Goal: Information Seeking & Learning: Learn about a topic

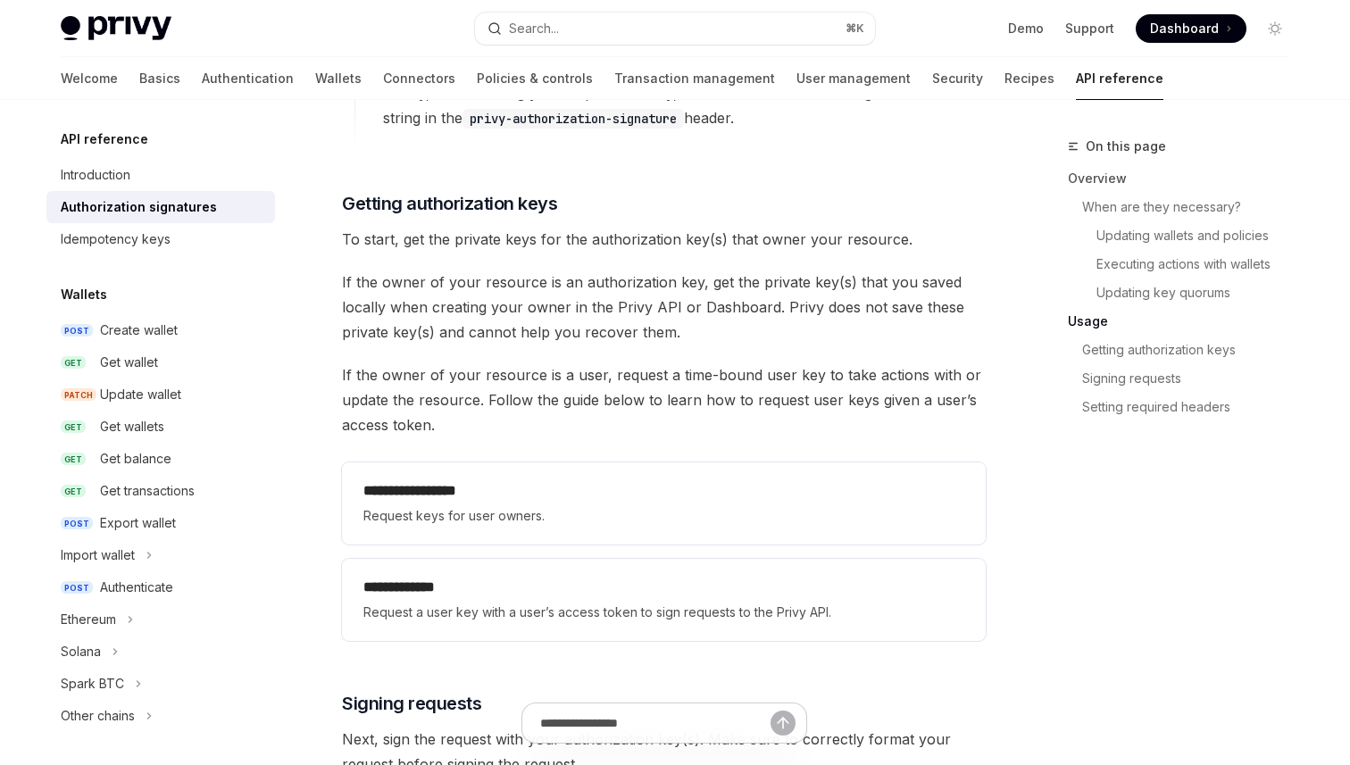
scroll to position [2172, 0]
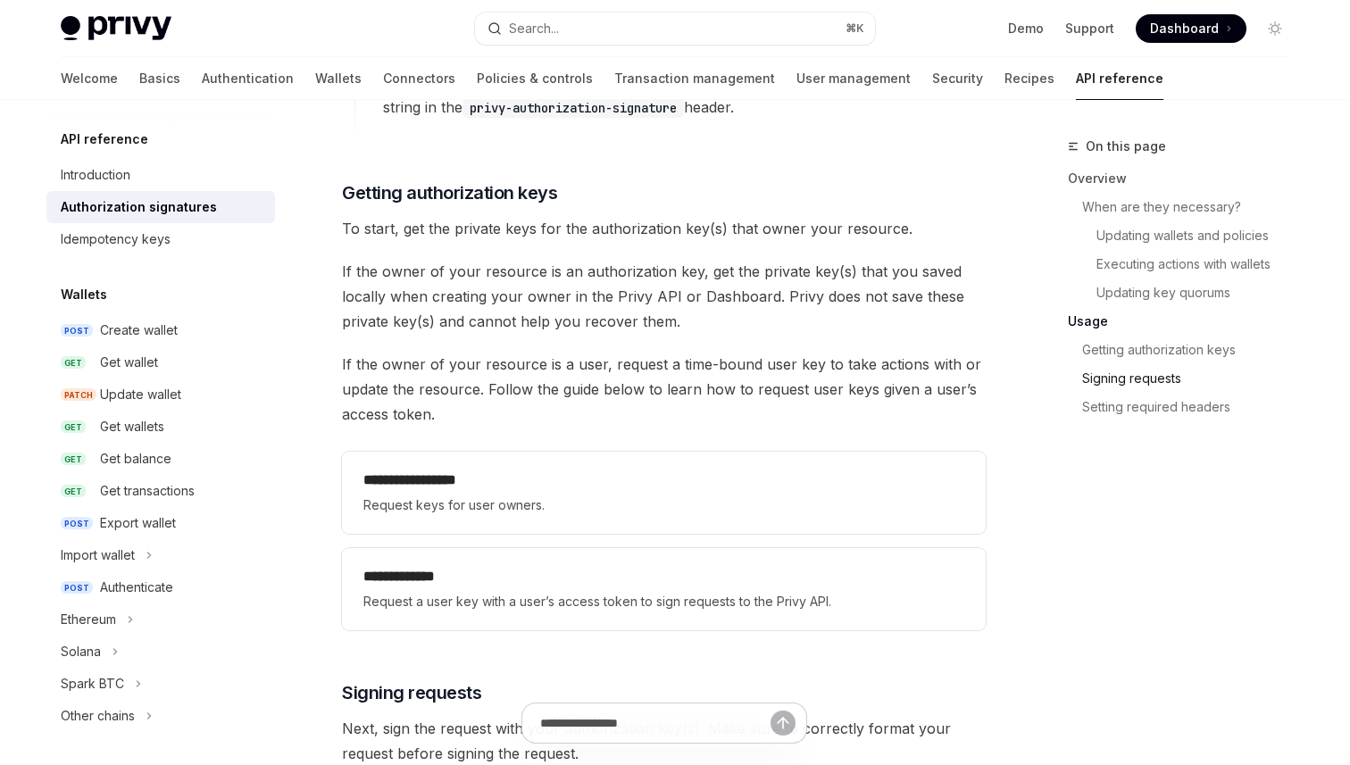
click at [1122, 376] on link "Signing requests" at bounding box center [1192, 378] width 221 height 29
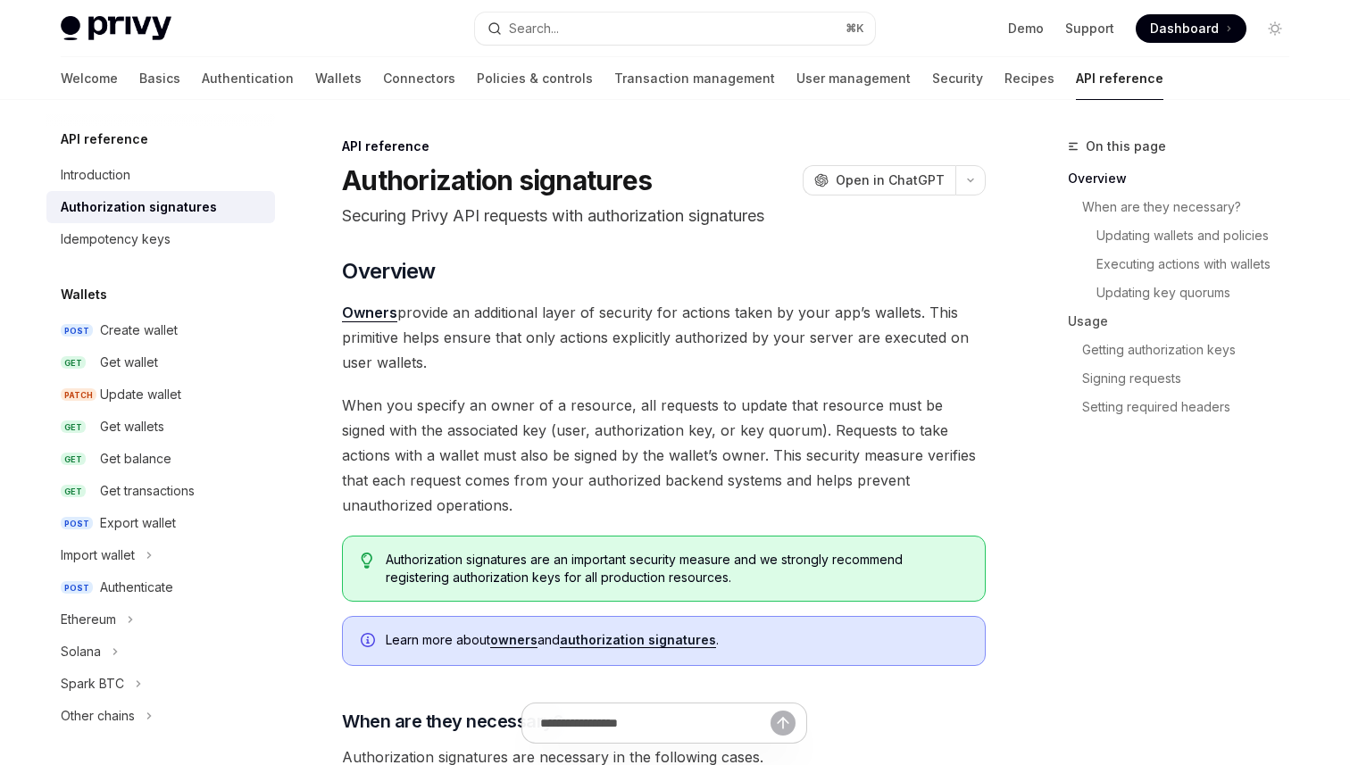
click at [595, 371] on span "Owners provide an additional layer of security for actions taken by your app’s …" at bounding box center [664, 337] width 644 height 75
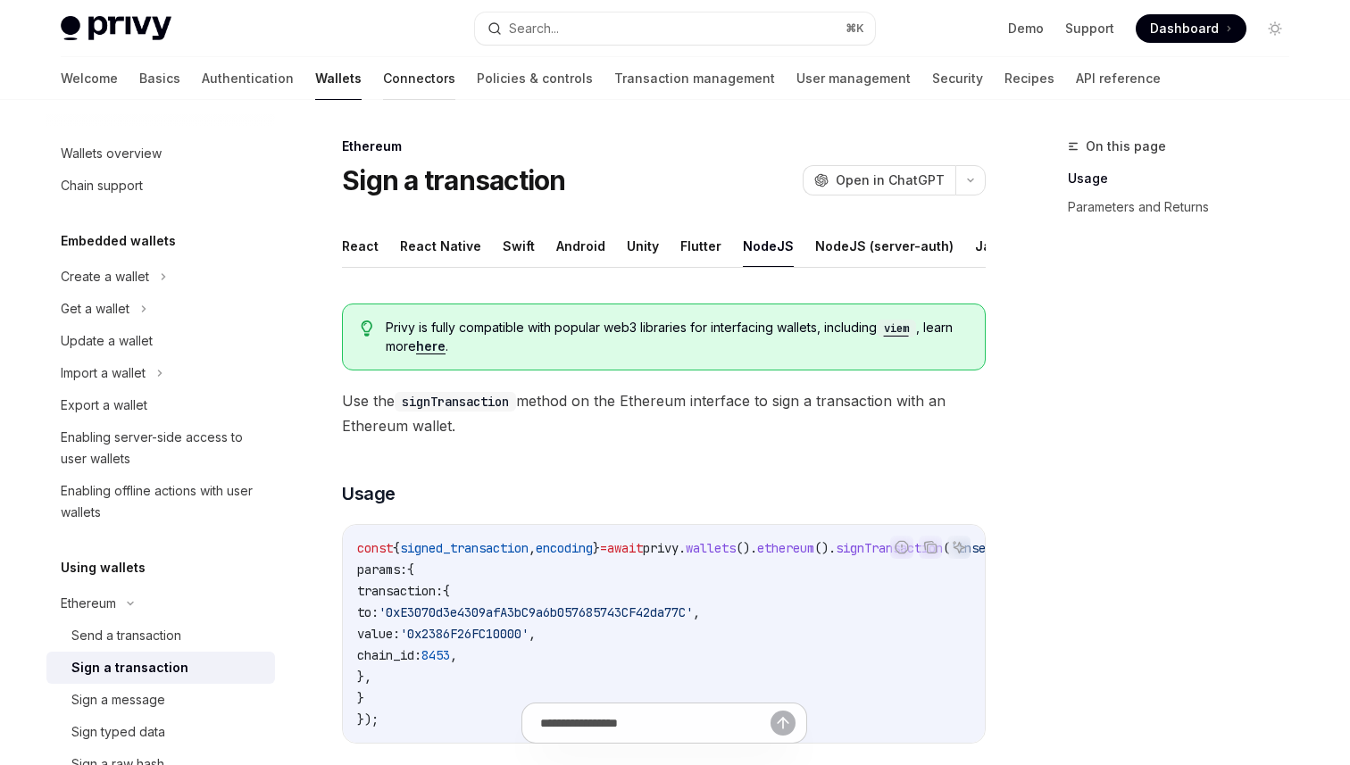
click at [383, 87] on link "Connectors" at bounding box center [419, 78] width 72 height 43
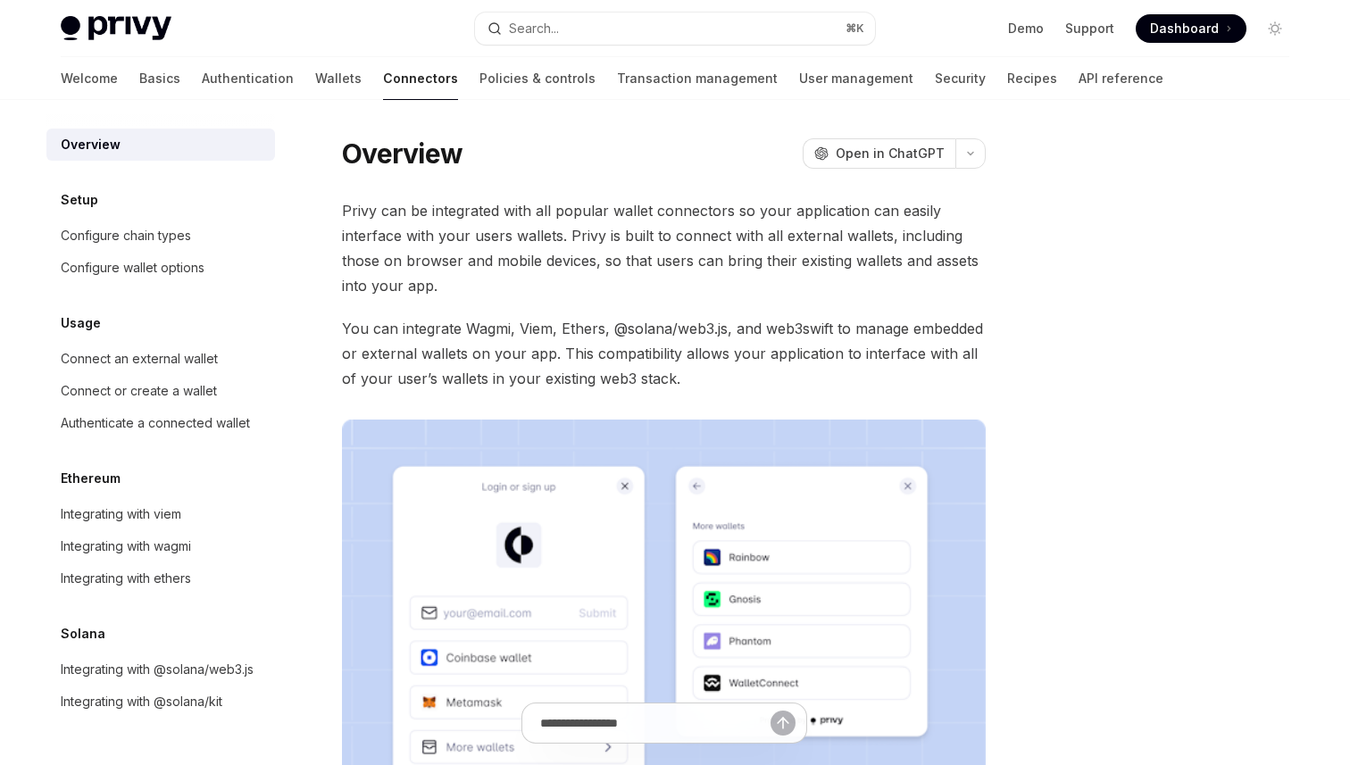
click at [57, 90] on div "Welcome Basics Authentication Wallets Connectors Policies & controls Transactio…" at bounding box center [675, 78] width 1314 height 43
click at [139, 79] on link "Basics" at bounding box center [159, 78] width 41 height 43
type textarea "*"
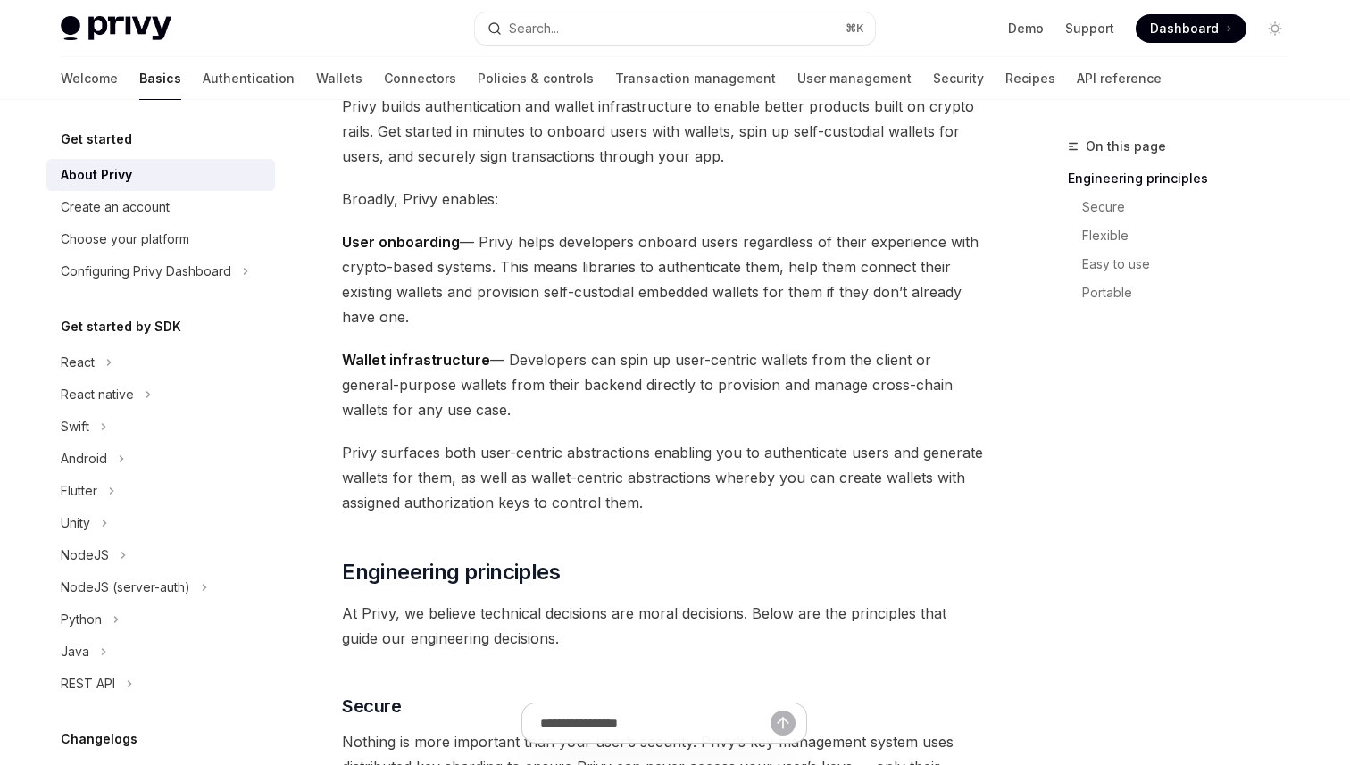
scroll to position [167, 0]
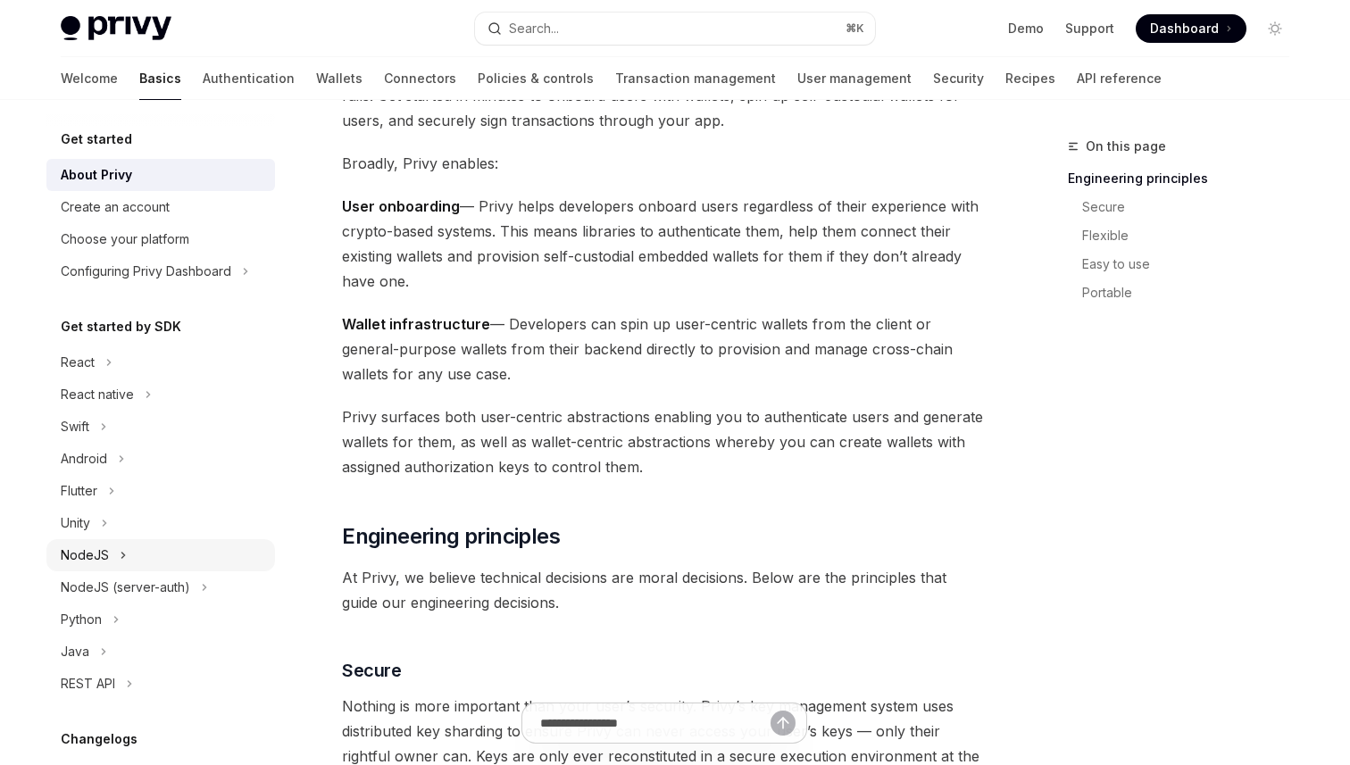
click at [127, 556] on div "NodeJS" at bounding box center [160, 555] width 229 height 32
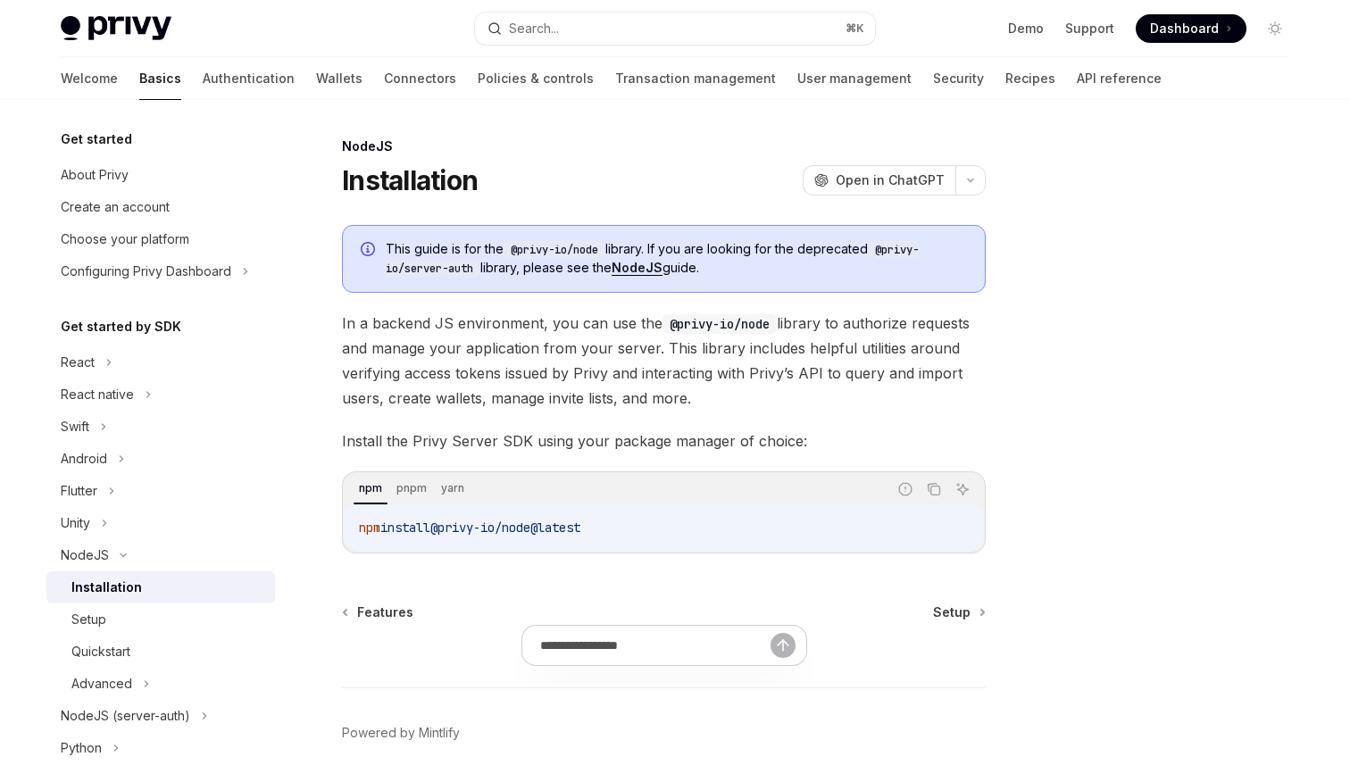
scroll to position [76, 0]
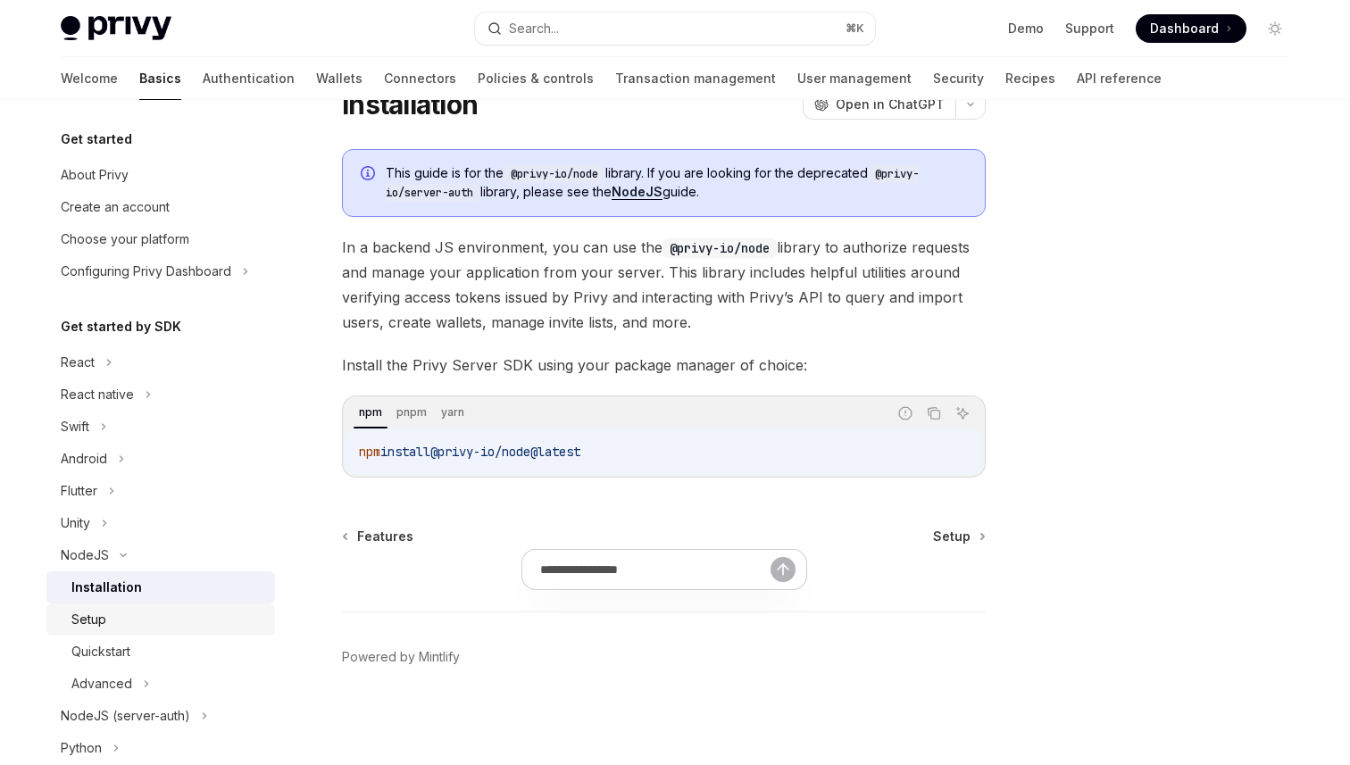
click at [146, 630] on link "Setup" at bounding box center [160, 620] width 229 height 32
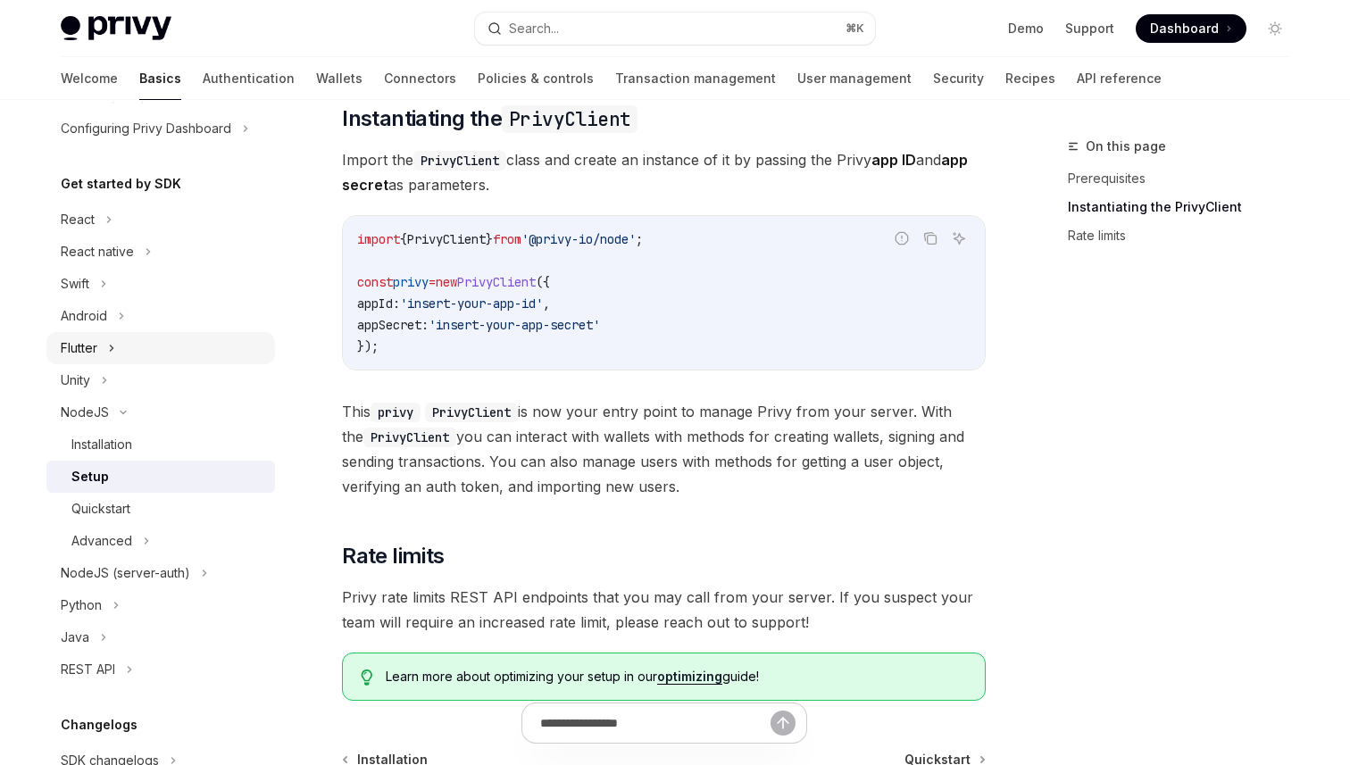
scroll to position [151, 0]
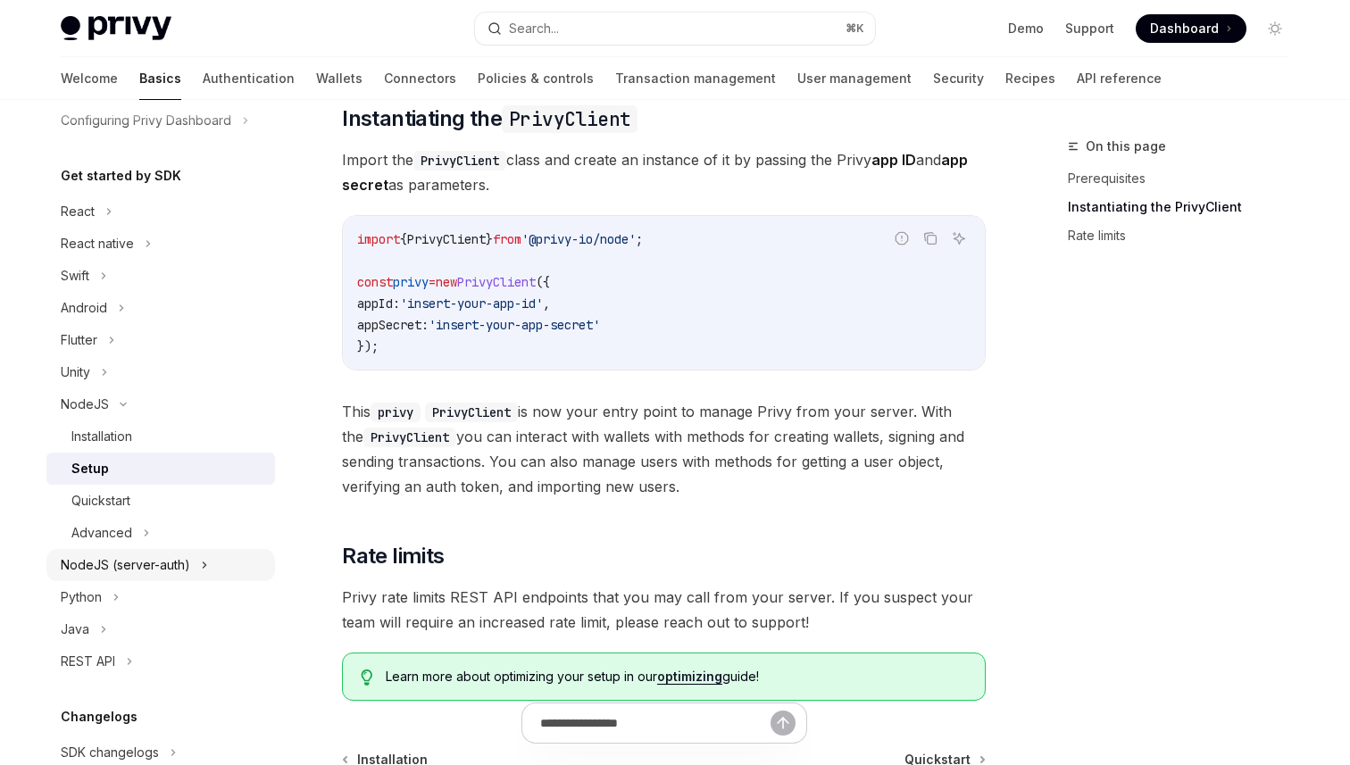
click at [203, 570] on icon at bounding box center [204, 565] width 7 height 21
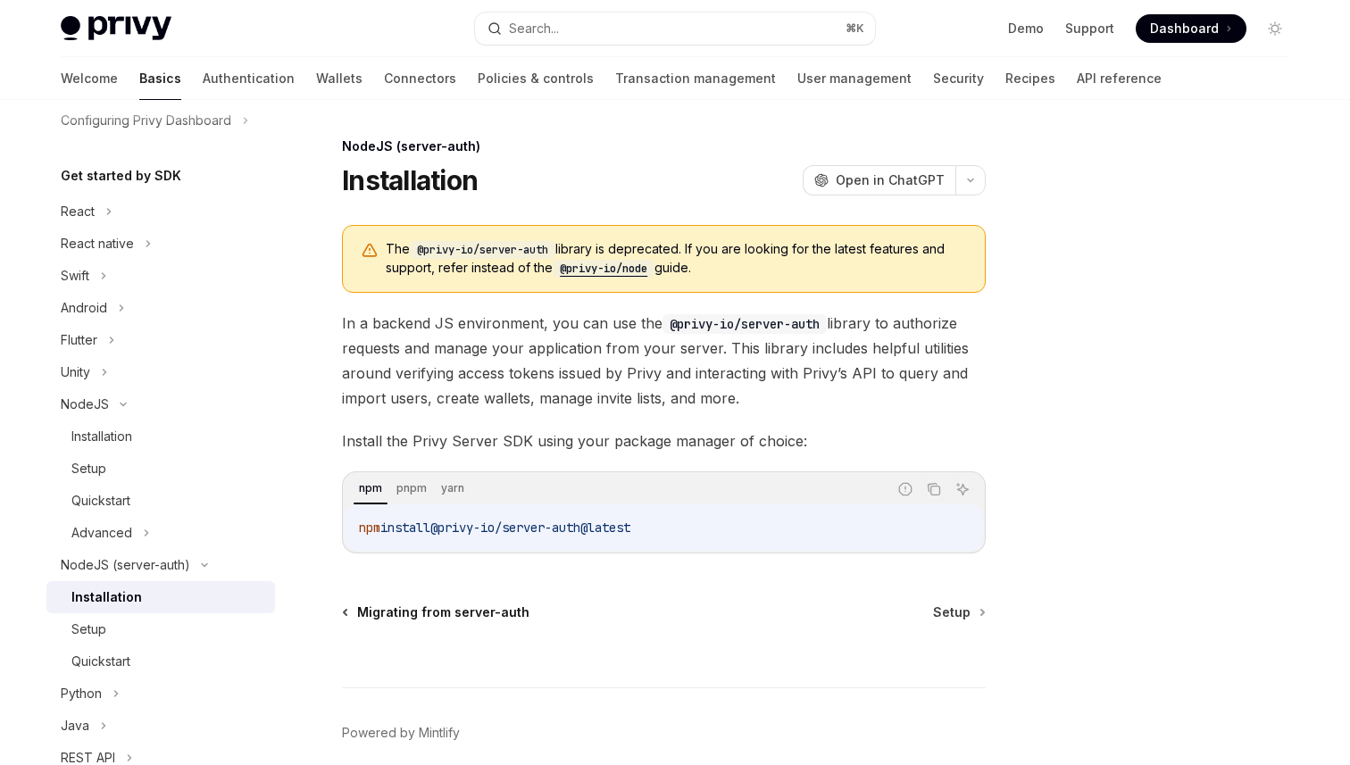
click at [469, 607] on span "Migrating from server-auth" at bounding box center [443, 613] width 172 height 18
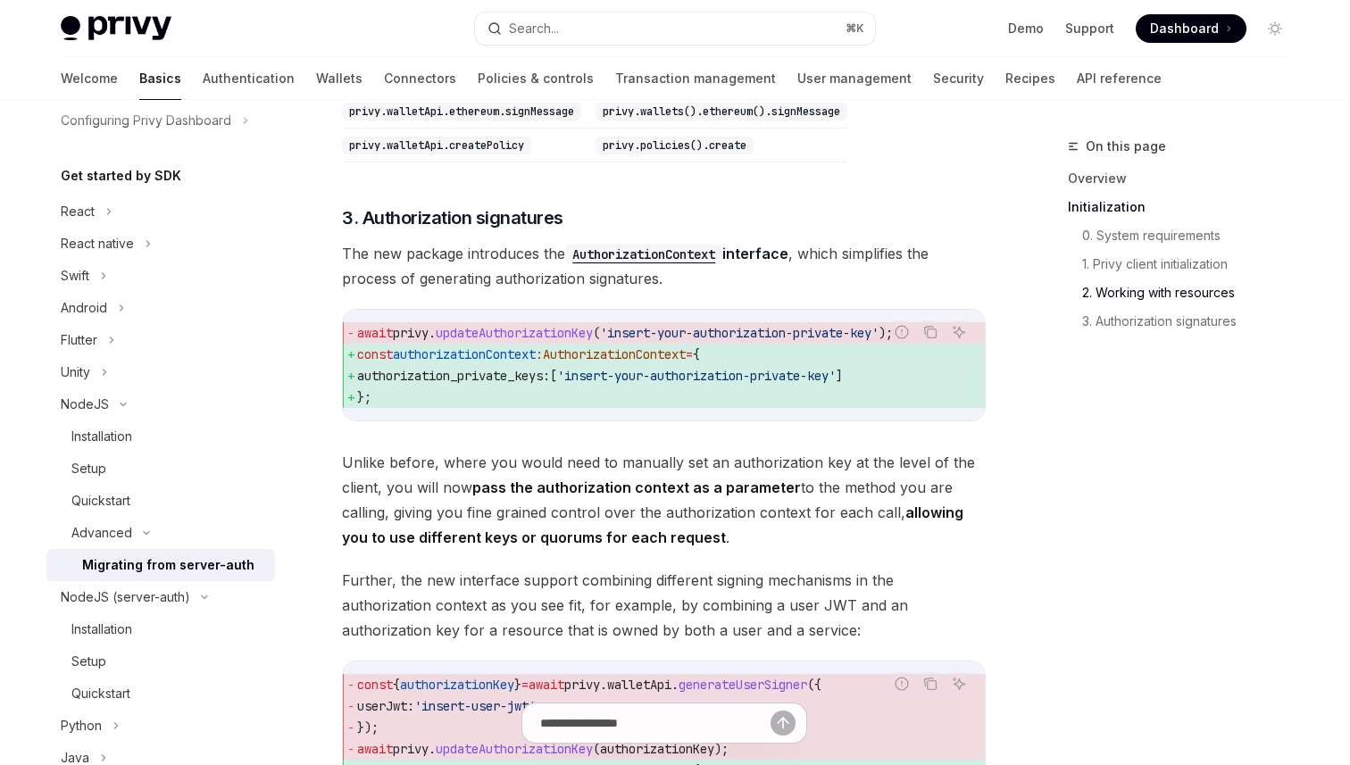
scroll to position [1836, 0]
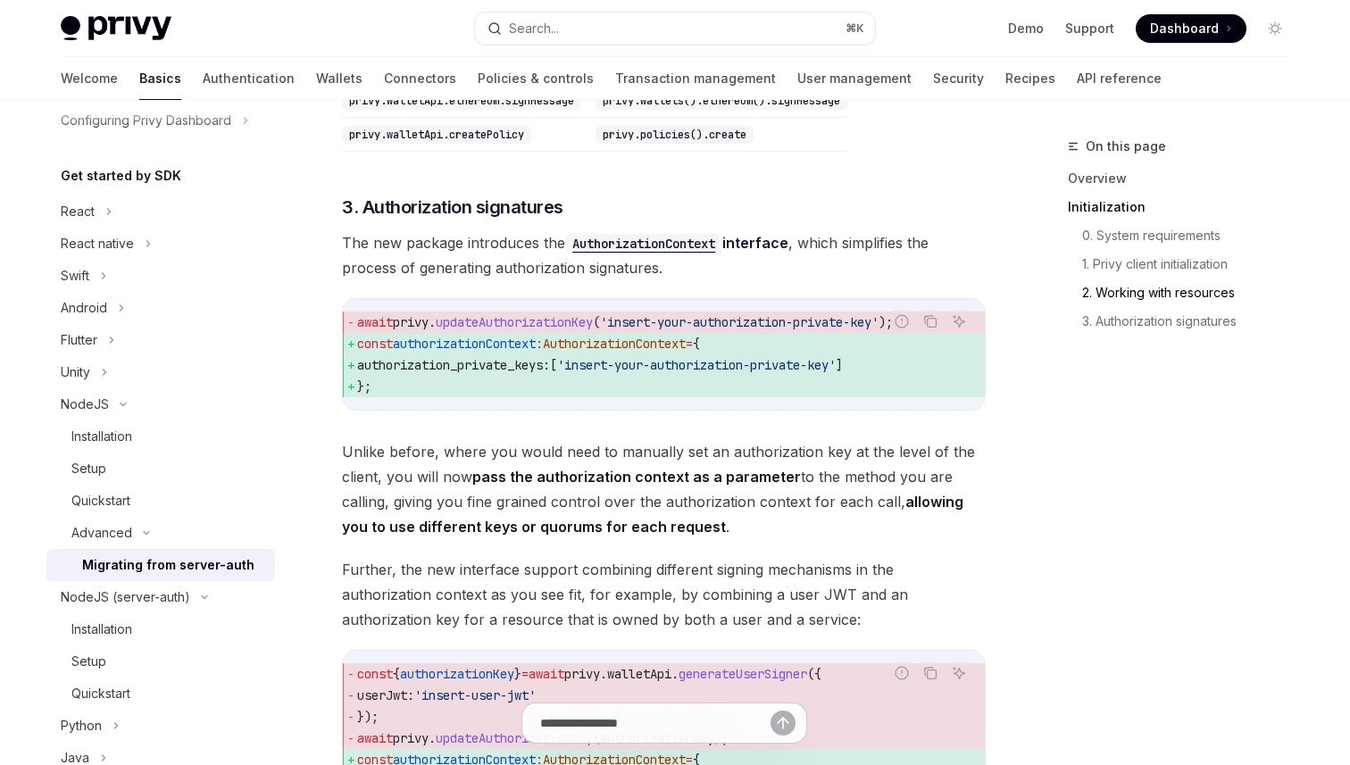
click at [584, 330] on span "updateAuthorizationKey" at bounding box center [514, 322] width 157 height 16
copy span "updateAuthorizationKey"
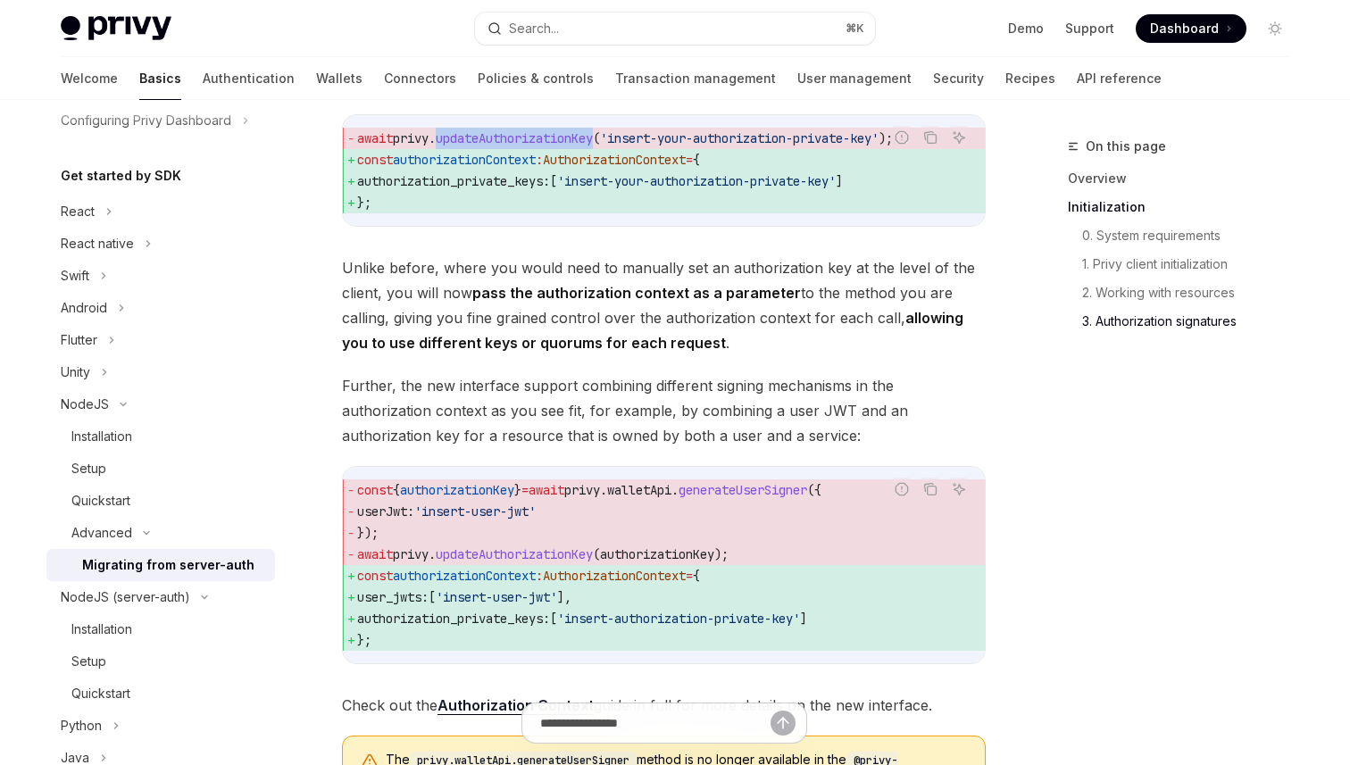
scroll to position [2150, 0]
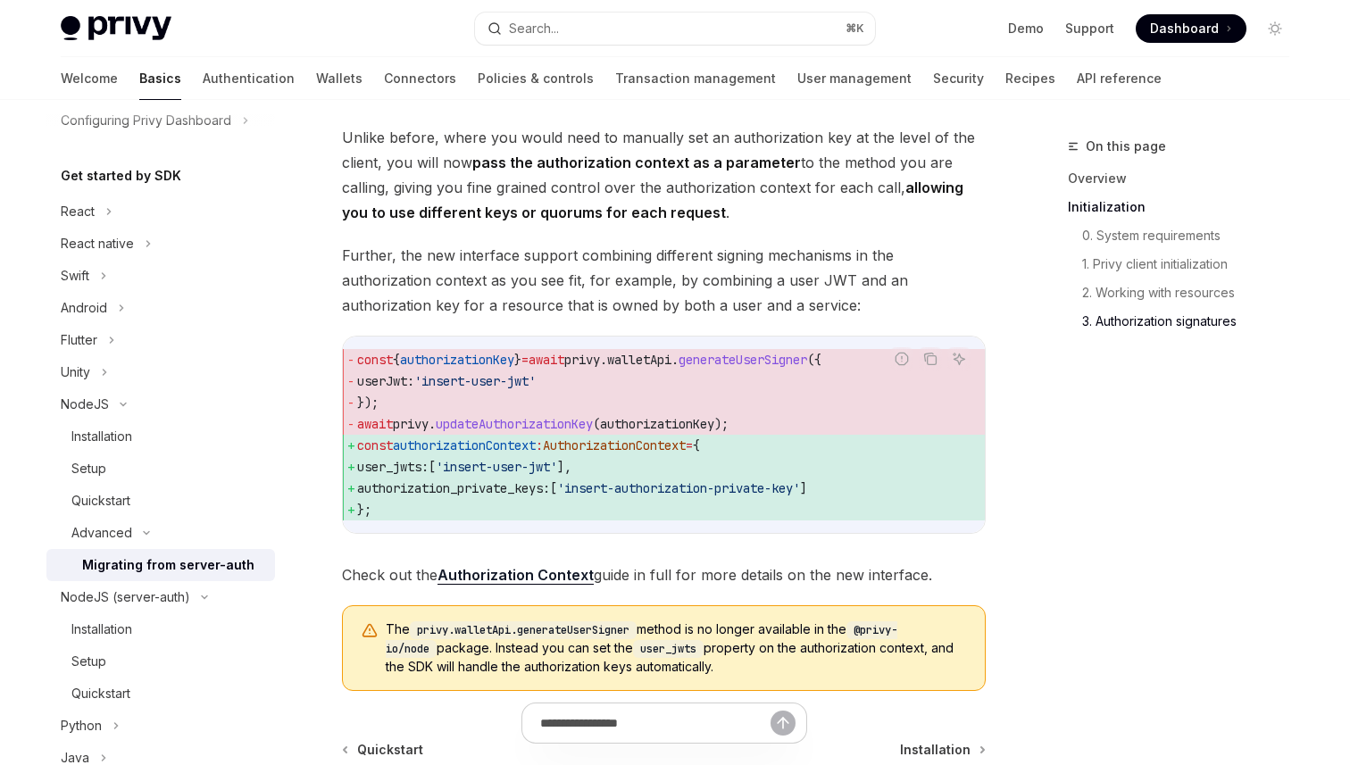
click at [683, 318] on span "Further, the new interface support combining different signing mechanisms in th…" at bounding box center [664, 280] width 644 height 75
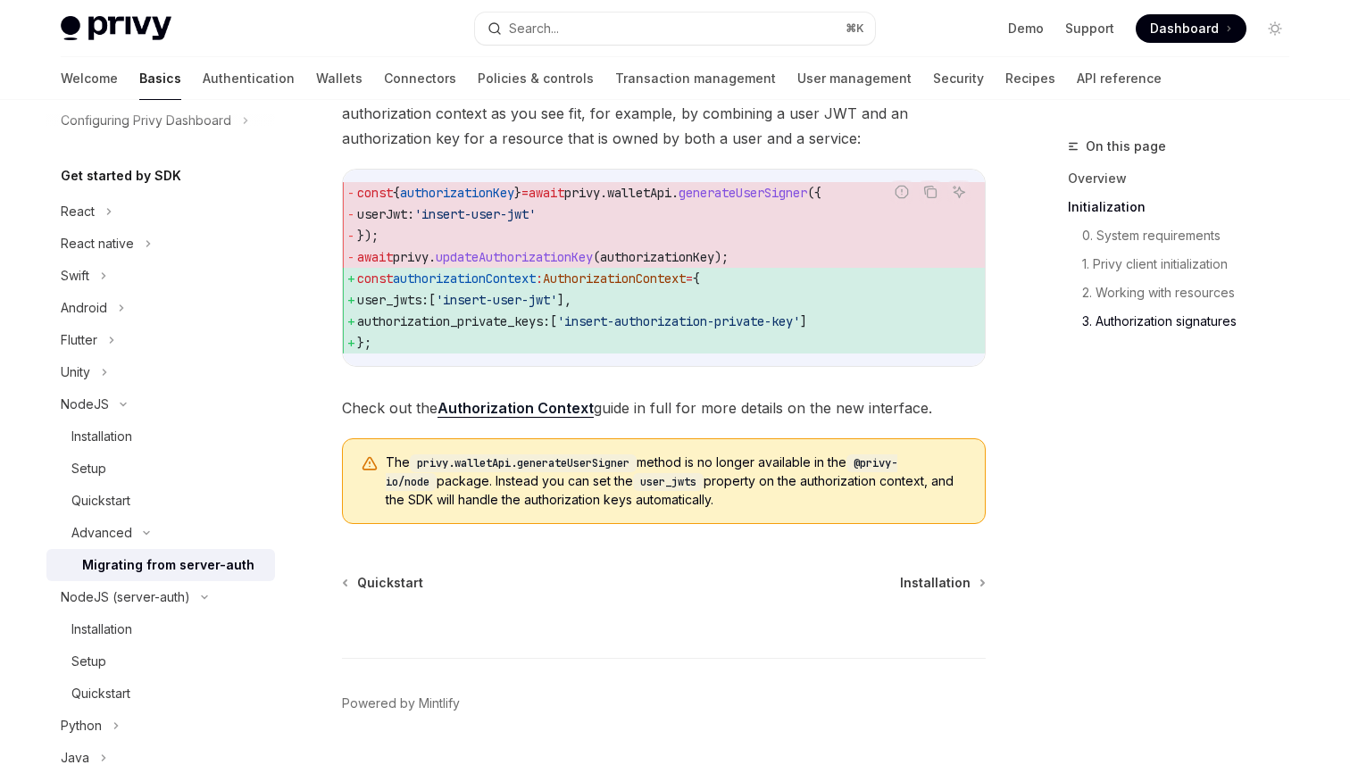
scroll to position [2394, 0]
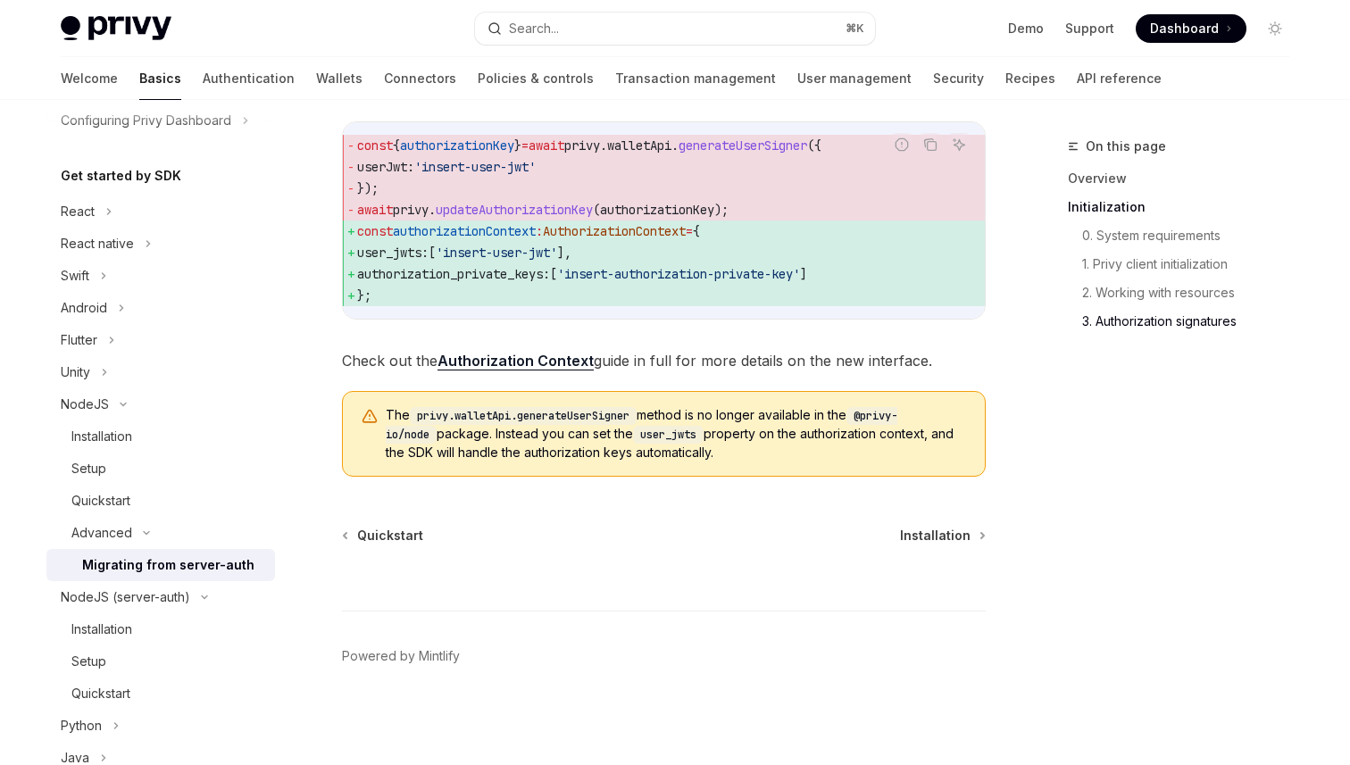
click at [537, 363] on link "Authorization Context" at bounding box center [516, 361] width 156 height 19
type textarea "*"
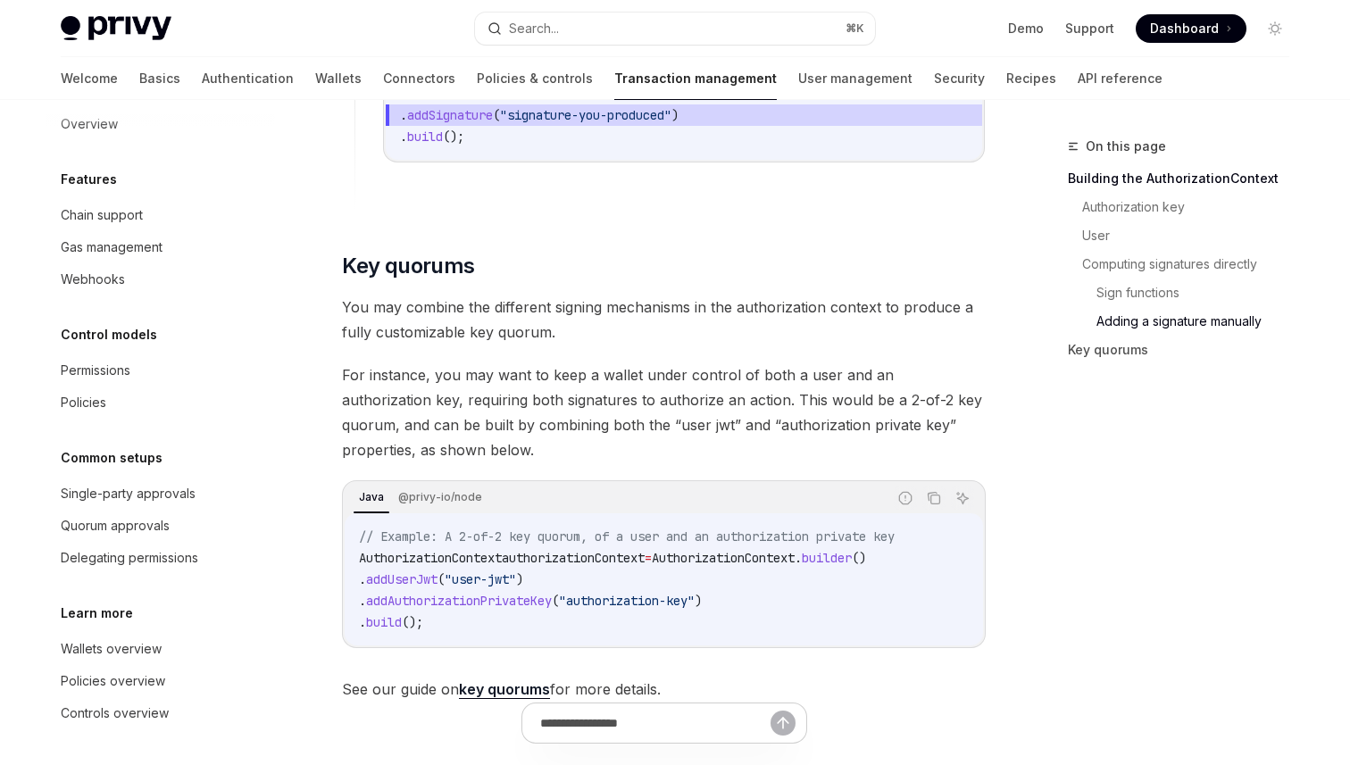
scroll to position [2876, 0]
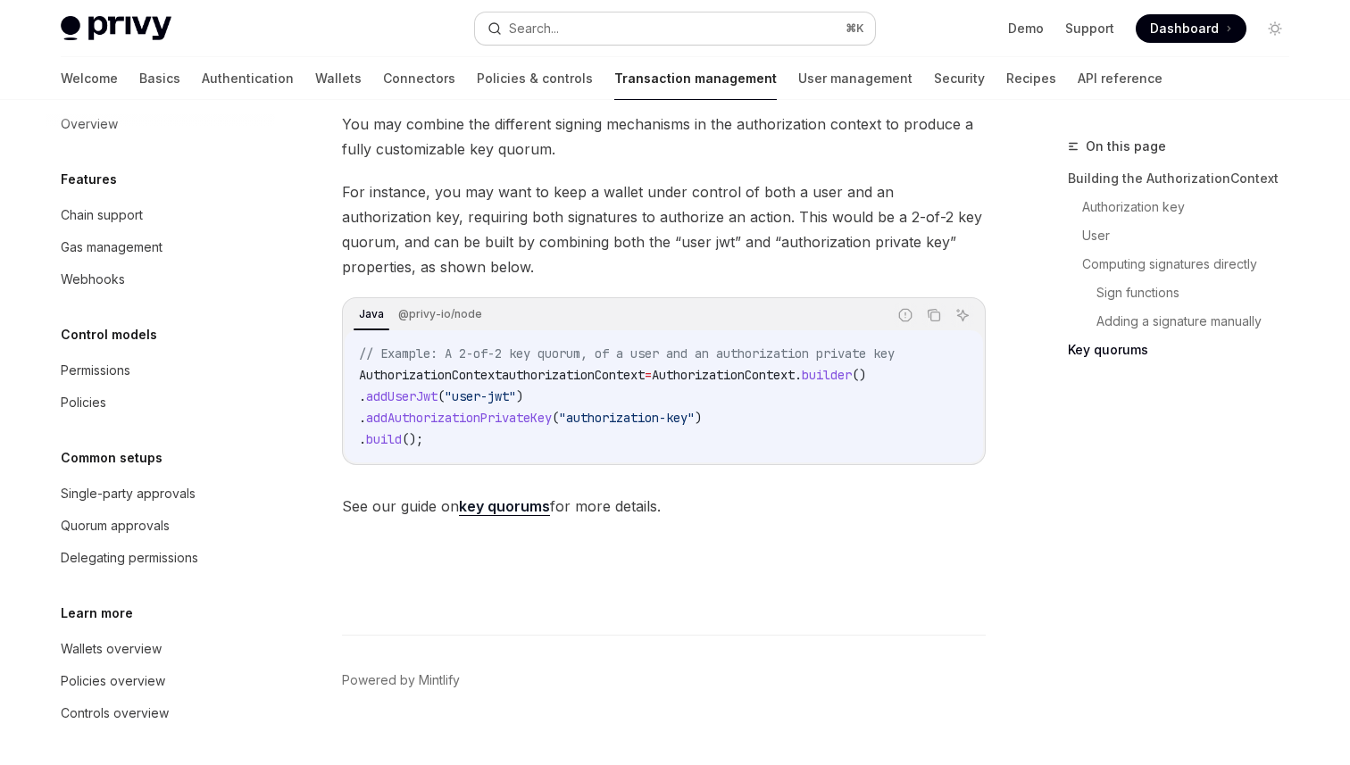
click at [561, 18] on button "Search... ⌘ K" at bounding box center [675, 29] width 400 height 32
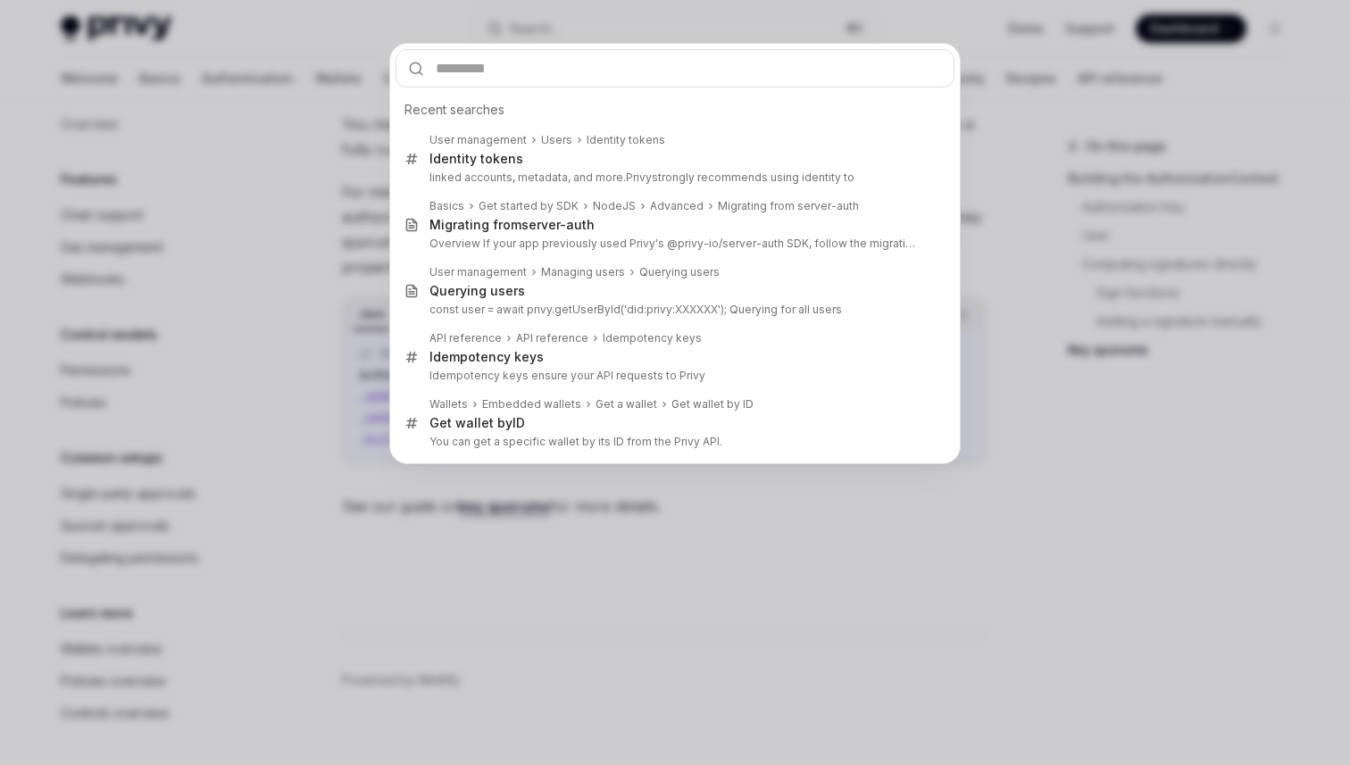
type input "**********"
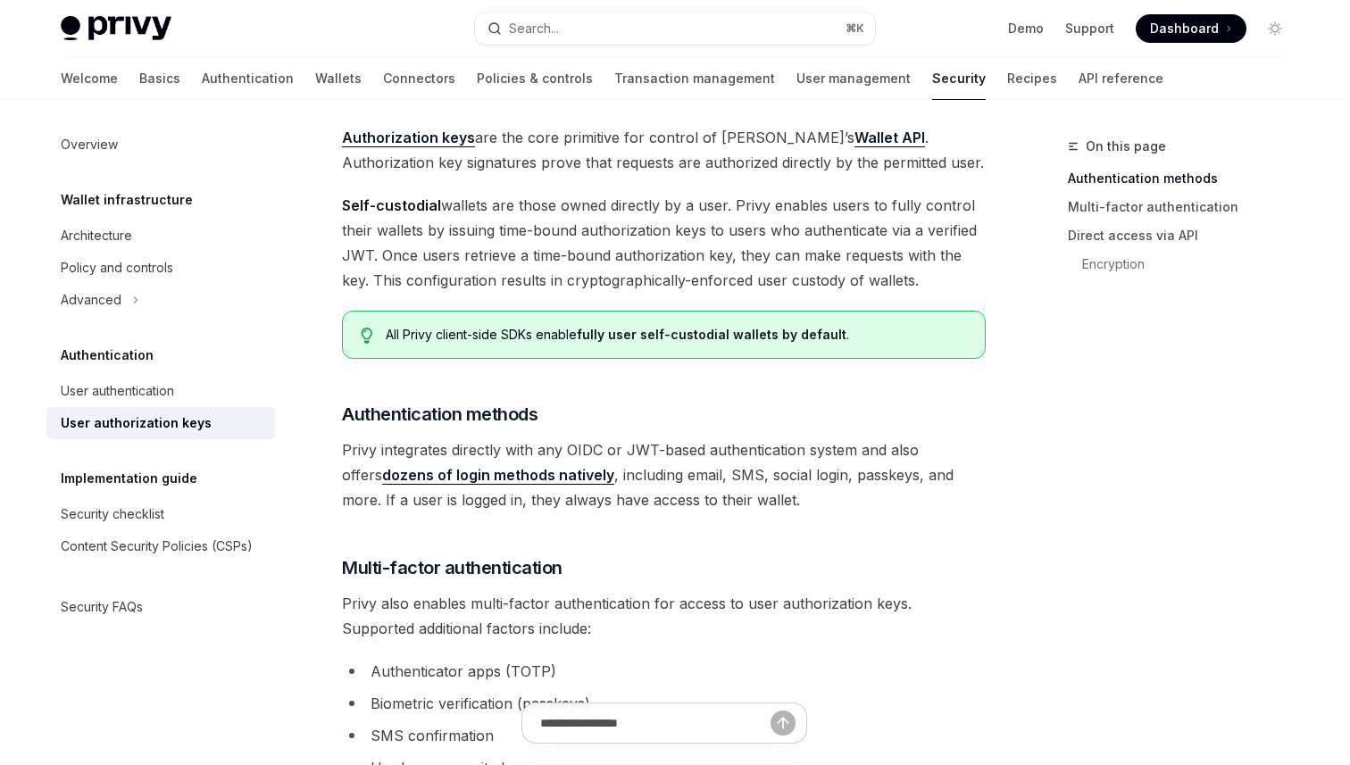
click at [575, 160] on span "Authorization keys are the core primitive for control of Privy’s Wallet API . A…" at bounding box center [664, 150] width 644 height 50
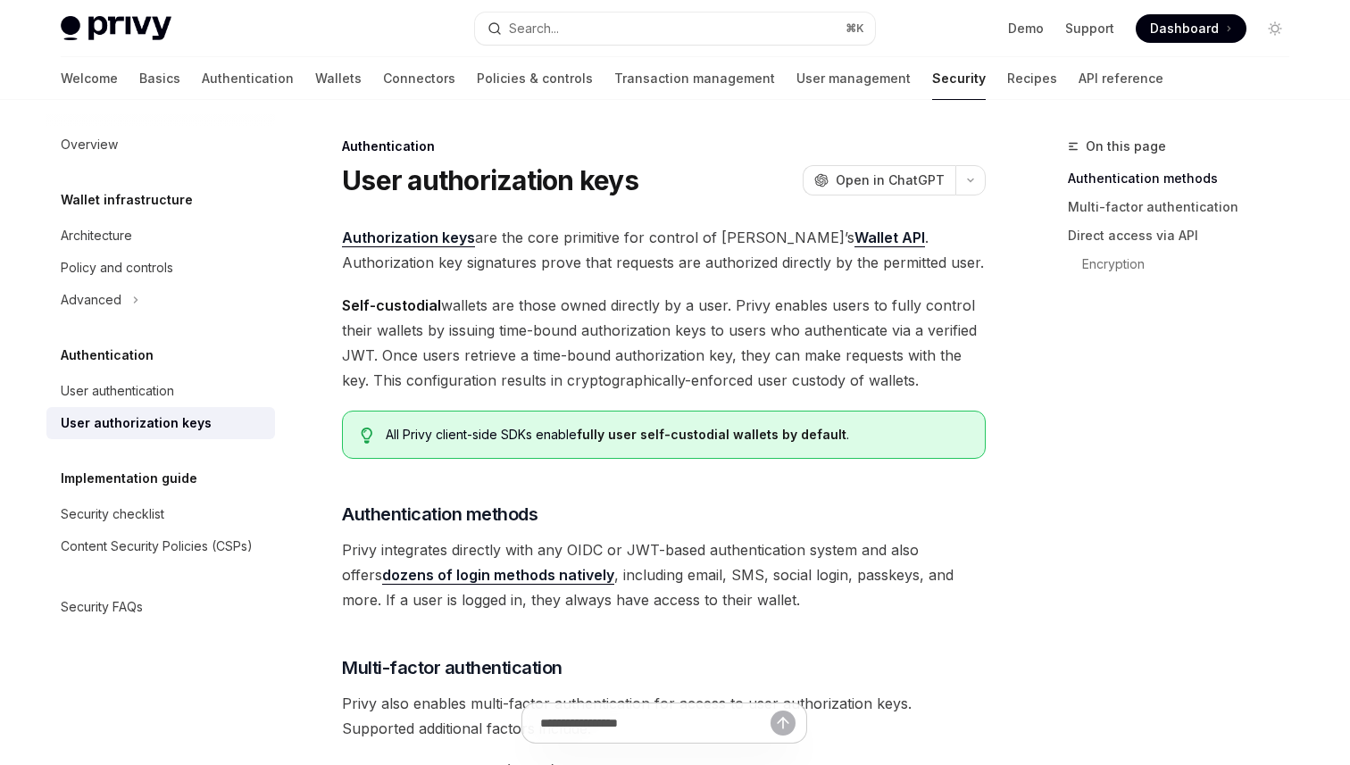
click at [553, 255] on span "Authorization keys are the core primitive for control of Privy’s Wallet API . A…" at bounding box center [664, 250] width 644 height 50
click at [1007, 80] on link "Recipes" at bounding box center [1032, 78] width 50 height 43
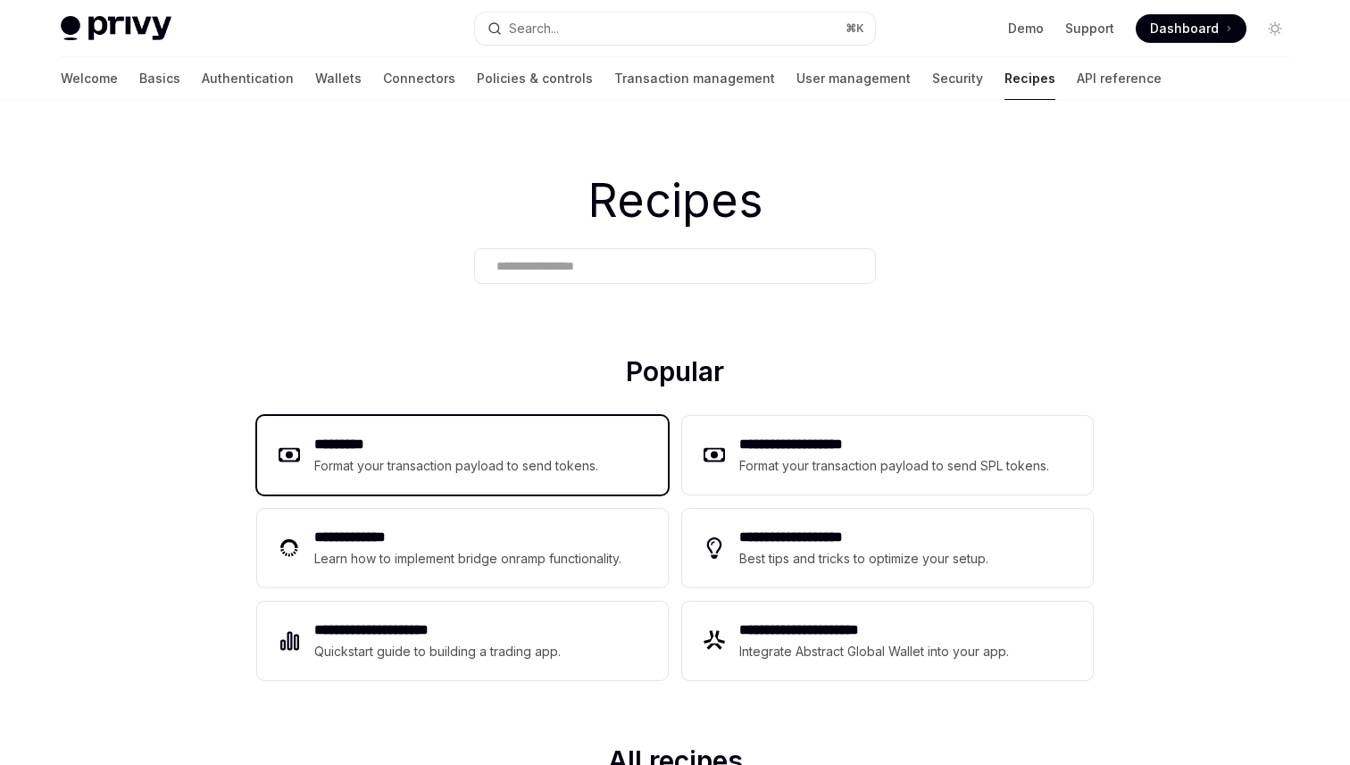
click at [511, 429] on div "********* Format your transaction payload to send tokens." at bounding box center [462, 455] width 411 height 79
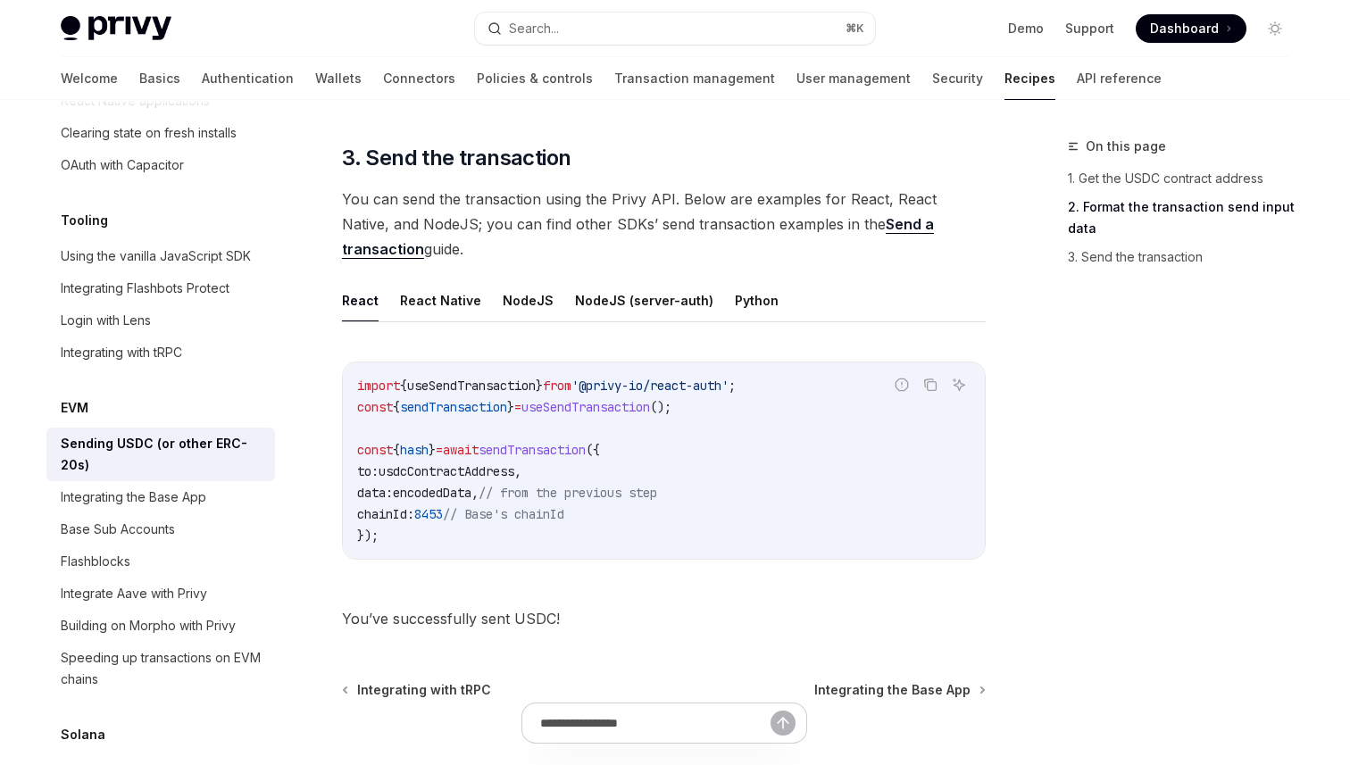
scroll to position [1325, 0]
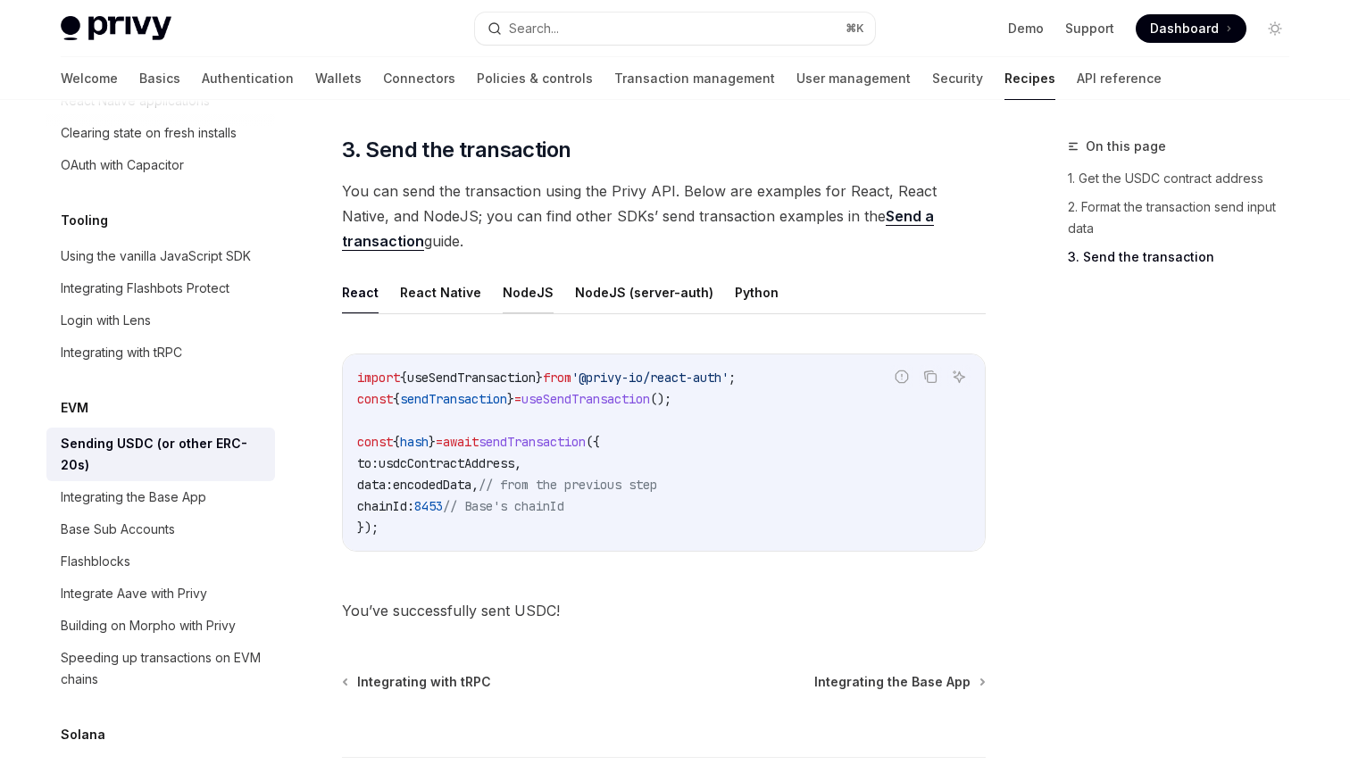
click at [514, 296] on button "NodeJS" at bounding box center [528, 292] width 51 height 42
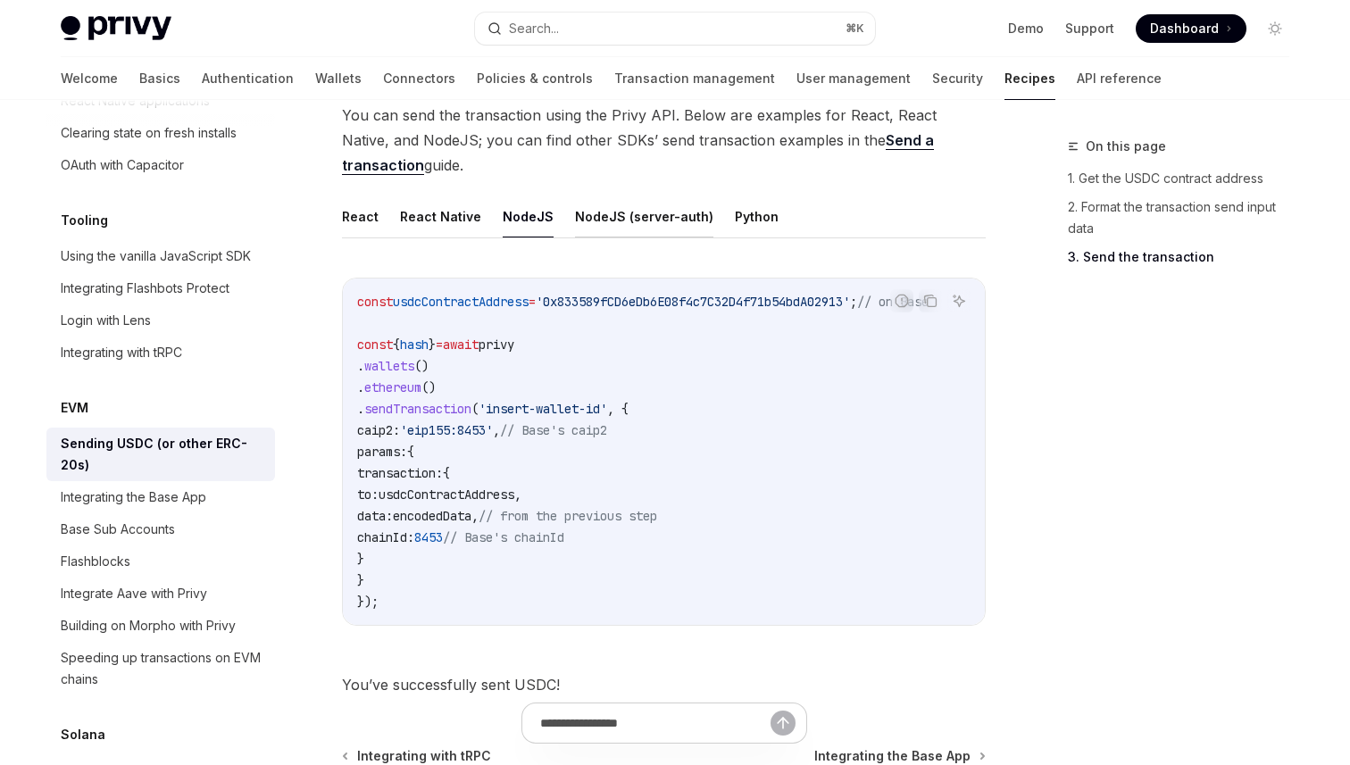
scroll to position [1406, 0]
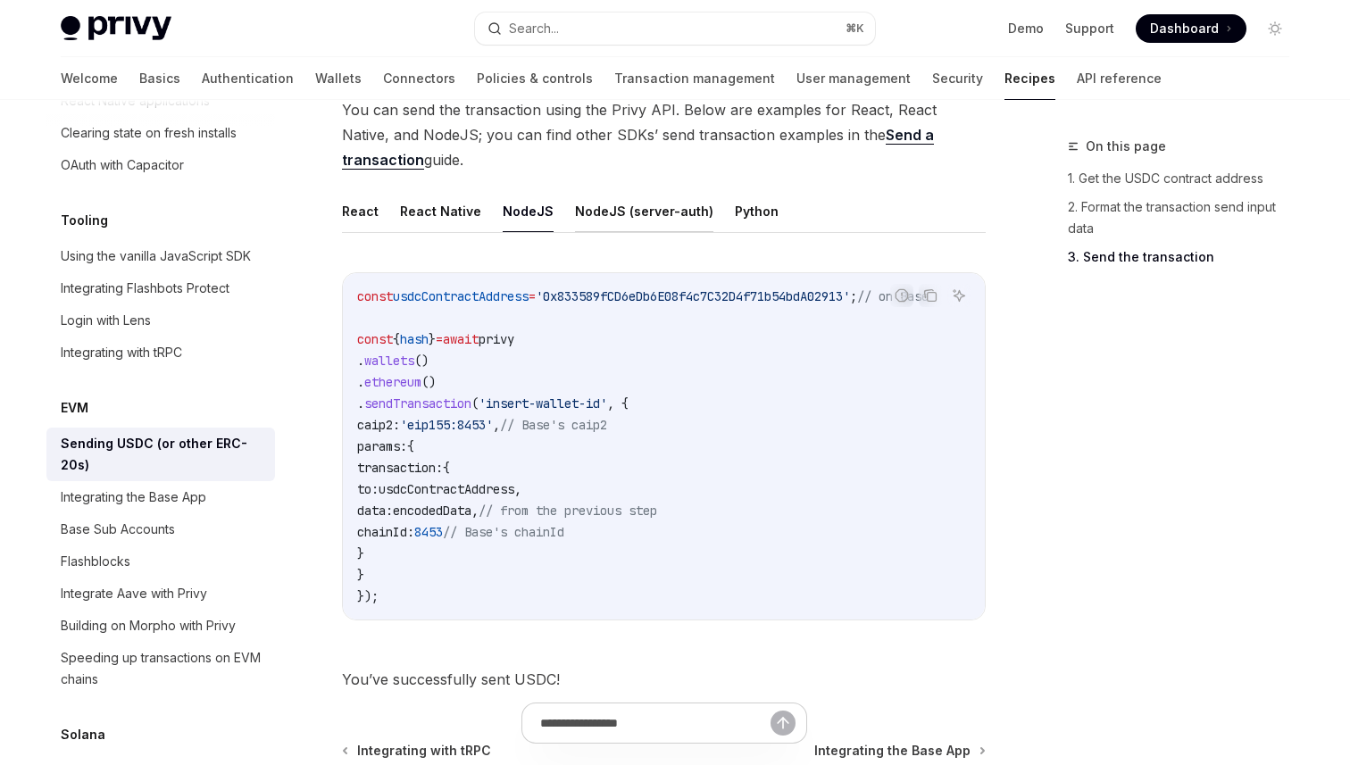
click at [621, 213] on button "NodeJS (server-auth)" at bounding box center [644, 211] width 138 height 42
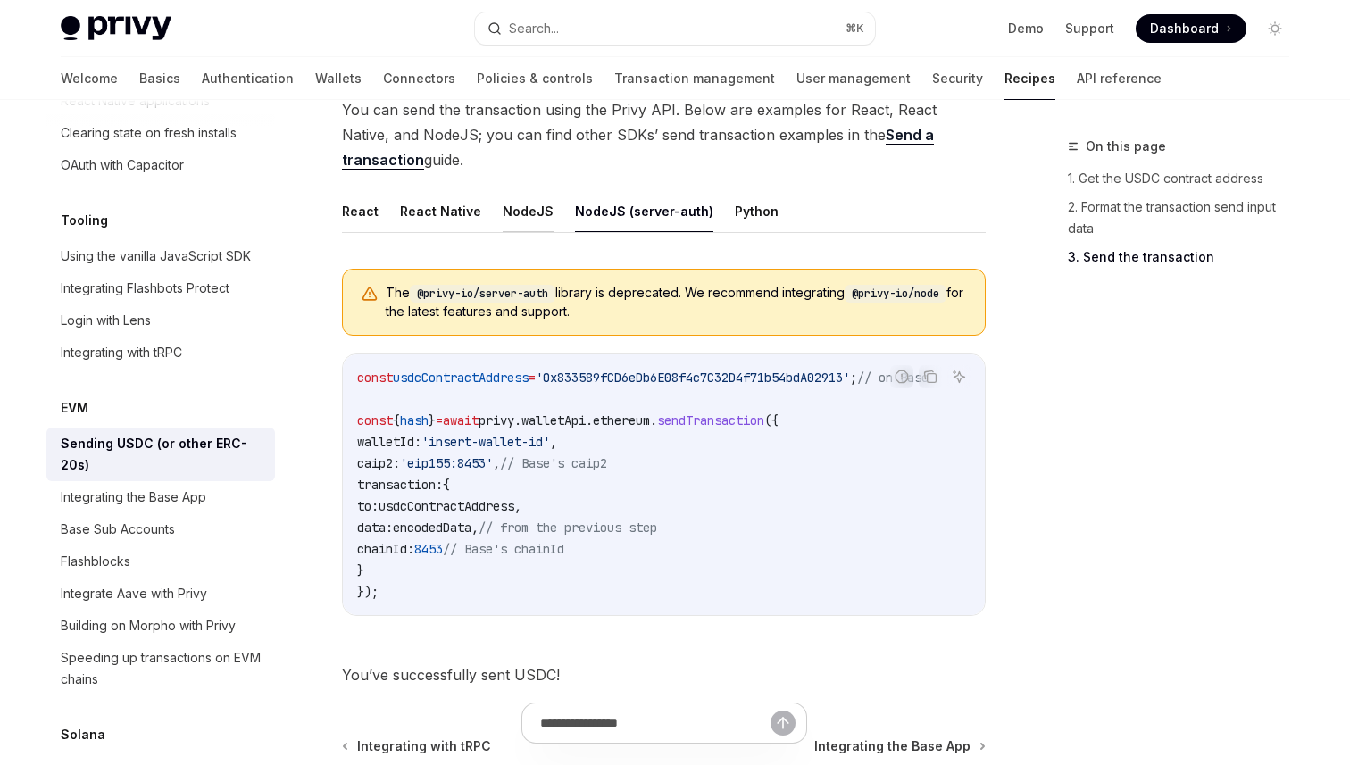
click at [530, 222] on button "NodeJS" at bounding box center [528, 211] width 51 height 42
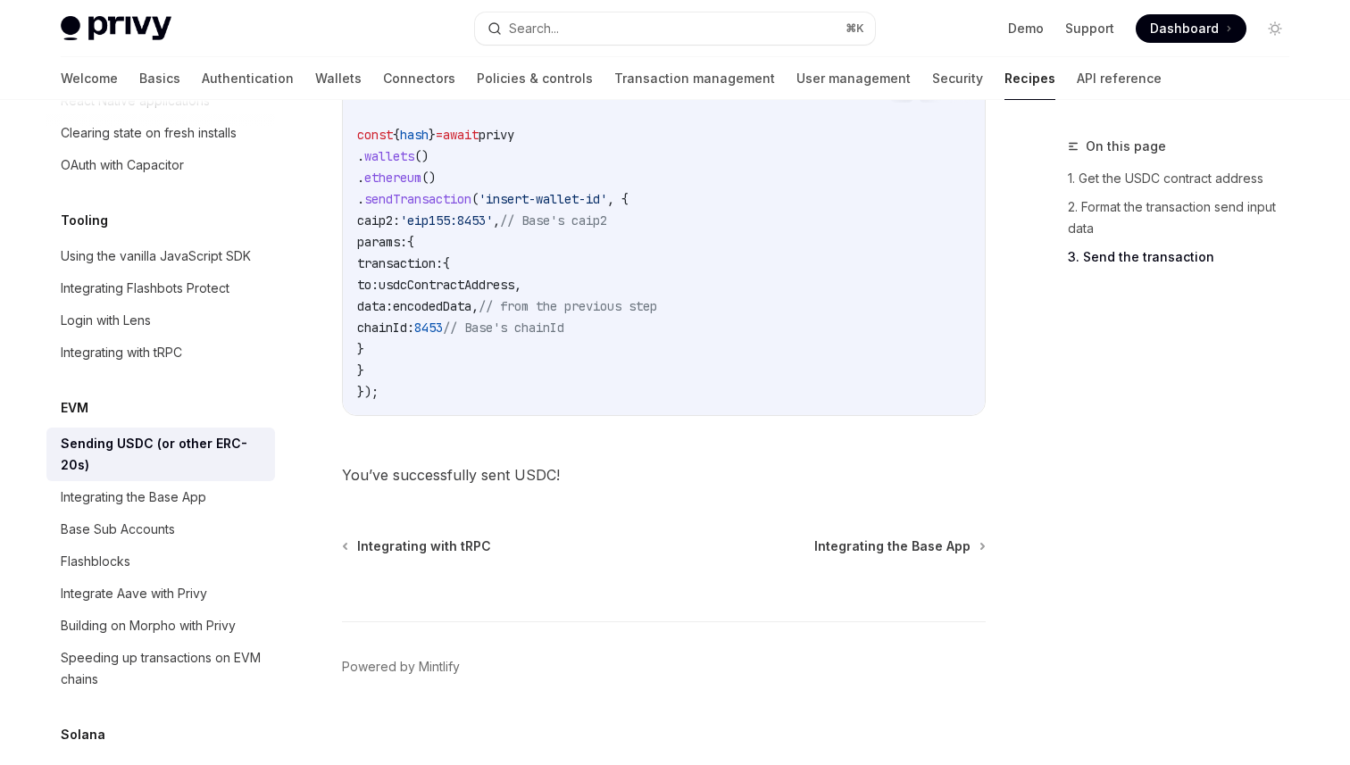
scroll to position [1629, 0]
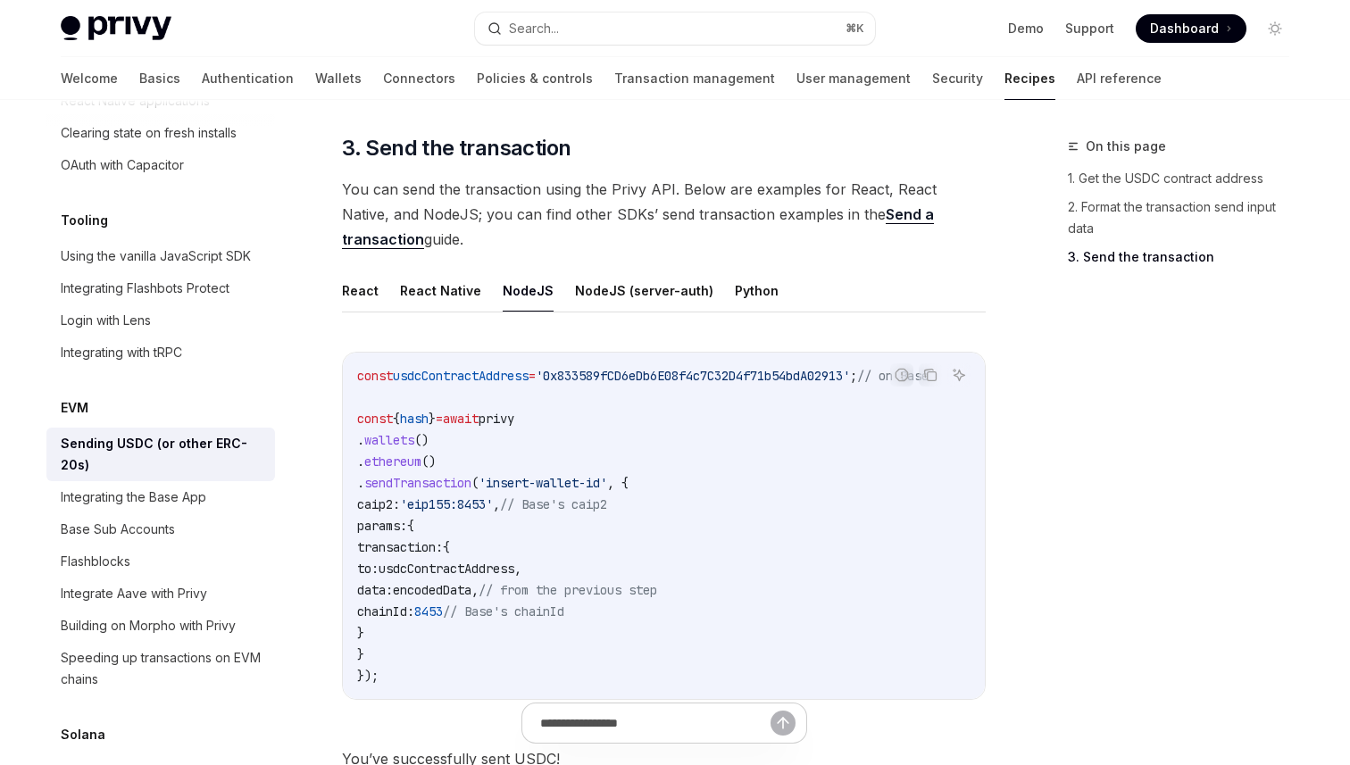
scroll to position [1325, 0]
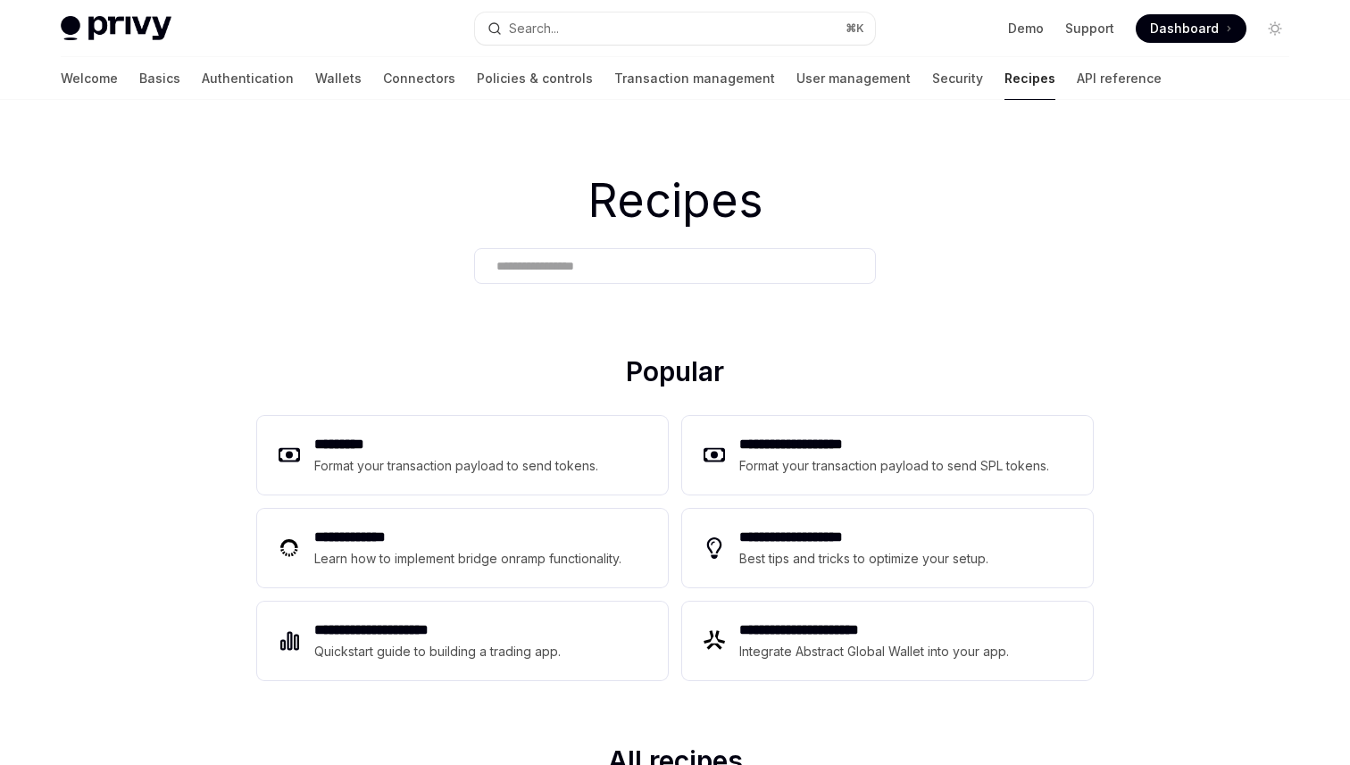
type textarea "*"
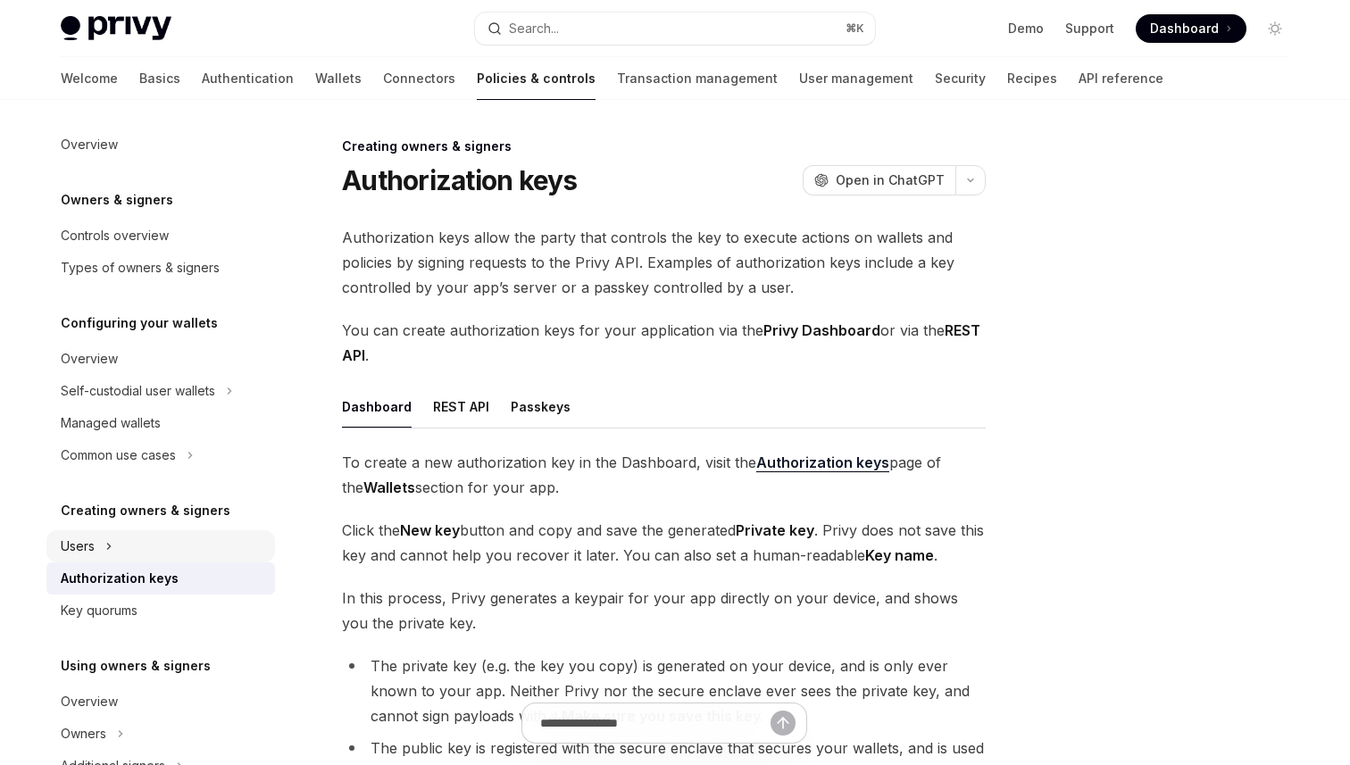
click at [117, 544] on div "Users" at bounding box center [160, 546] width 229 height 32
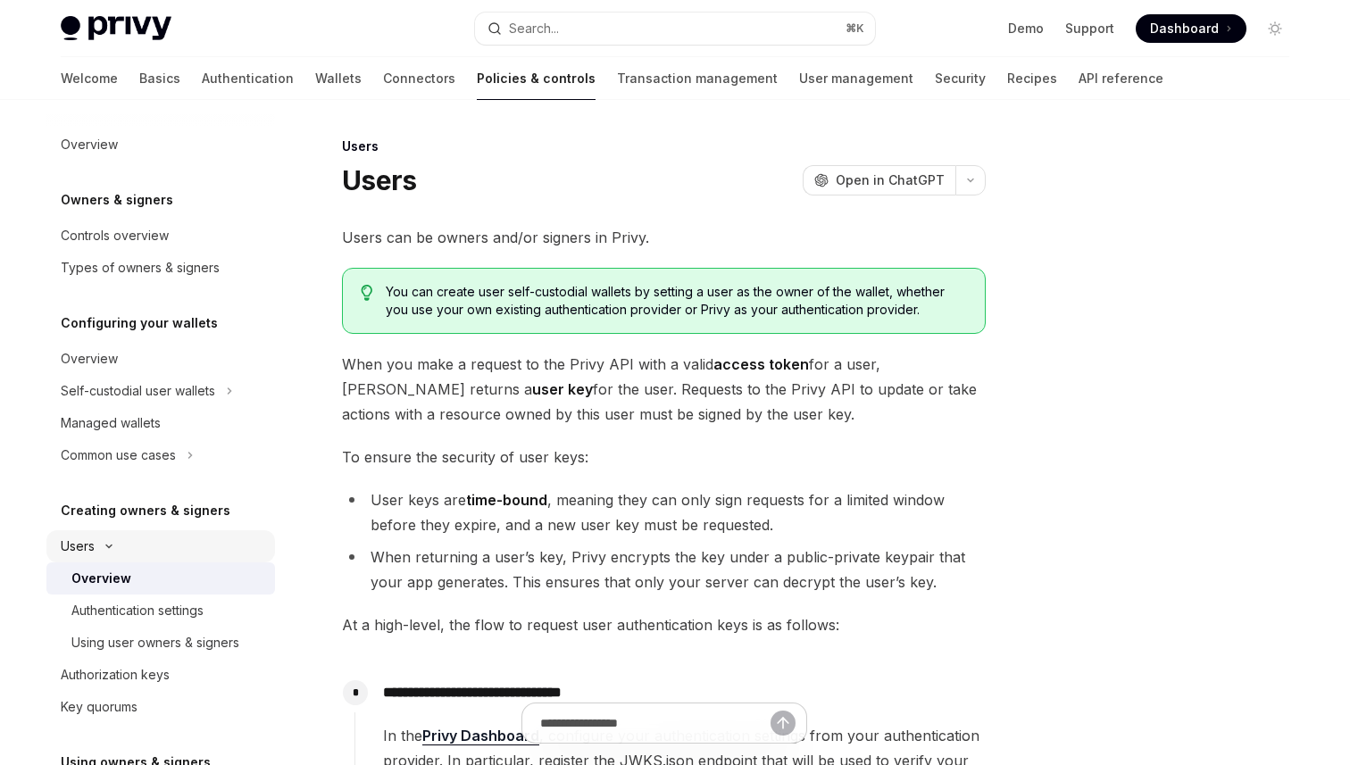
click at [117, 544] on icon at bounding box center [108, 546] width 21 height 7
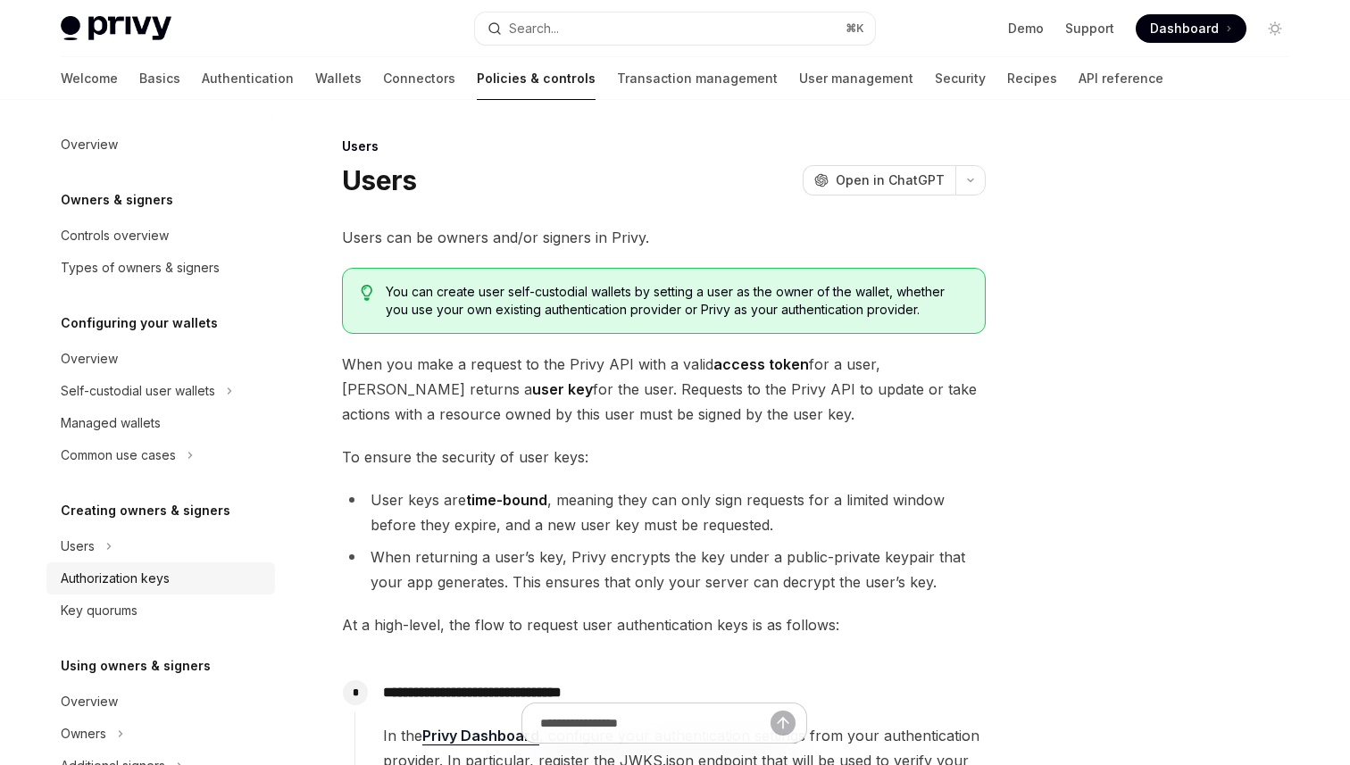
click at [114, 571] on div "Authorization keys" at bounding box center [115, 578] width 109 height 21
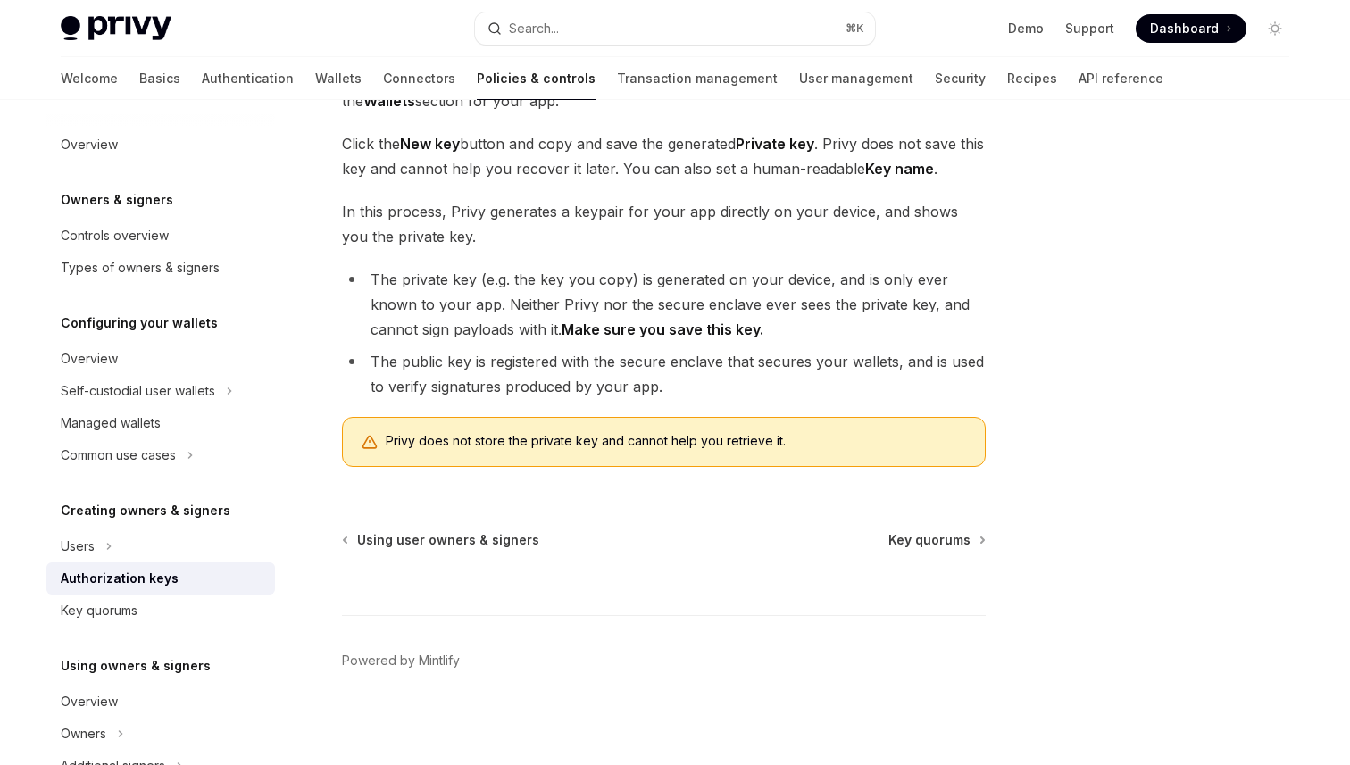
scroll to position [391, 0]
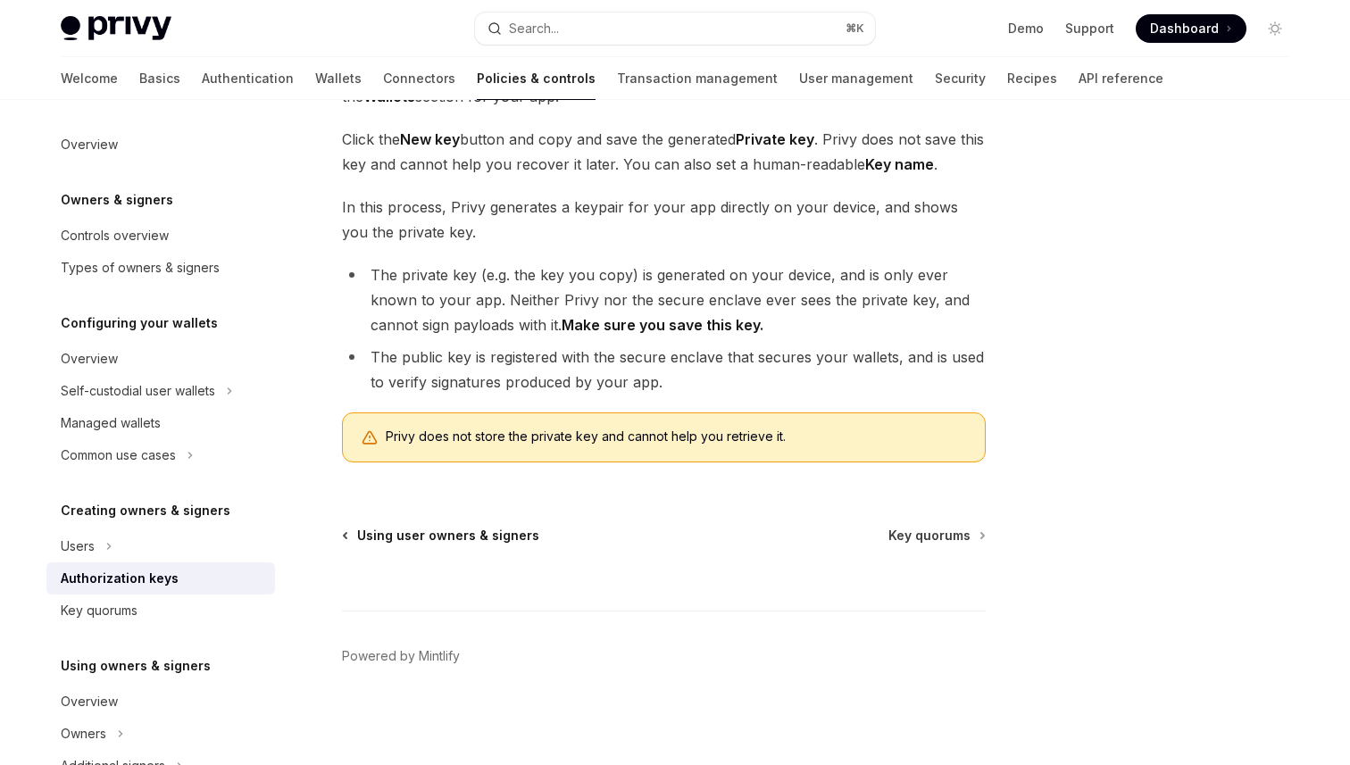
click at [423, 531] on span "Using user owners & signers" at bounding box center [448, 536] width 182 height 18
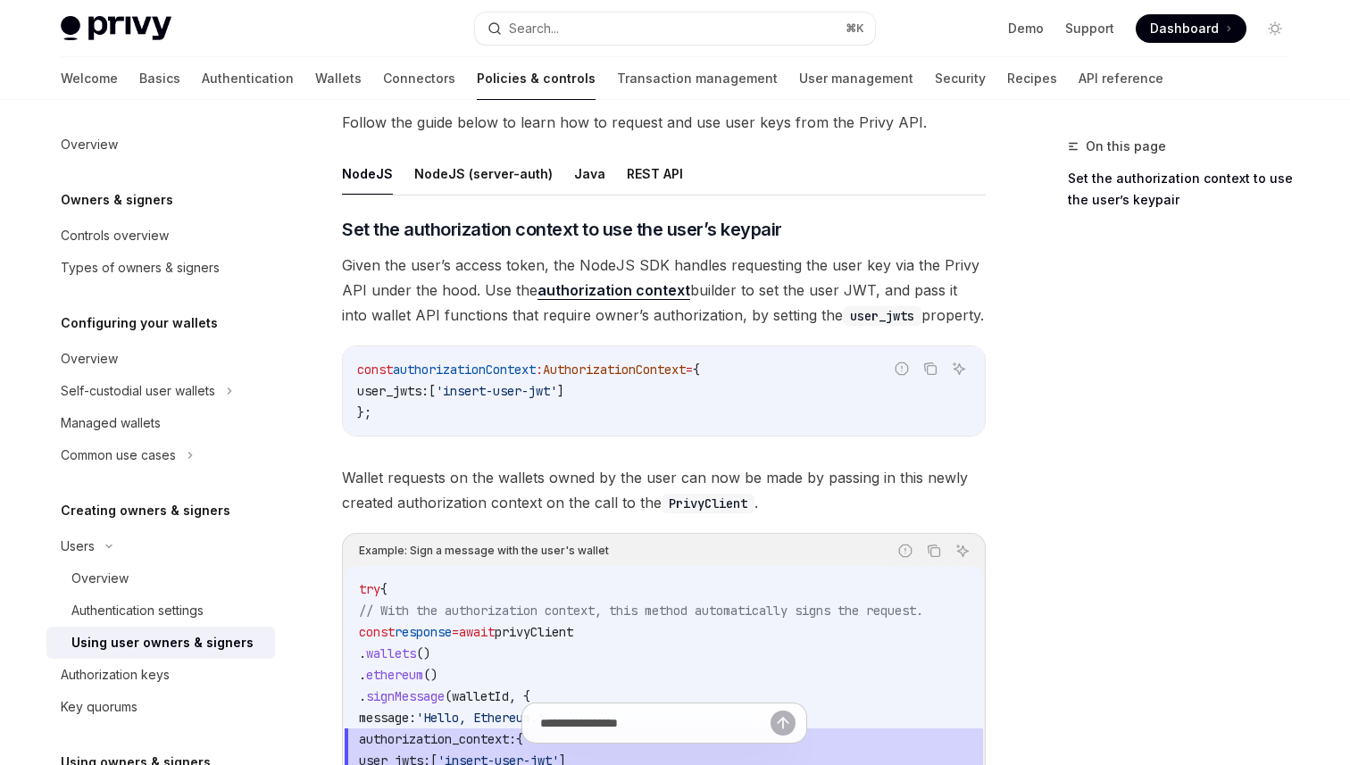
scroll to position [596, 0]
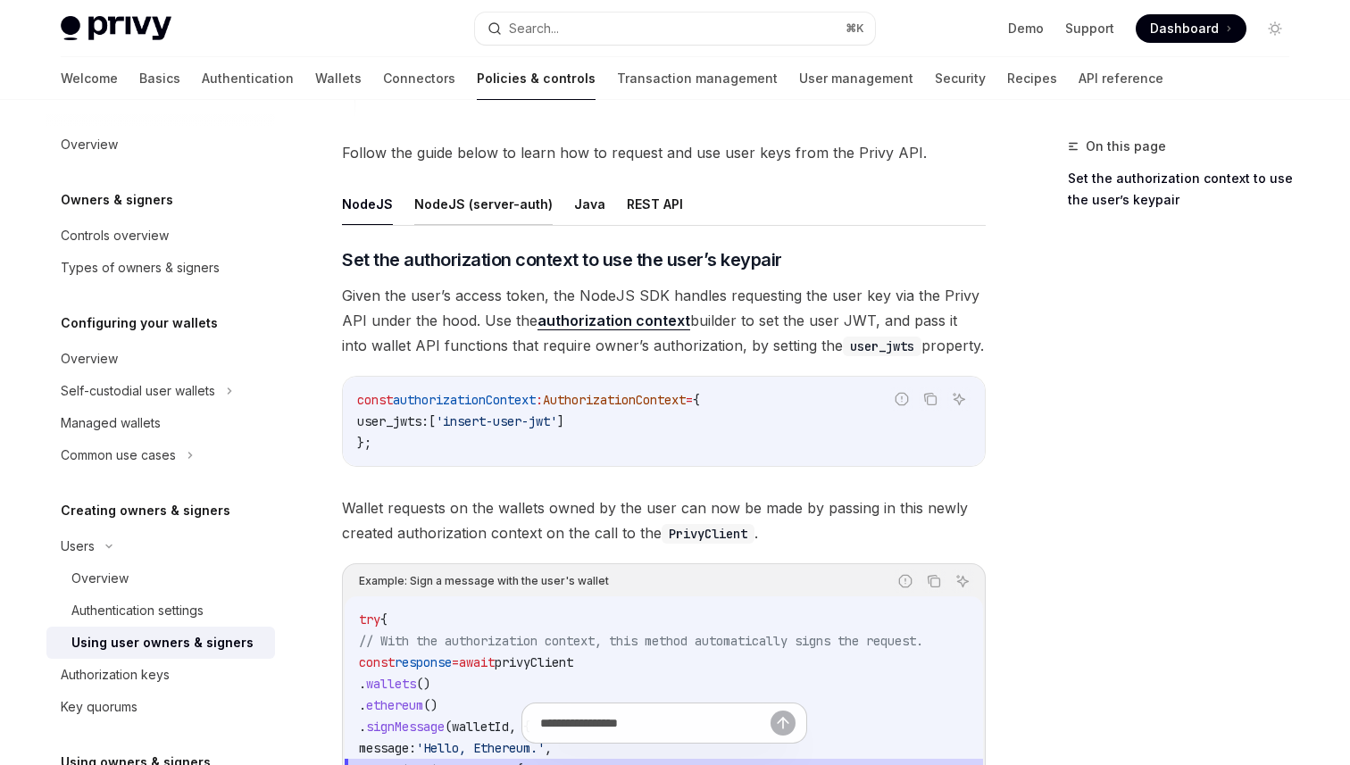
click at [499, 209] on button "NodeJS (server-auth)" at bounding box center [483, 204] width 138 height 42
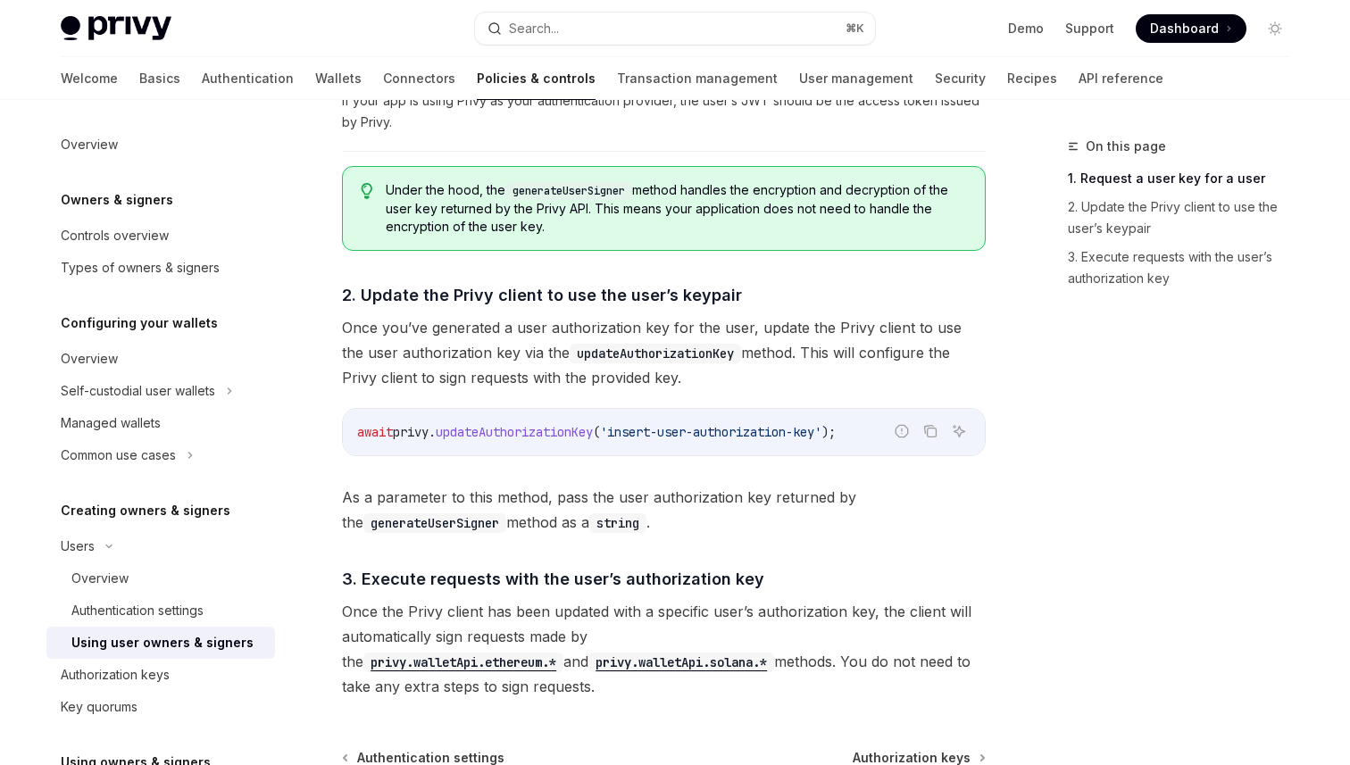
scroll to position [1264, 0]
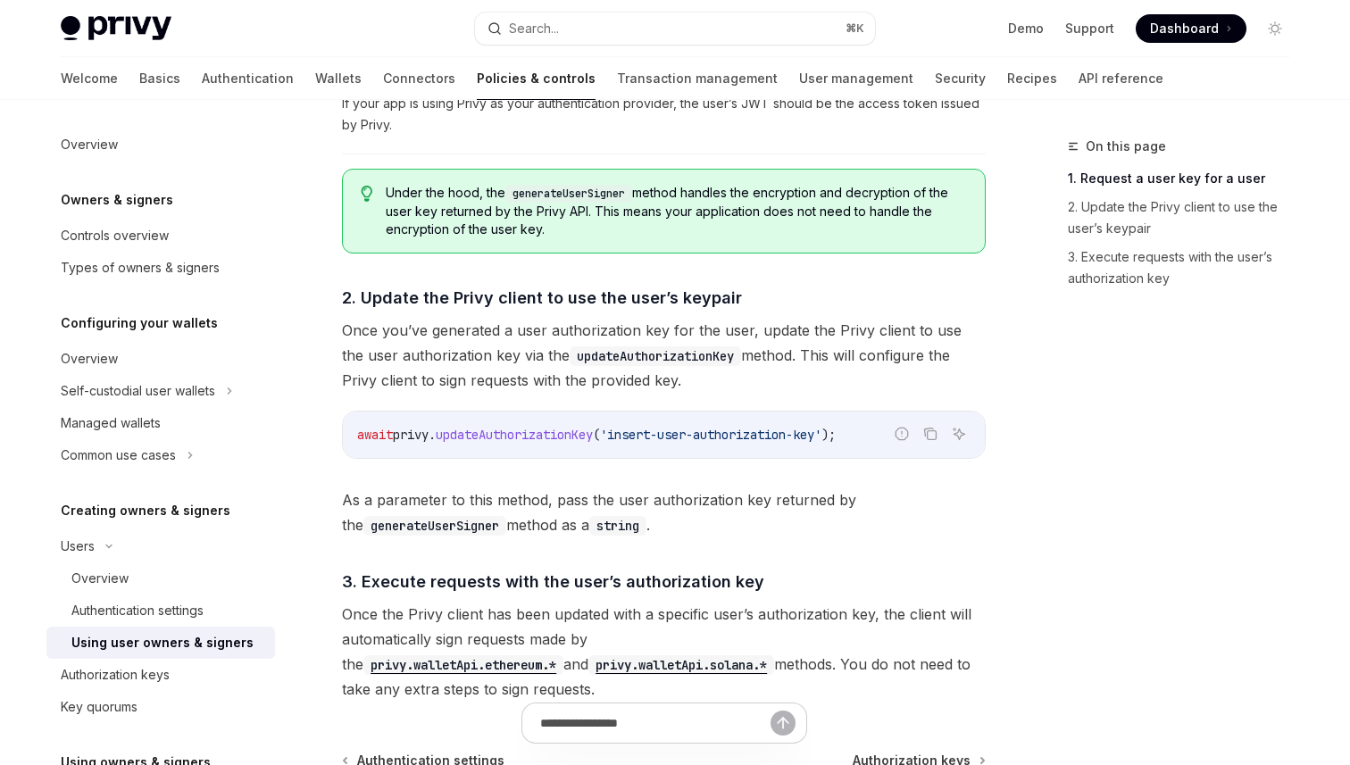
click at [577, 433] on span "updateAuthorizationKey" at bounding box center [514, 435] width 157 height 16
copy span "updateAuthorizationKey"
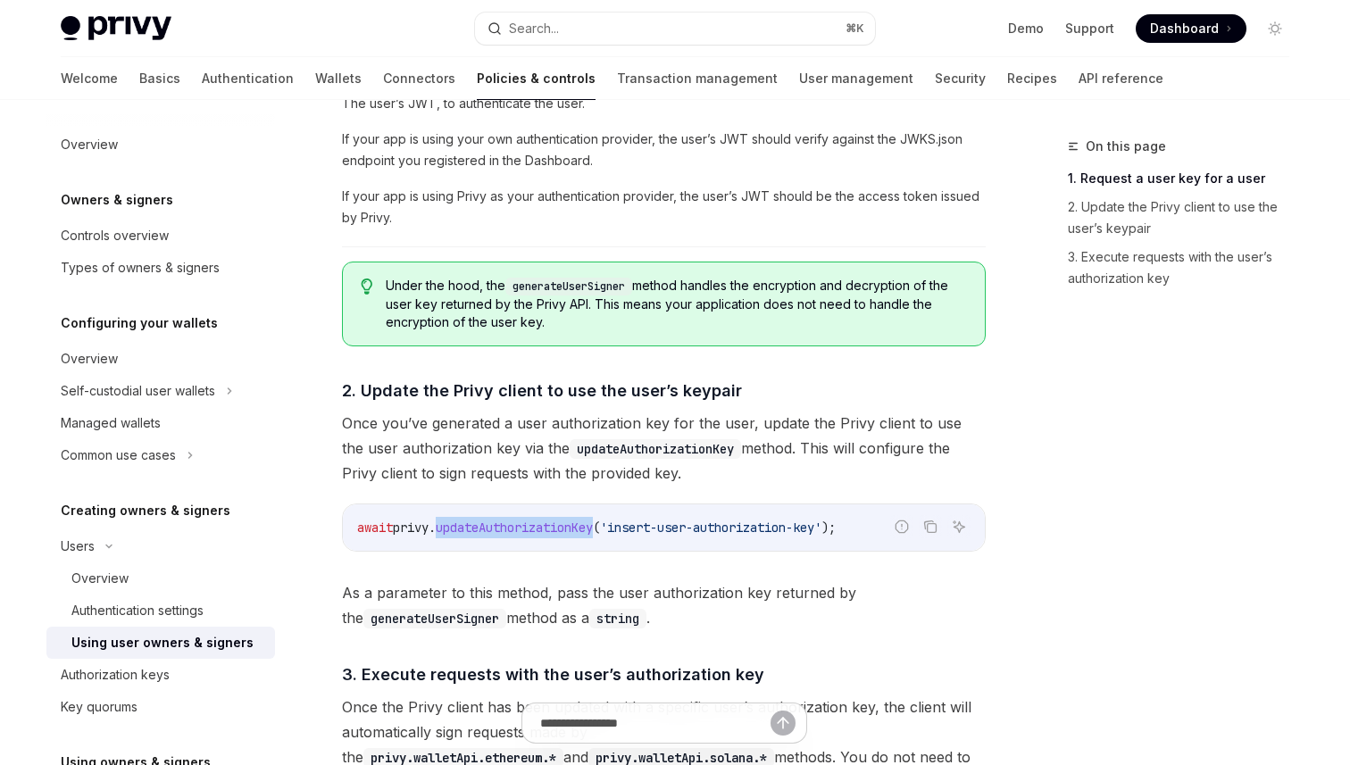
scroll to position [1166, 0]
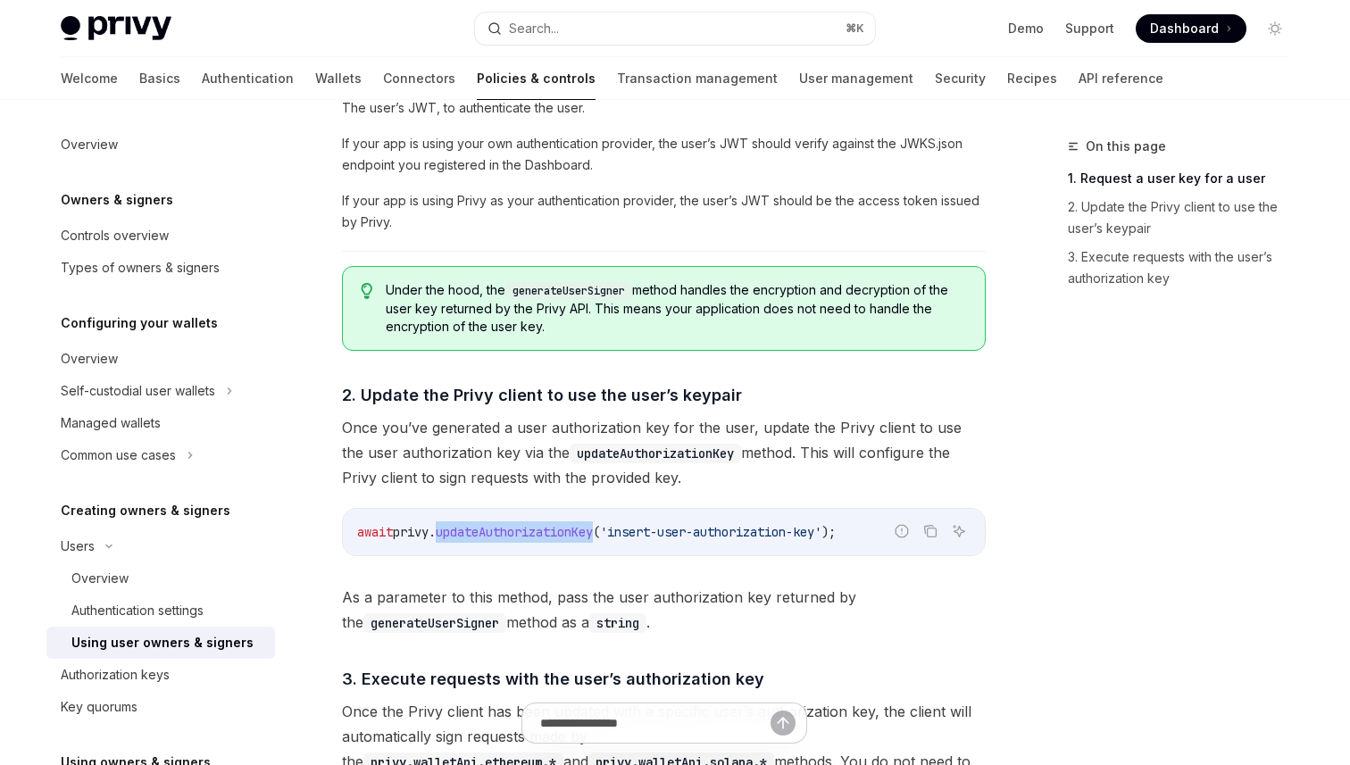
click at [793, 363] on div "The @privy-io/server-auth library is deprecated. We recommend integrating @priv…" at bounding box center [664, 238] width 644 height 1122
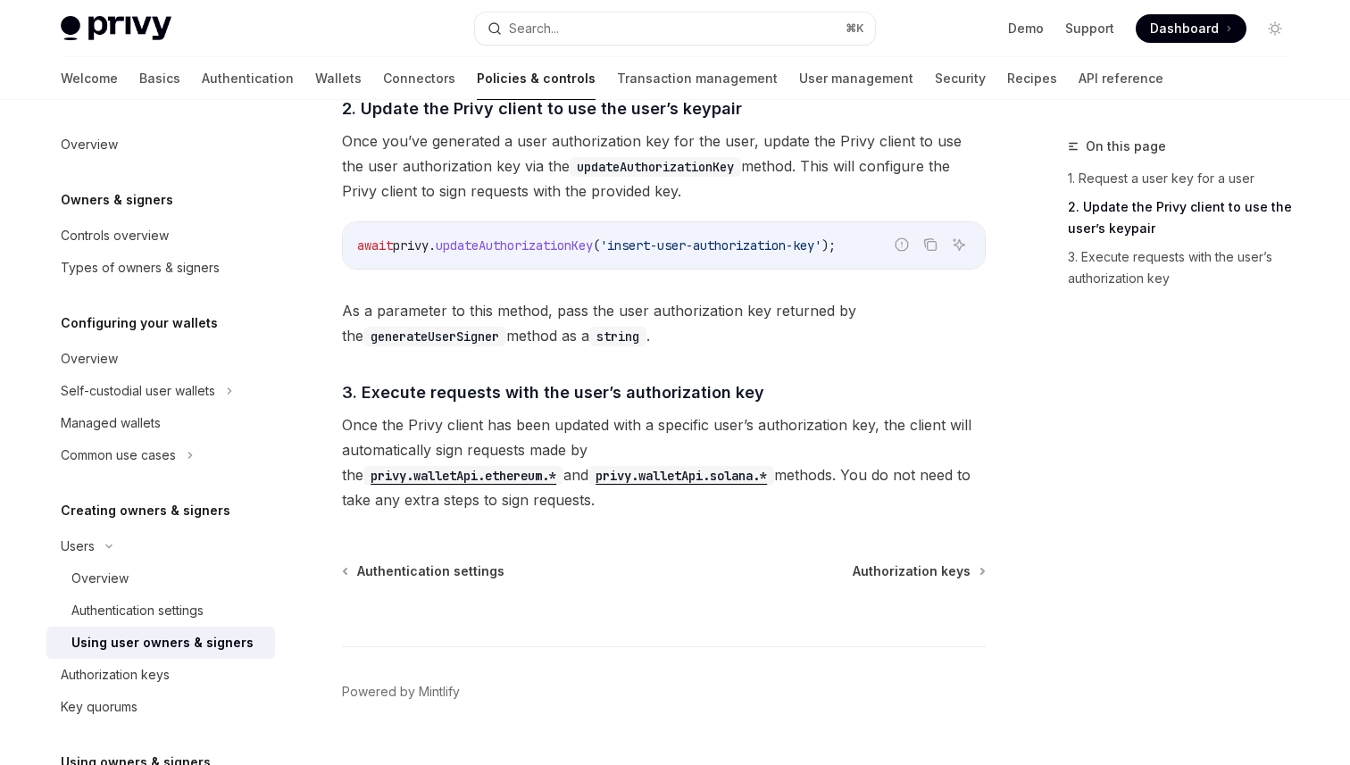
scroll to position [1488, 0]
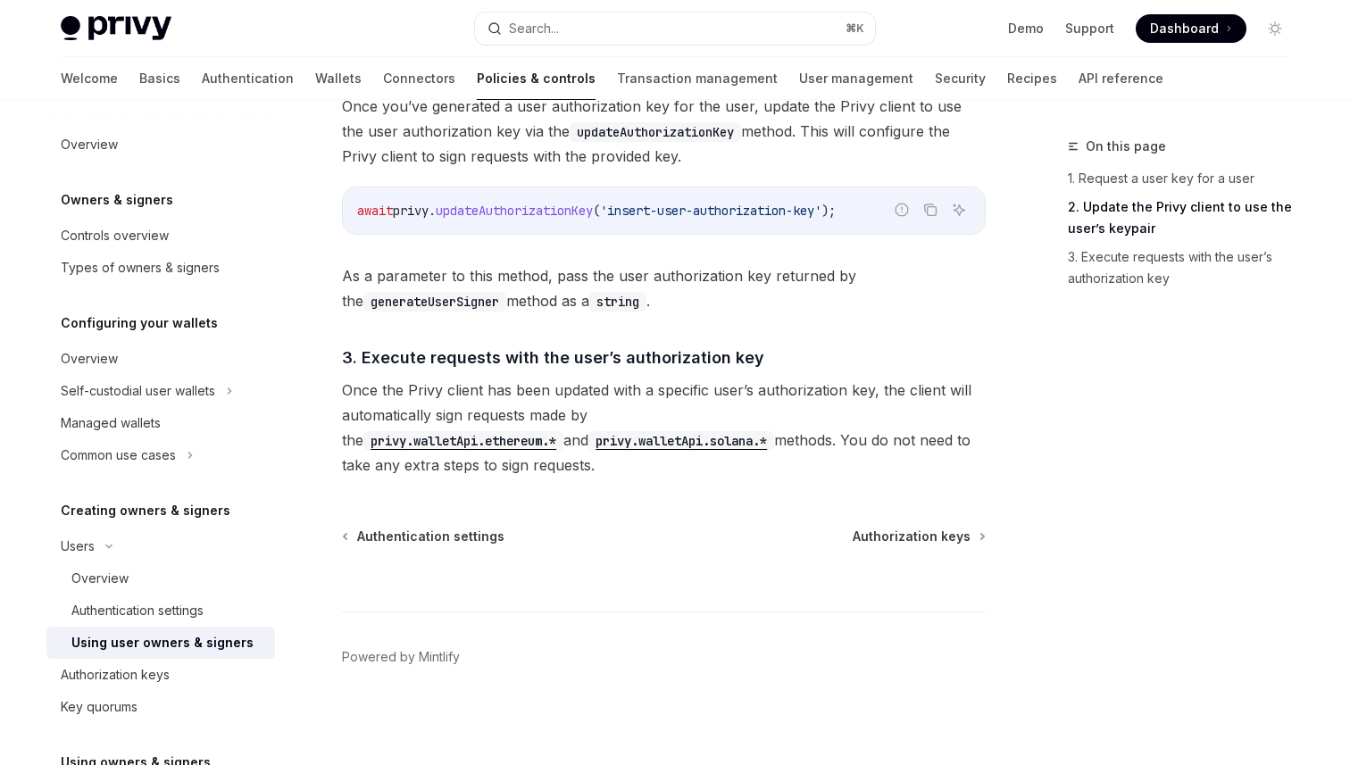
click at [861, 218] on code "await privy . updateAuthorizationKey ( 'insert-user-authorization-key' );" at bounding box center [663, 210] width 613 height 21
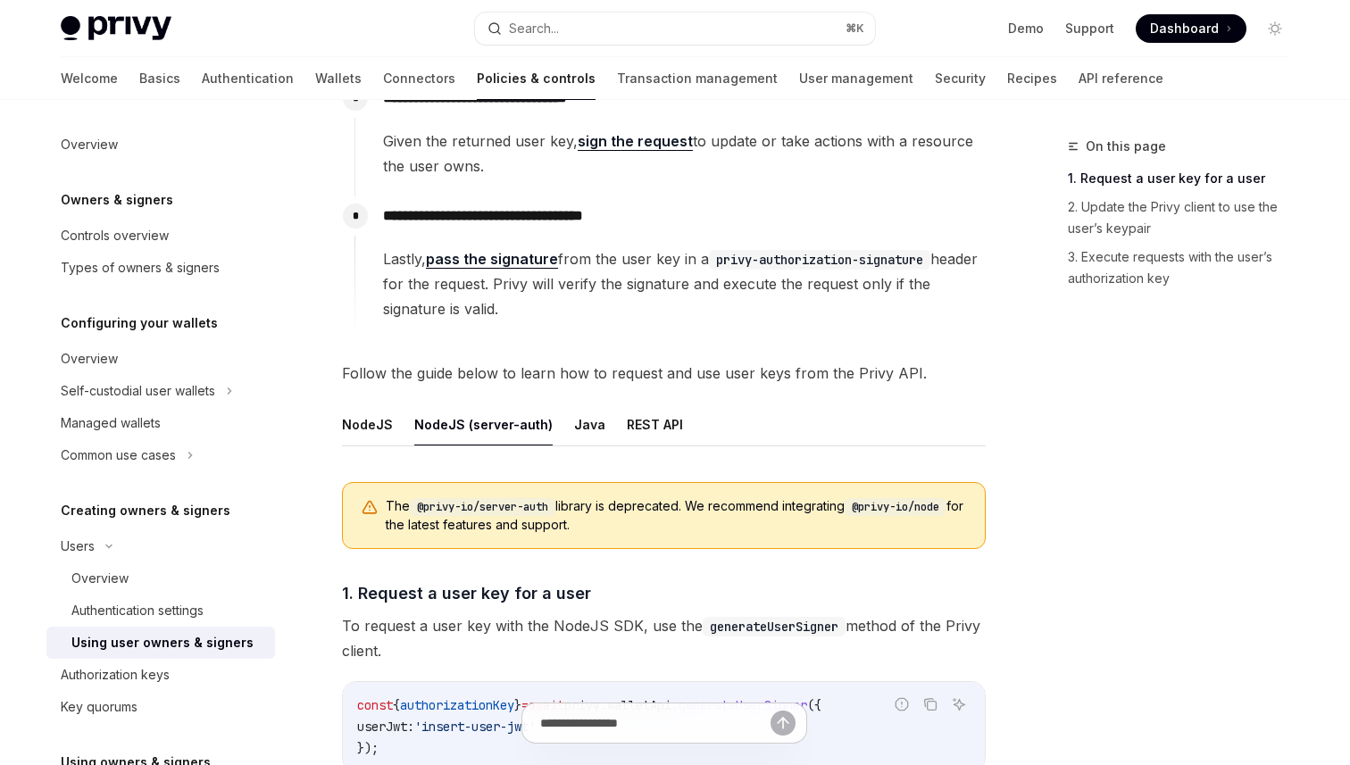
scroll to position [345, 0]
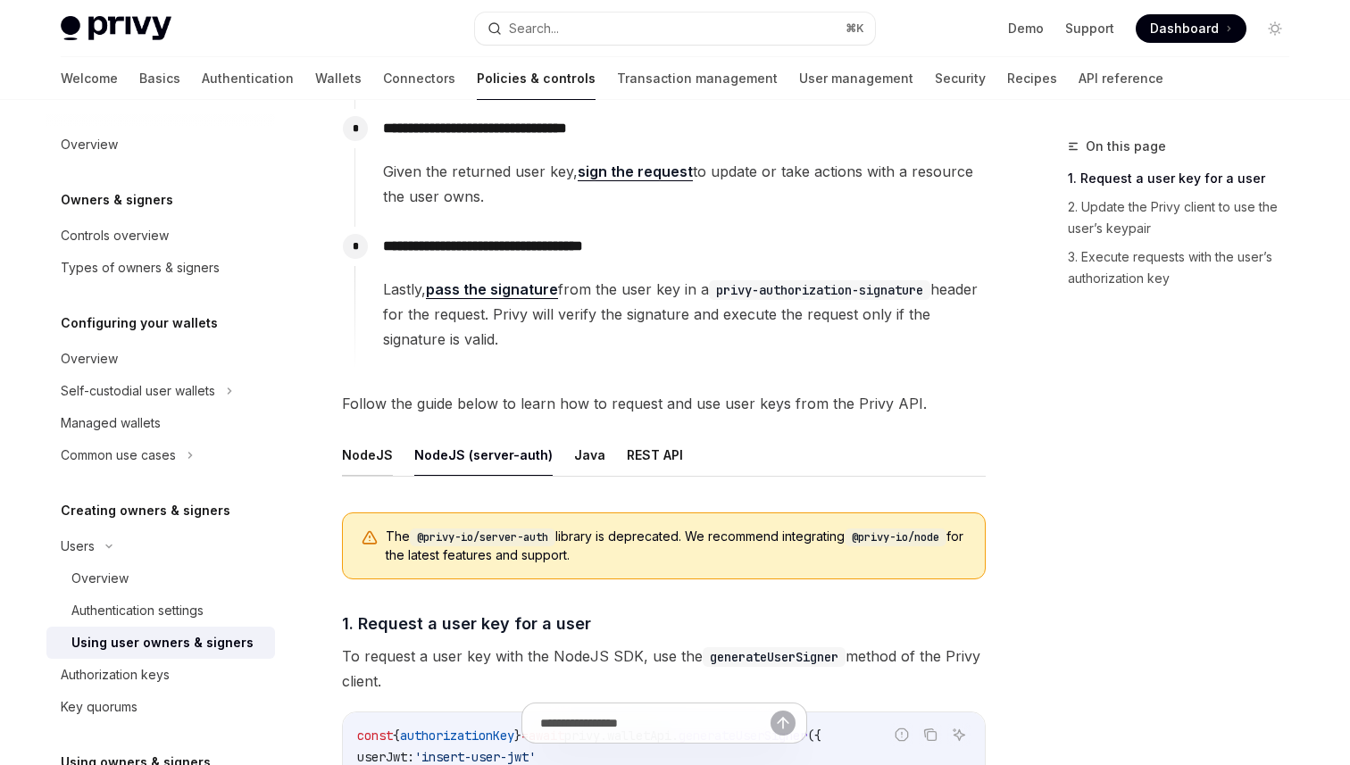
click at [389, 457] on button "NodeJS" at bounding box center [367, 455] width 51 height 42
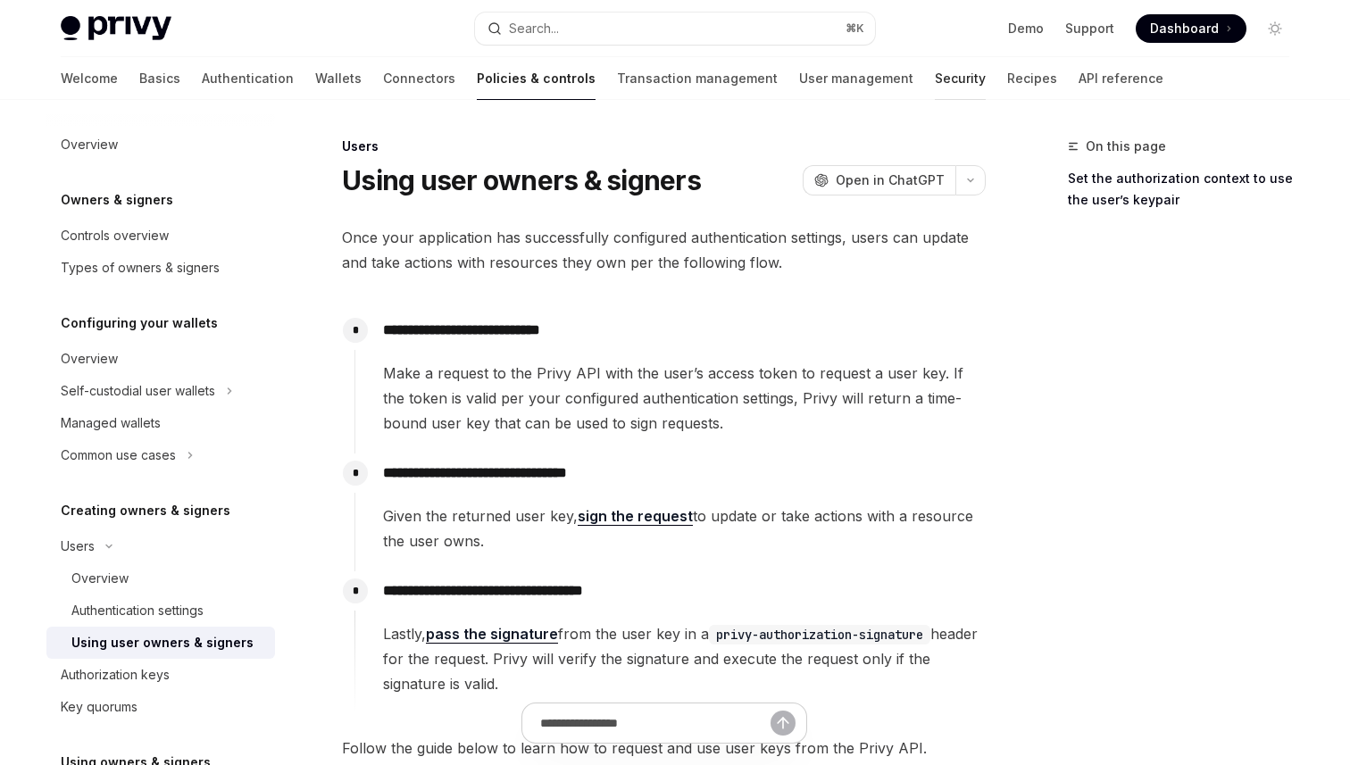
click at [935, 70] on link "Security" at bounding box center [960, 78] width 51 height 43
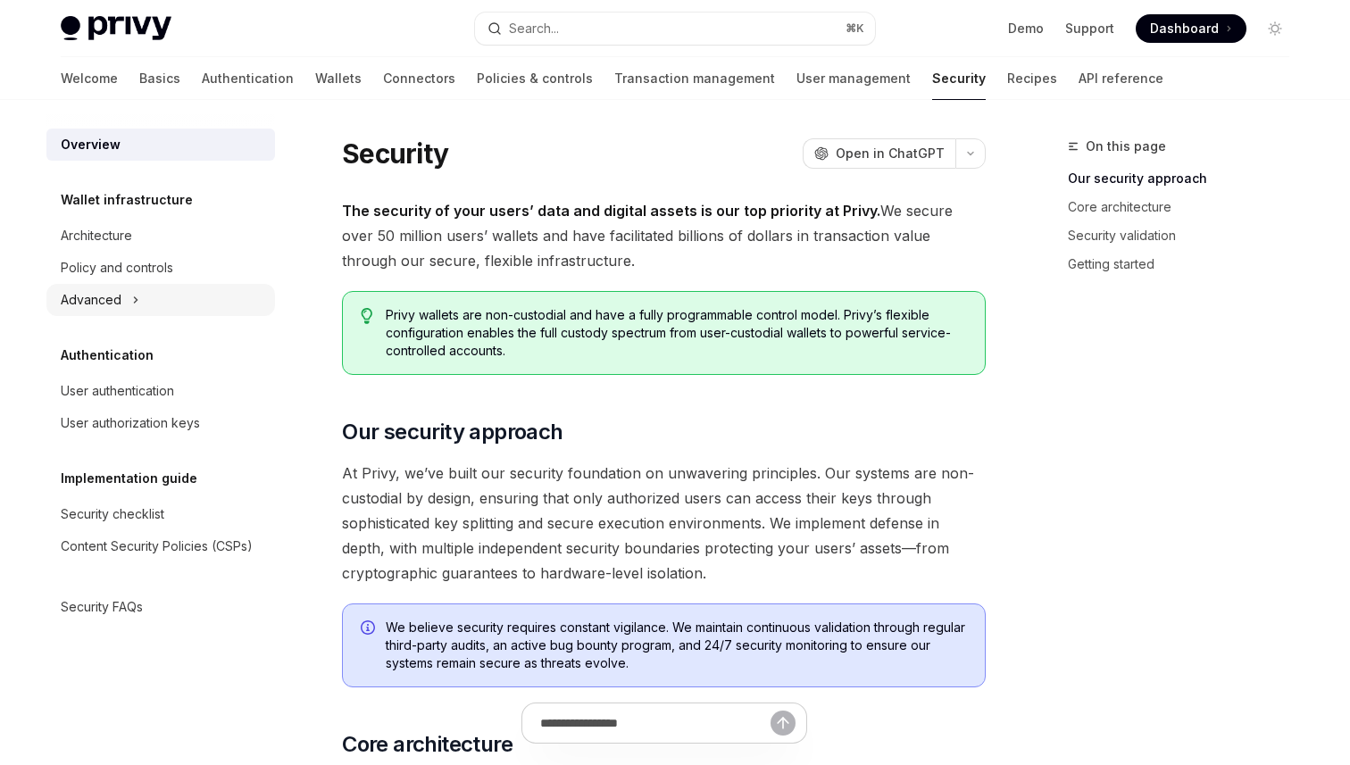
click at [138, 300] on div "Advanced" at bounding box center [160, 300] width 229 height 32
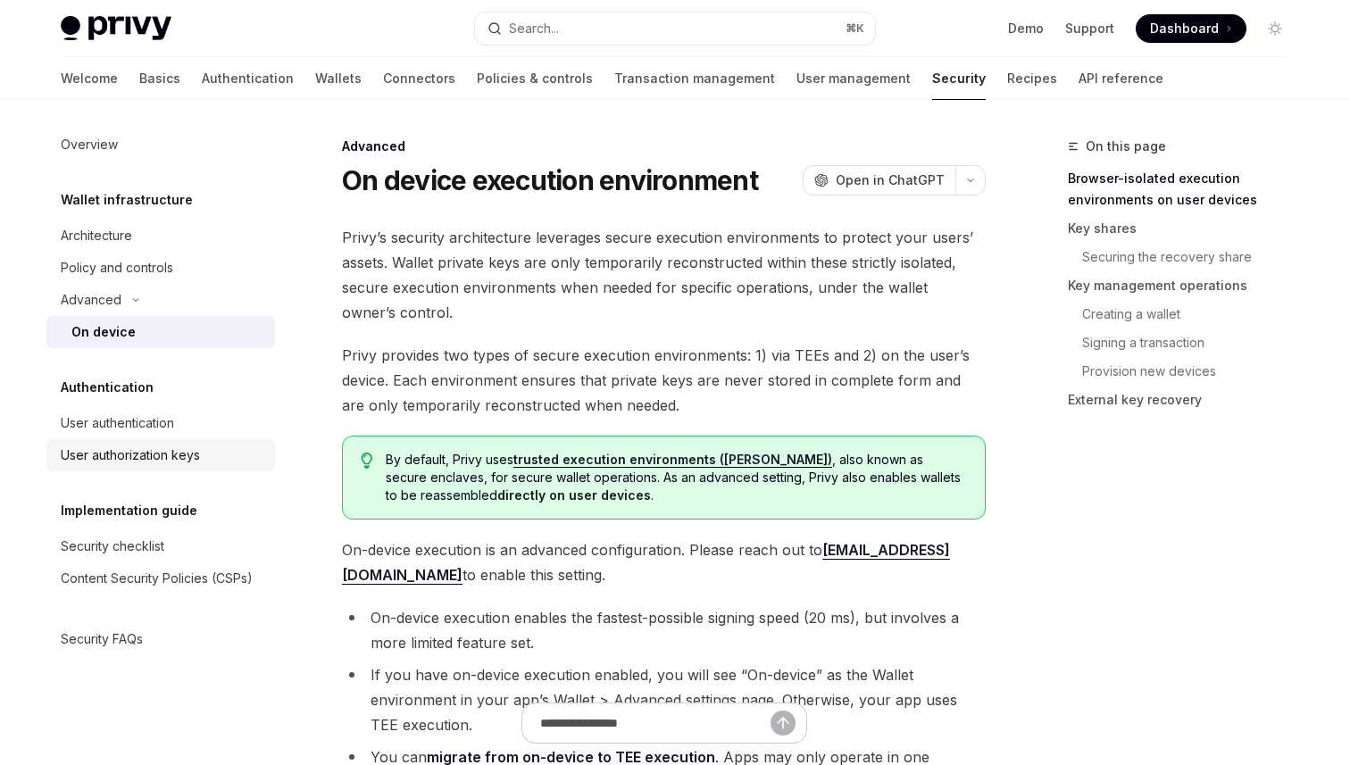
click at [126, 450] on div "User authorization keys" at bounding box center [130, 455] width 139 height 21
type textarea "*"
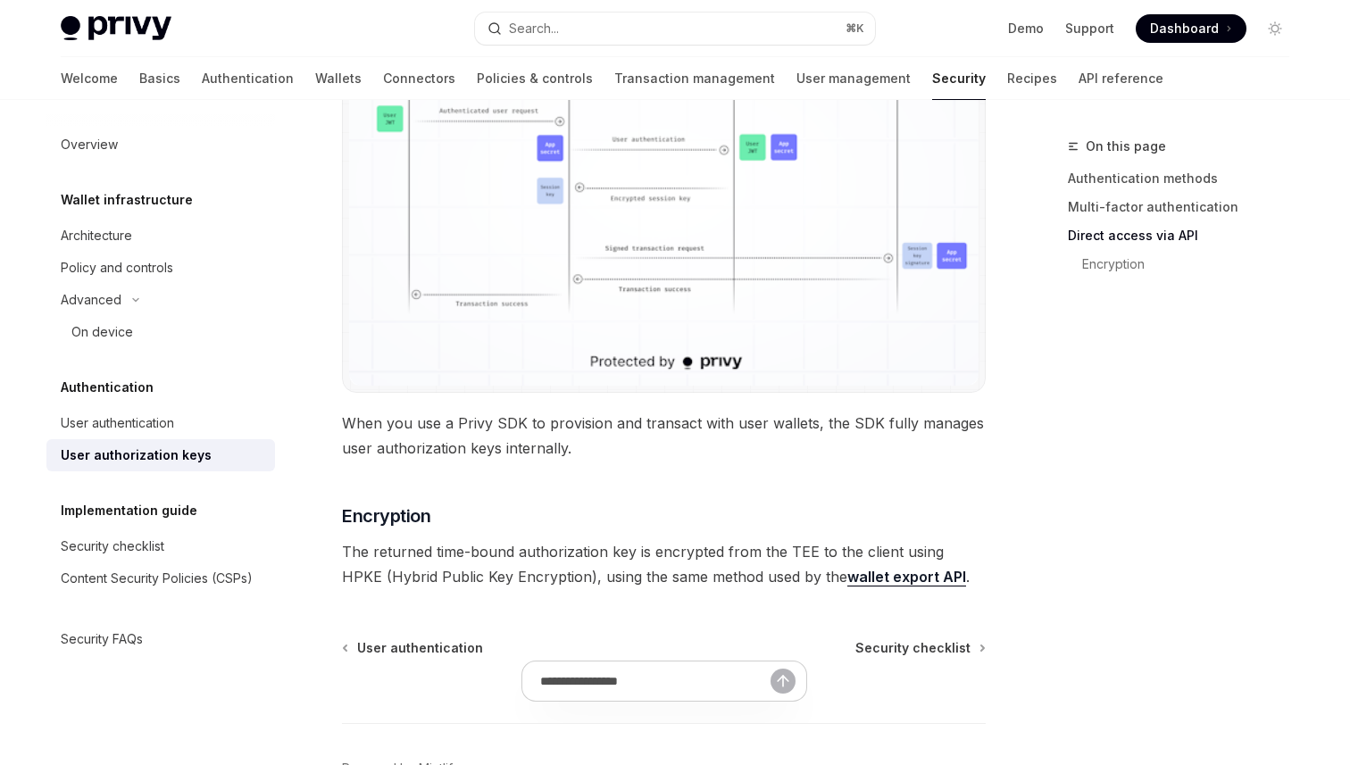
scroll to position [1611, 0]
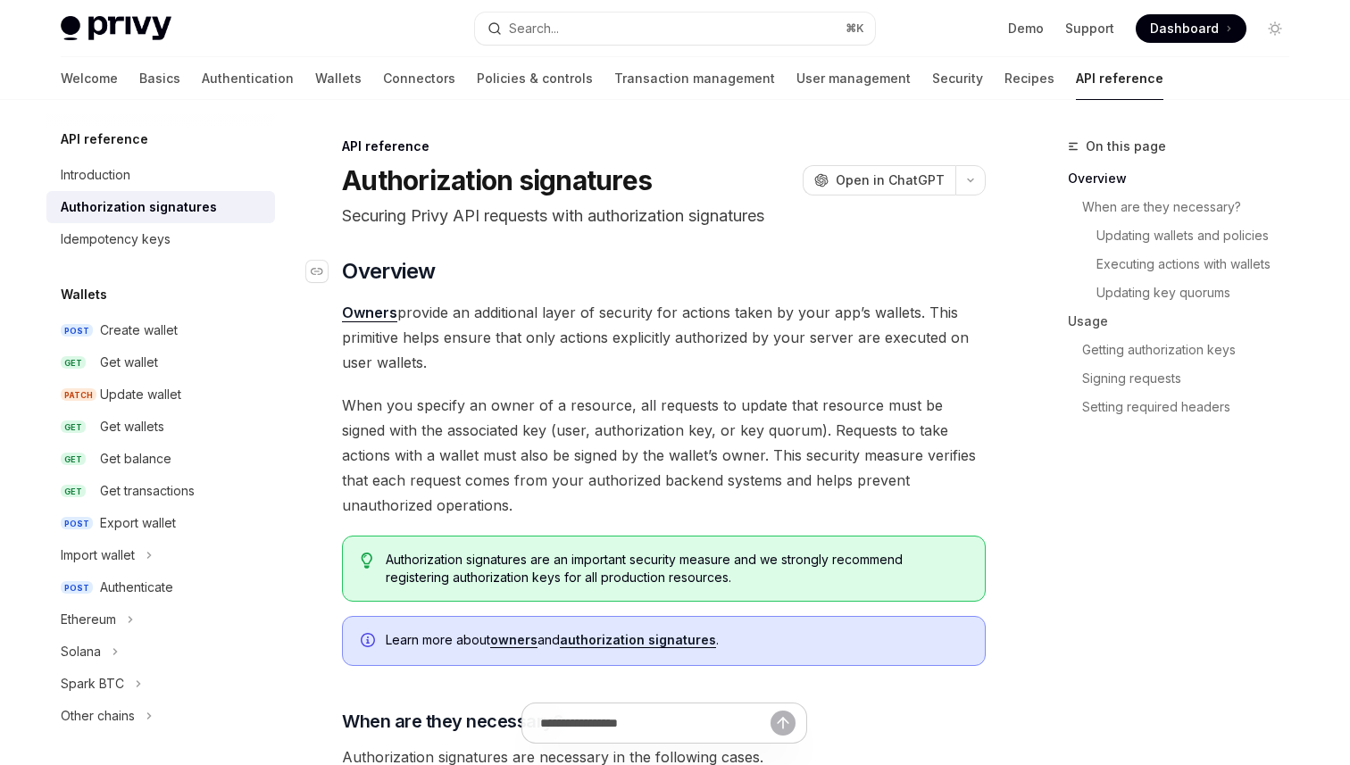
click at [687, 258] on h2 "​ Overview" at bounding box center [664, 271] width 644 height 29
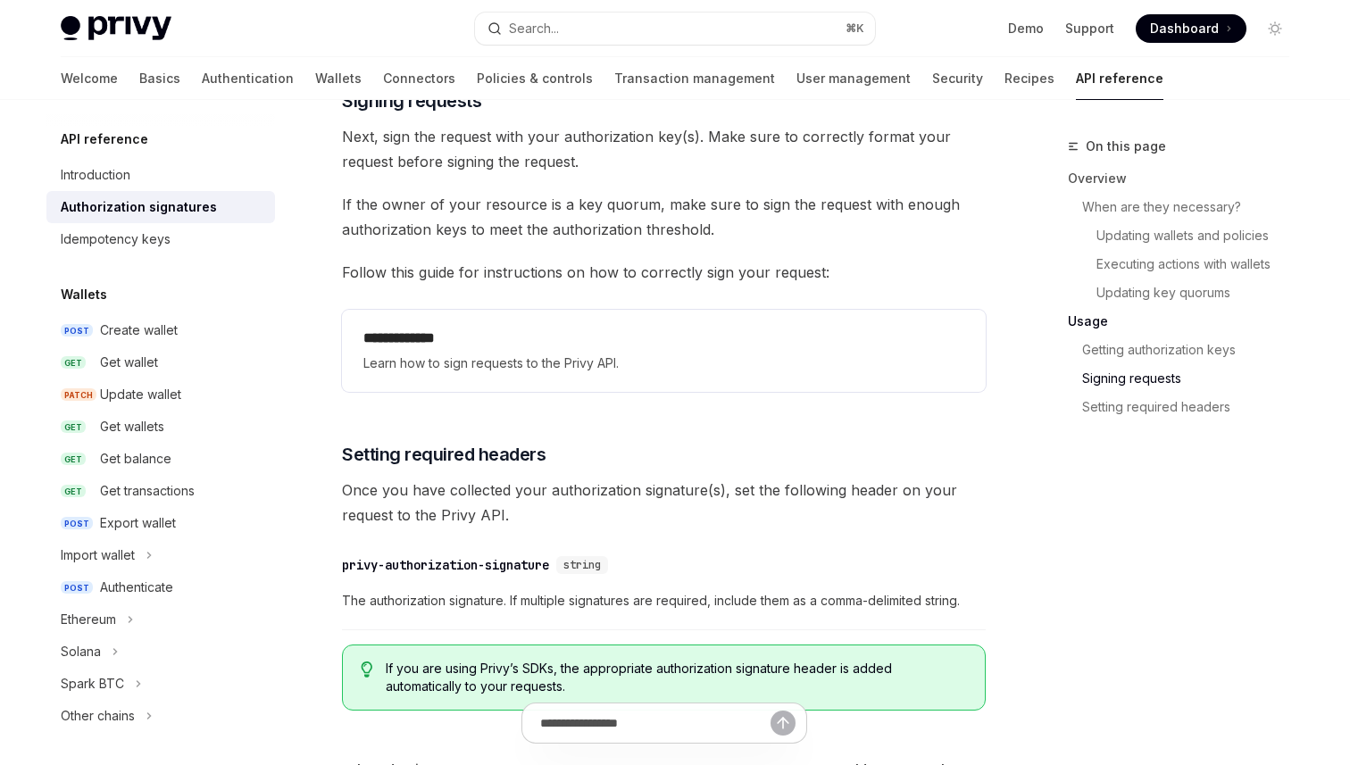
scroll to position [2790, 0]
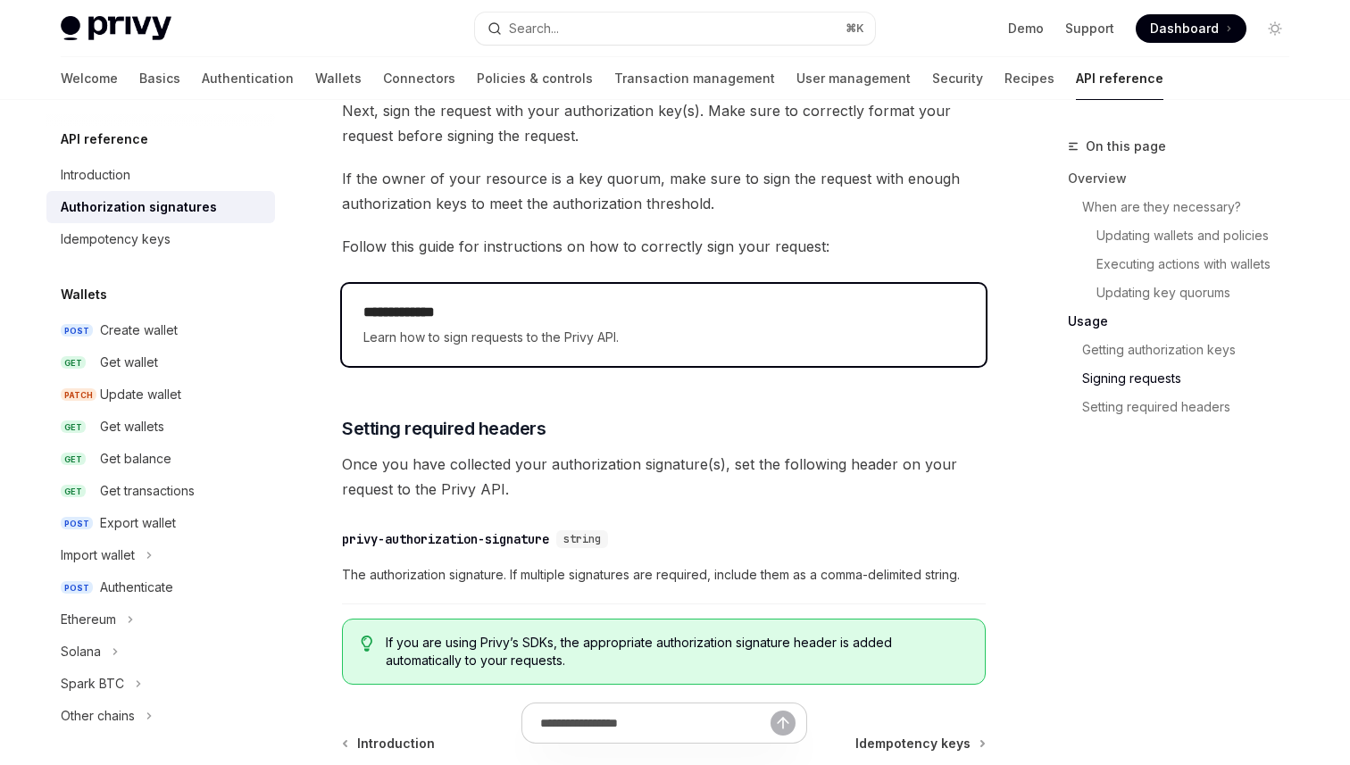
click at [658, 318] on h2 "**********" at bounding box center [663, 312] width 601 height 21
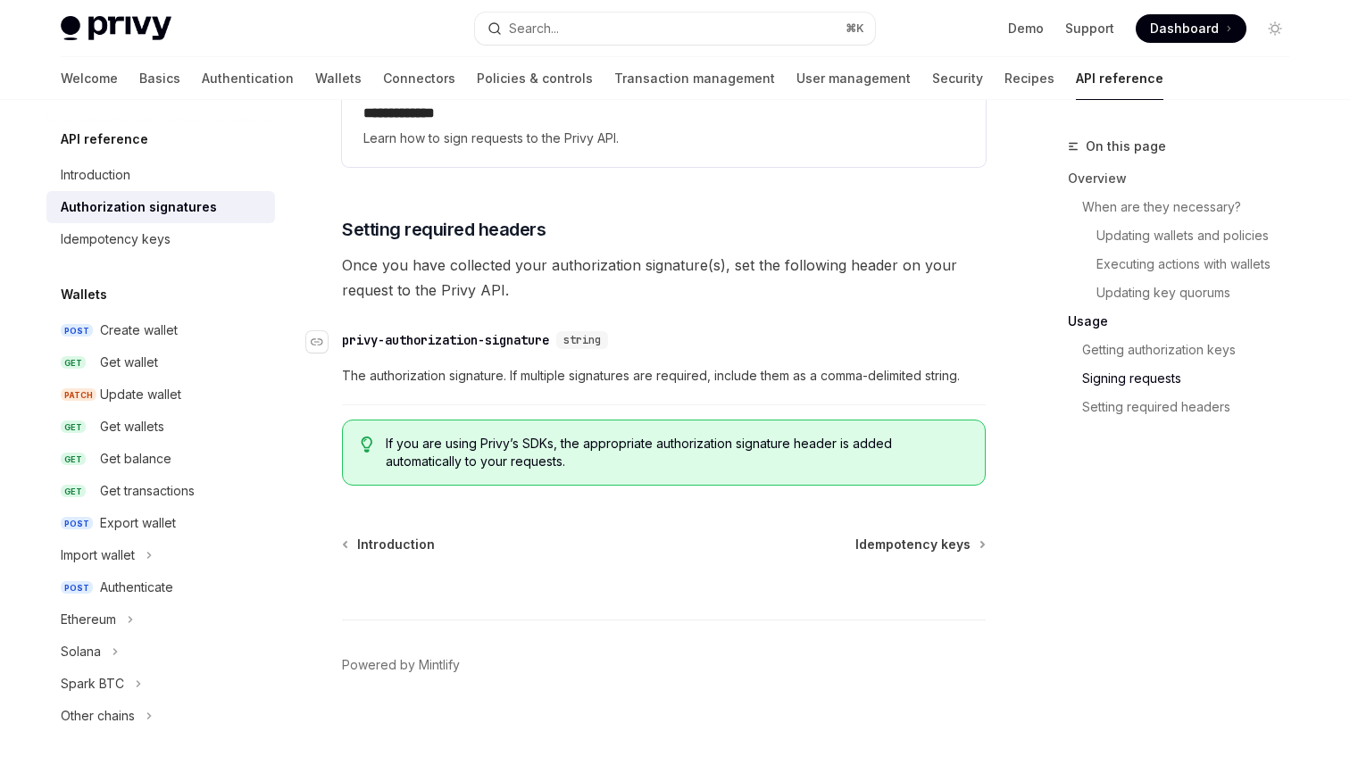
scroll to position [2987, 0]
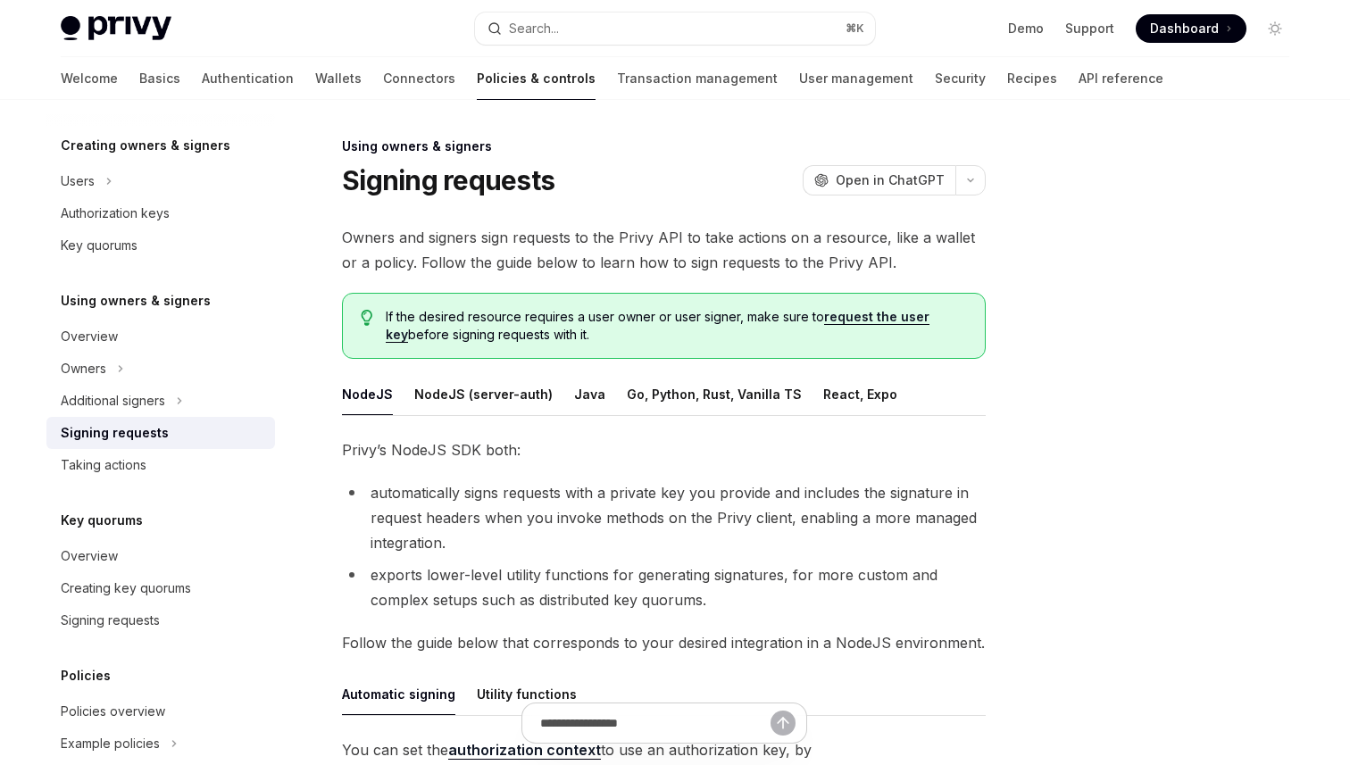
click at [683, 235] on span "Owners and signers sign requests to the Privy API to take actions on a resource…" at bounding box center [664, 250] width 644 height 50
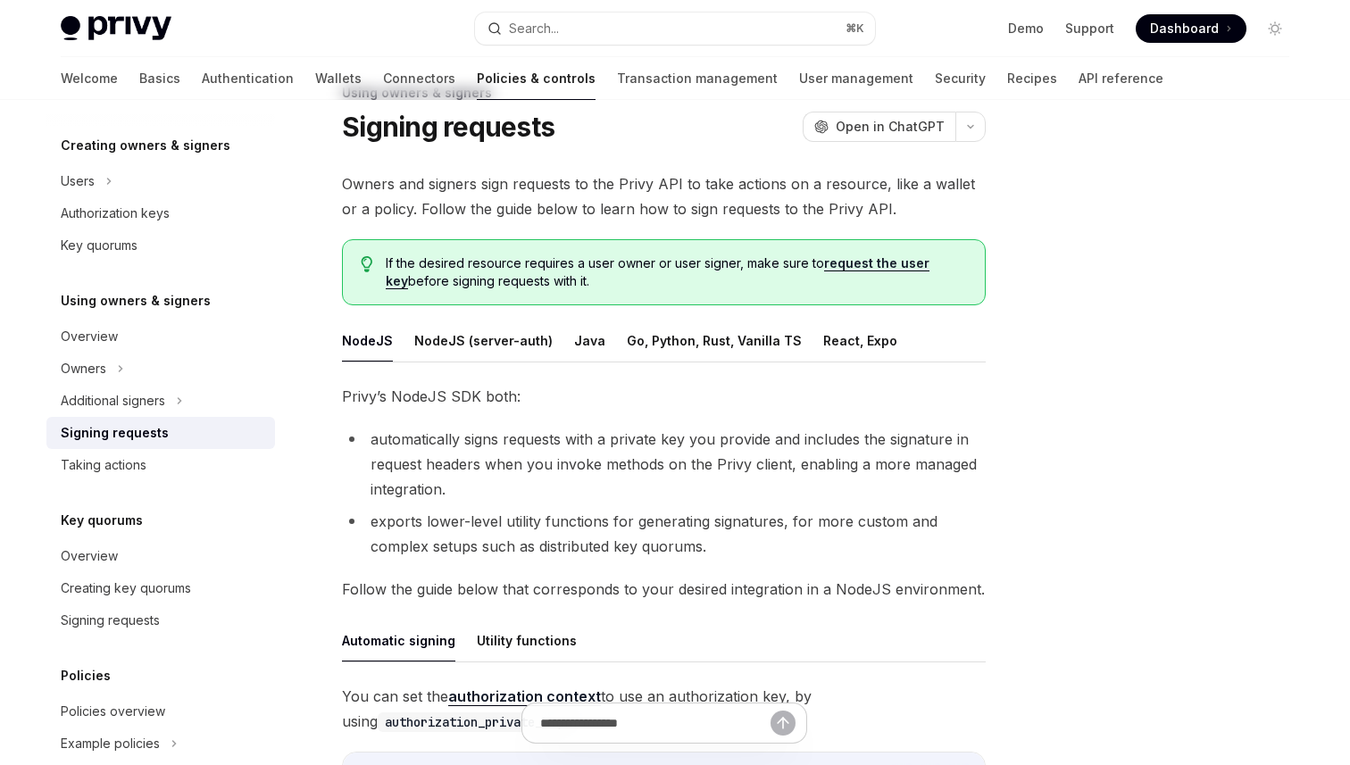
scroll to position [88, 0]
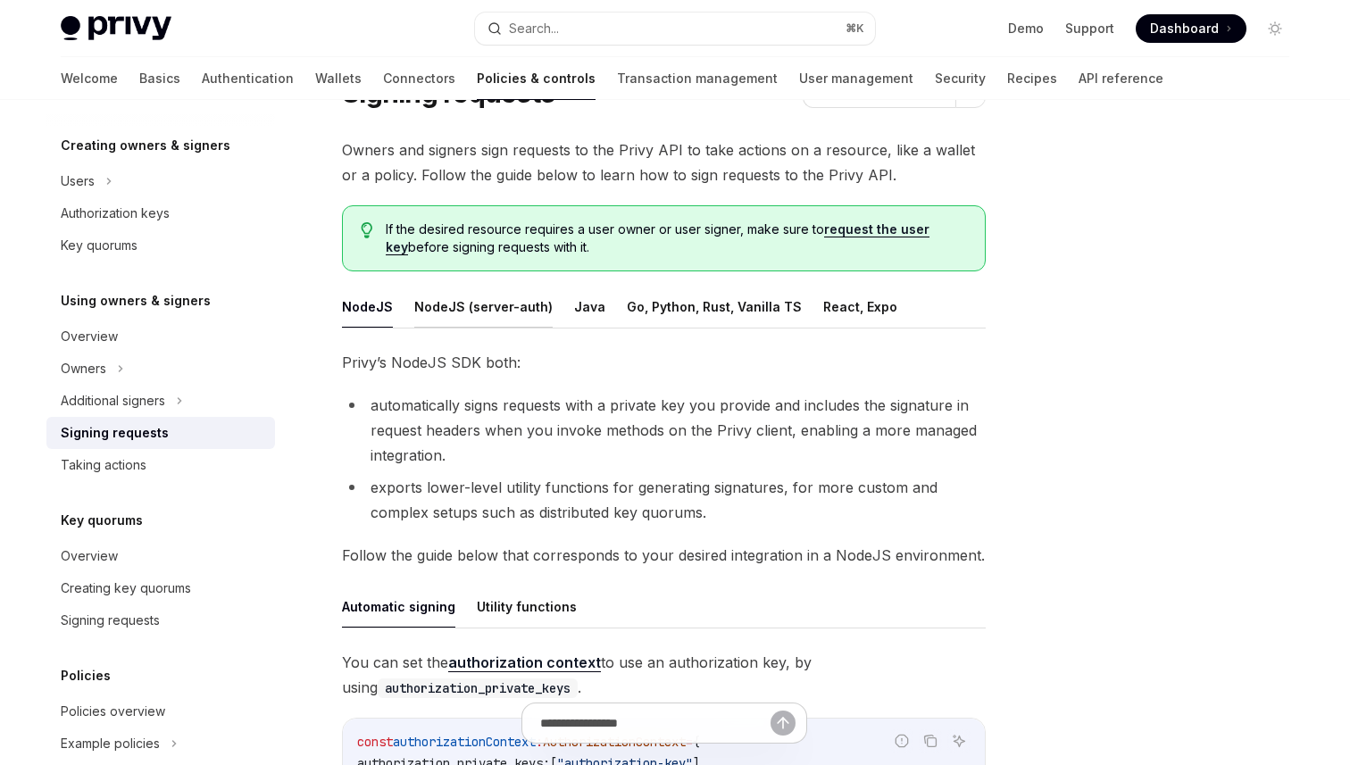
click at [503, 304] on button "NodeJS (server-auth)" at bounding box center [483, 307] width 138 height 42
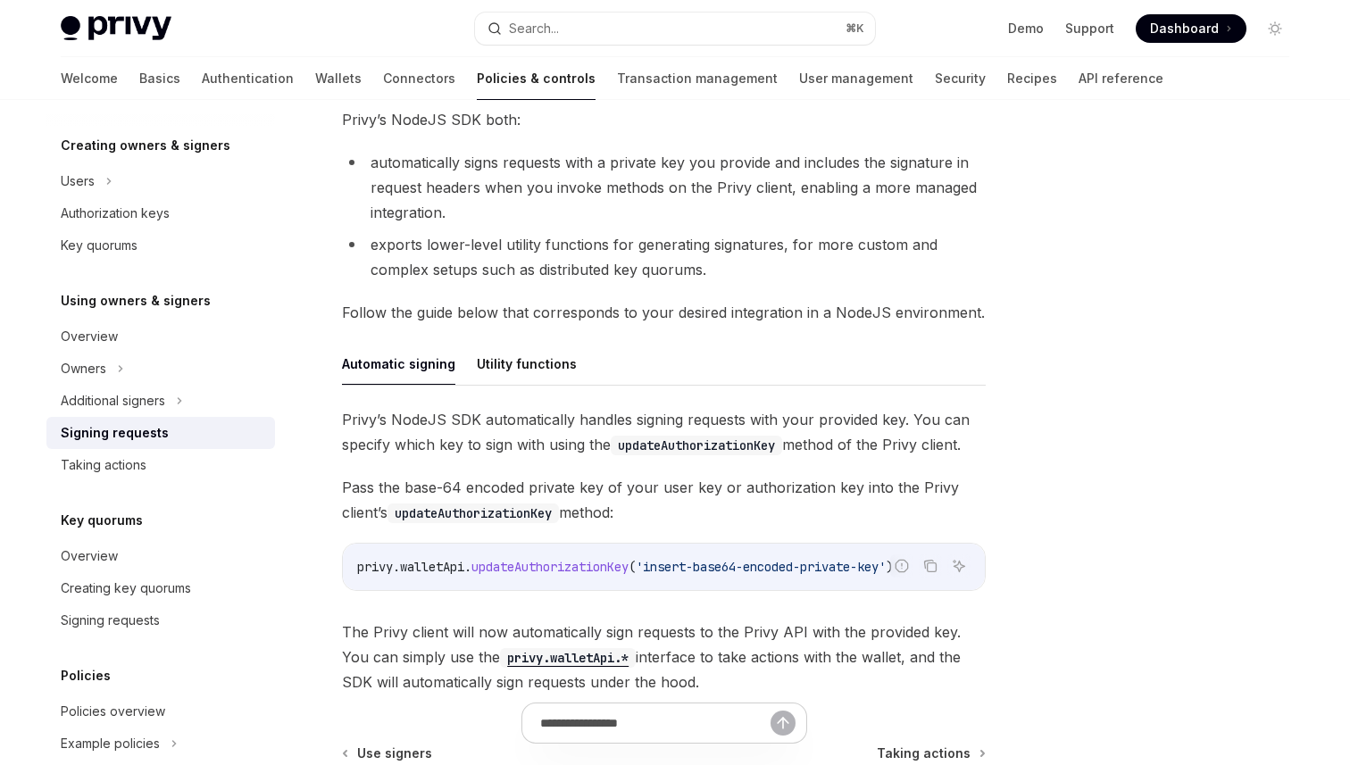
scroll to position [407, 0]
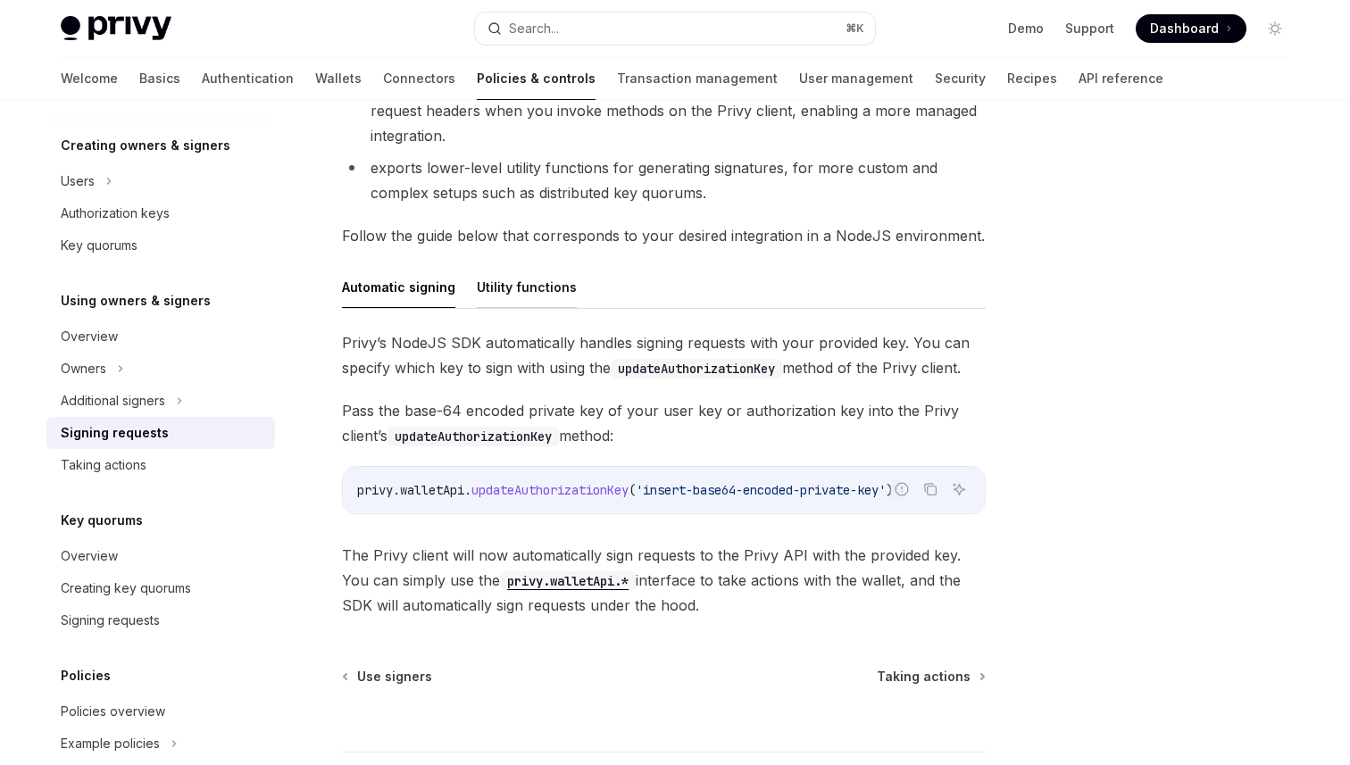
click at [518, 294] on button "Utility functions" at bounding box center [527, 287] width 100 height 42
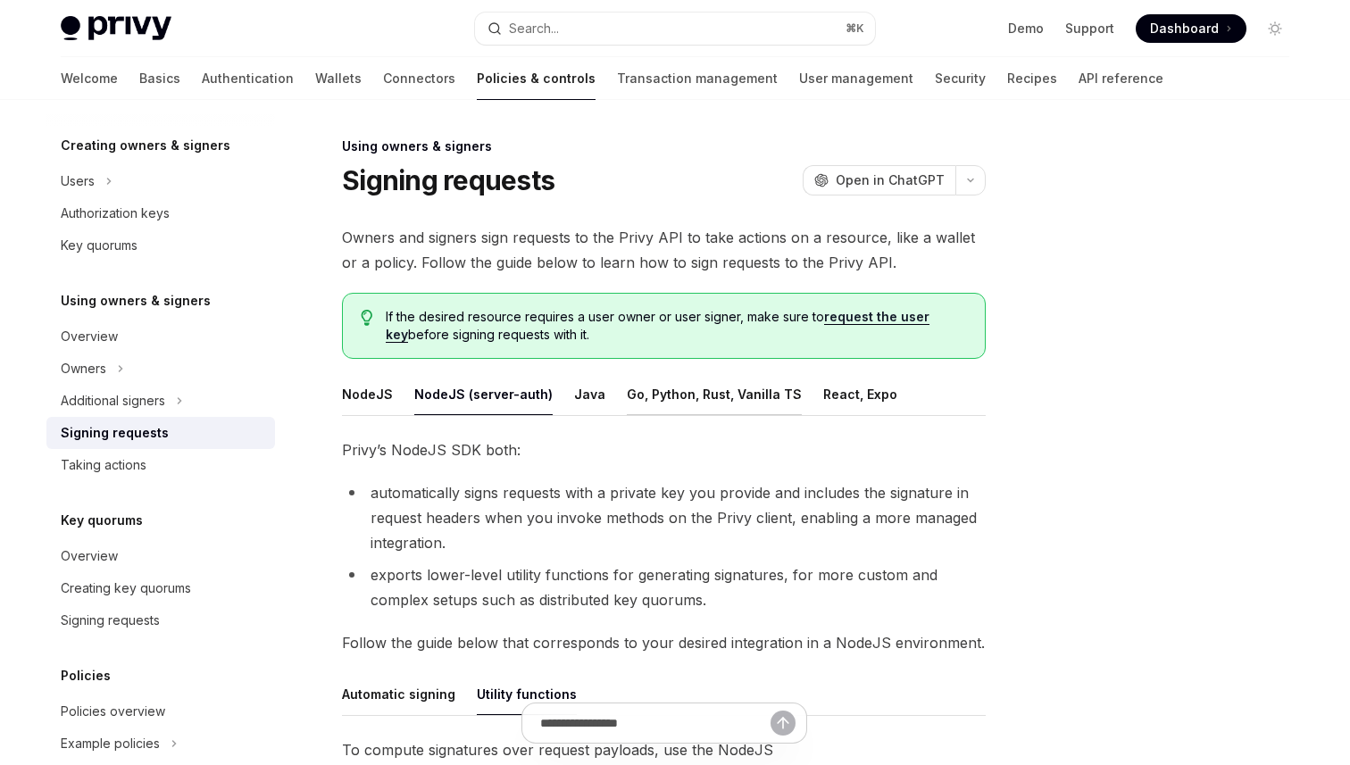
click at [633, 399] on button "Go, Python, Rust, Vanilla TS" at bounding box center [714, 394] width 175 height 42
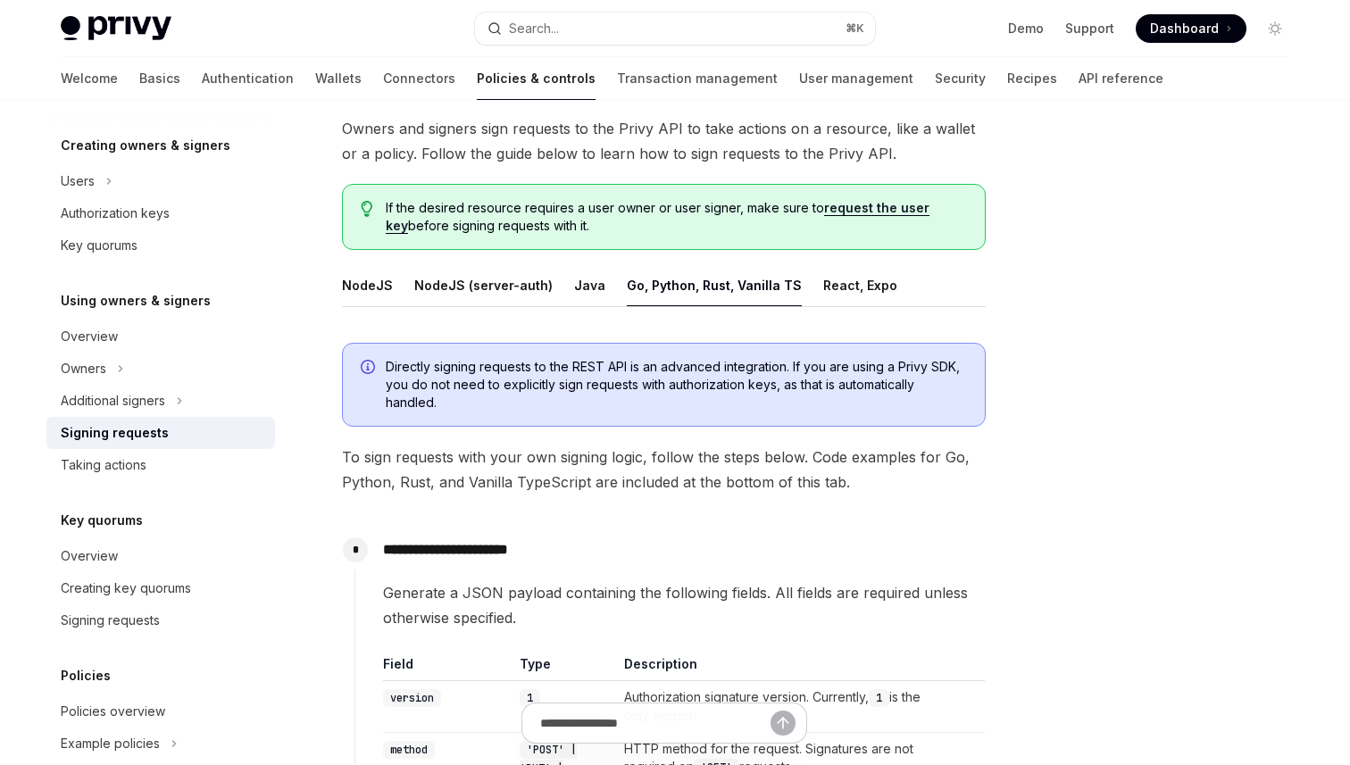
scroll to position [101, 0]
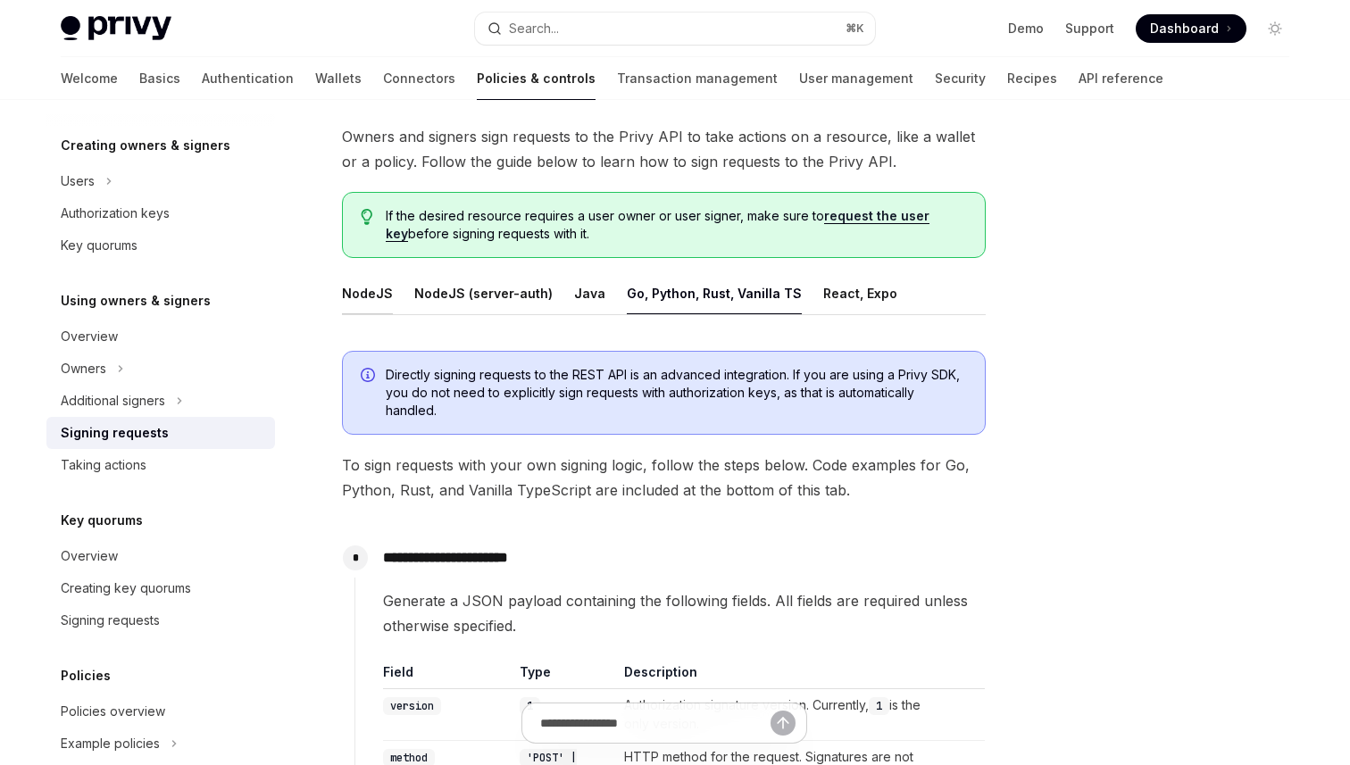
click at [372, 299] on button "NodeJS" at bounding box center [367, 293] width 51 height 42
type textarea "*"
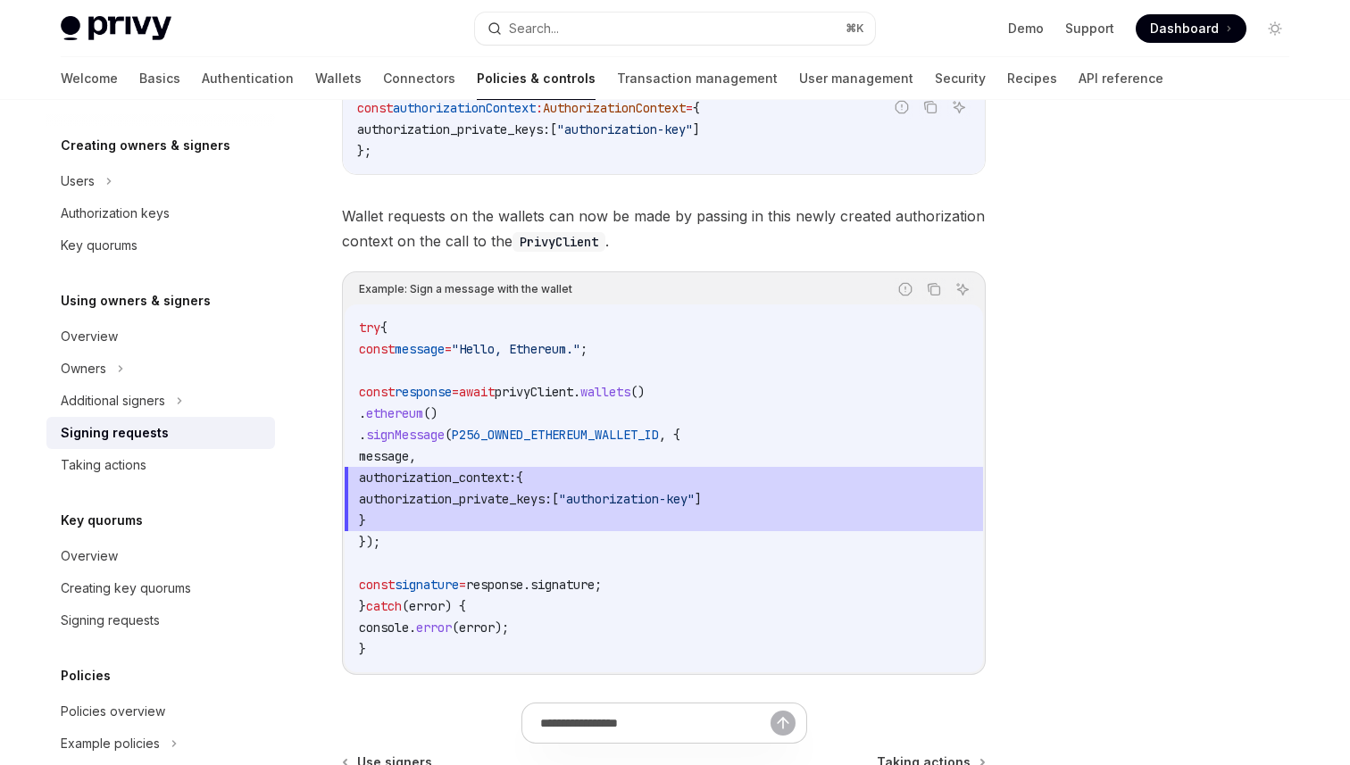
scroll to position [742, 0]
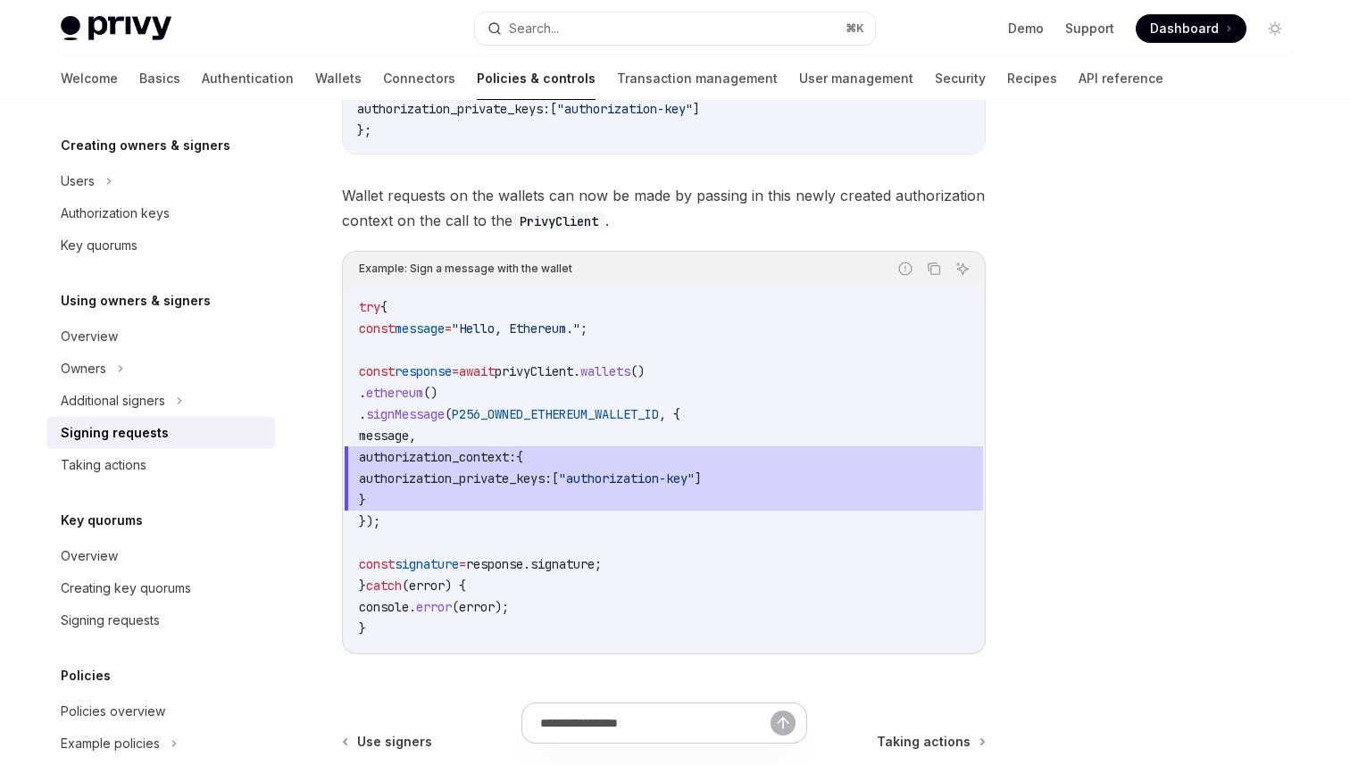
click at [516, 451] on span "authorization_context:" at bounding box center [437, 457] width 157 height 16
click at [849, 352] on code "try { const message = "Hello, Ethereum." ; const response = await privyClient .…" at bounding box center [664, 467] width 610 height 343
click at [726, 347] on code "try { const message = "Hello, Ethereum." ; const response = await privyClient .…" at bounding box center [664, 467] width 610 height 343
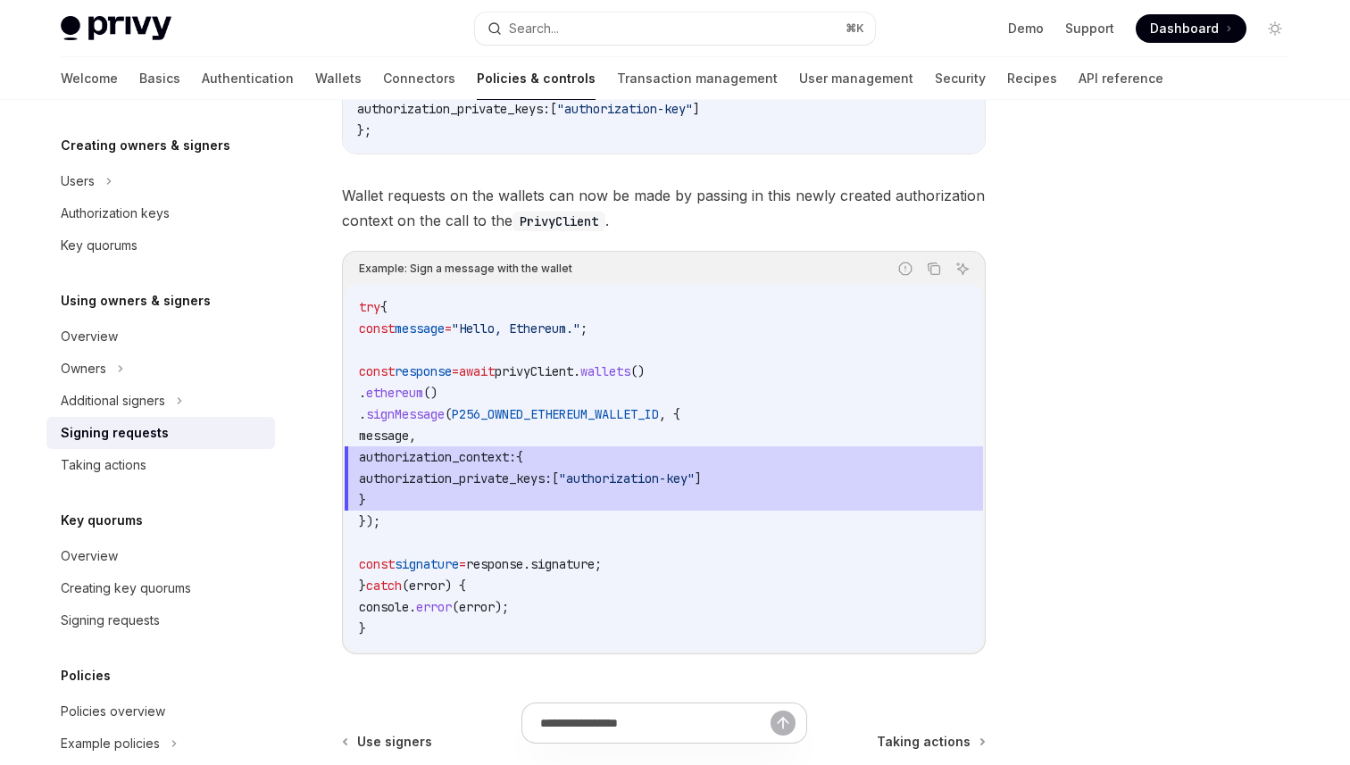
click at [646, 478] on span ""authorization-key"" at bounding box center [627, 479] width 136 height 16
drag, startPoint x: 643, startPoint y: 477, endPoint x: 772, endPoint y: 478, distance: 129.5
click at [695, 478] on span ""authorization-key"" at bounding box center [627, 479] width 136 height 16
copy span "authorization-key"
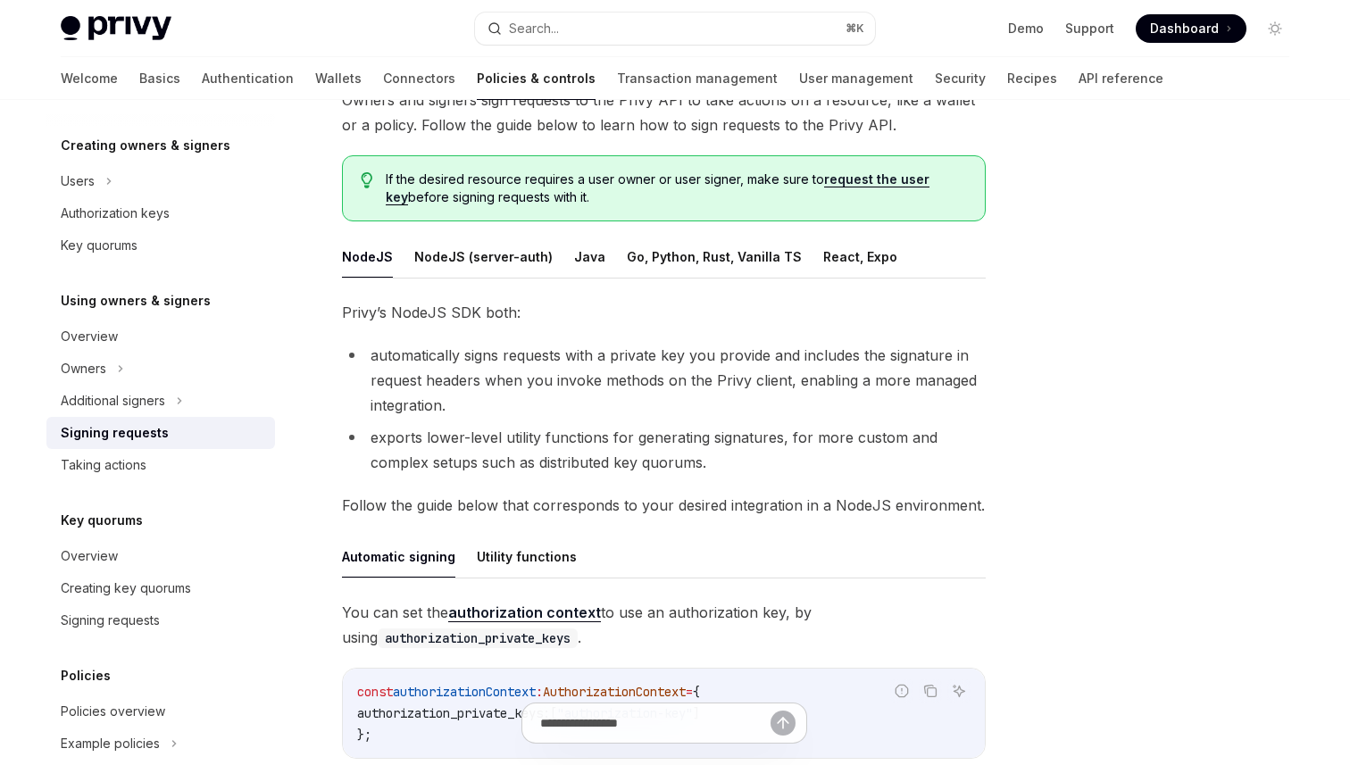
scroll to position [0, 0]
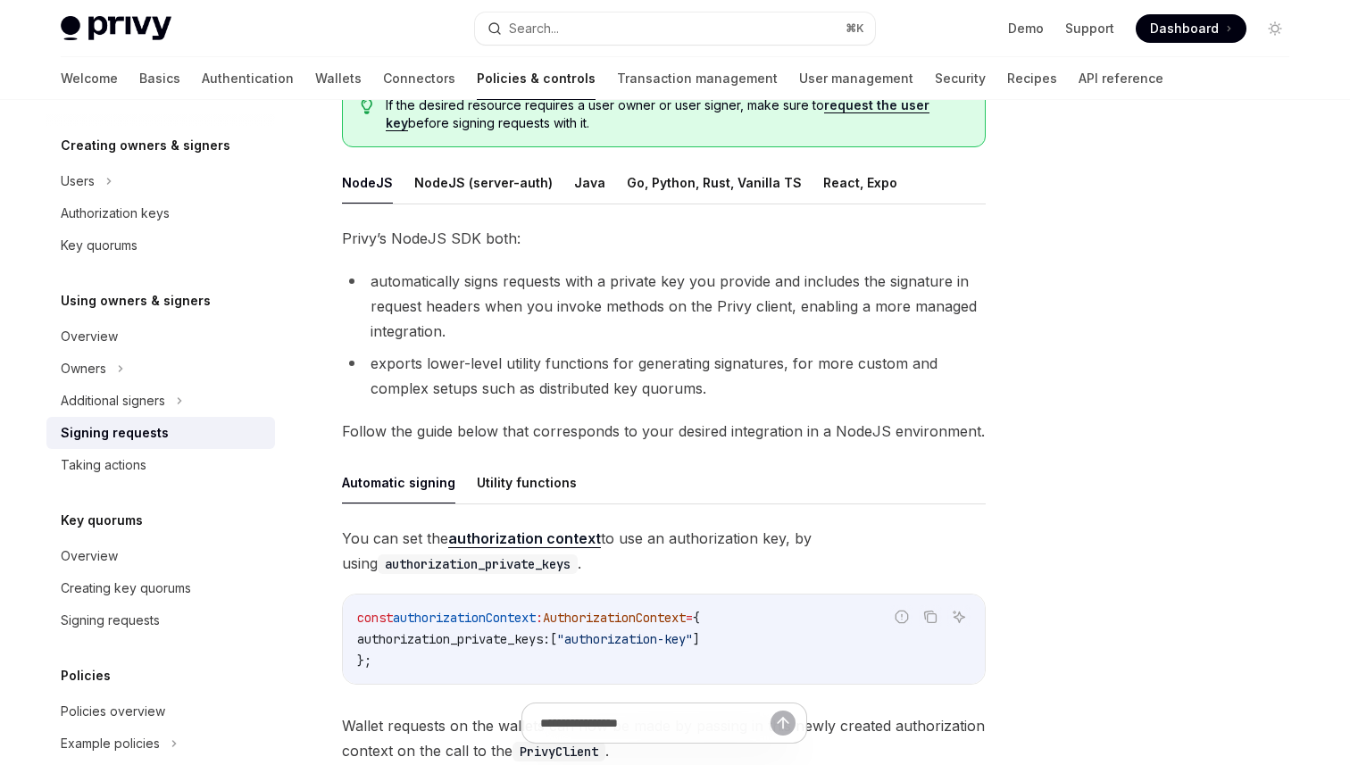
scroll to position [140, 0]
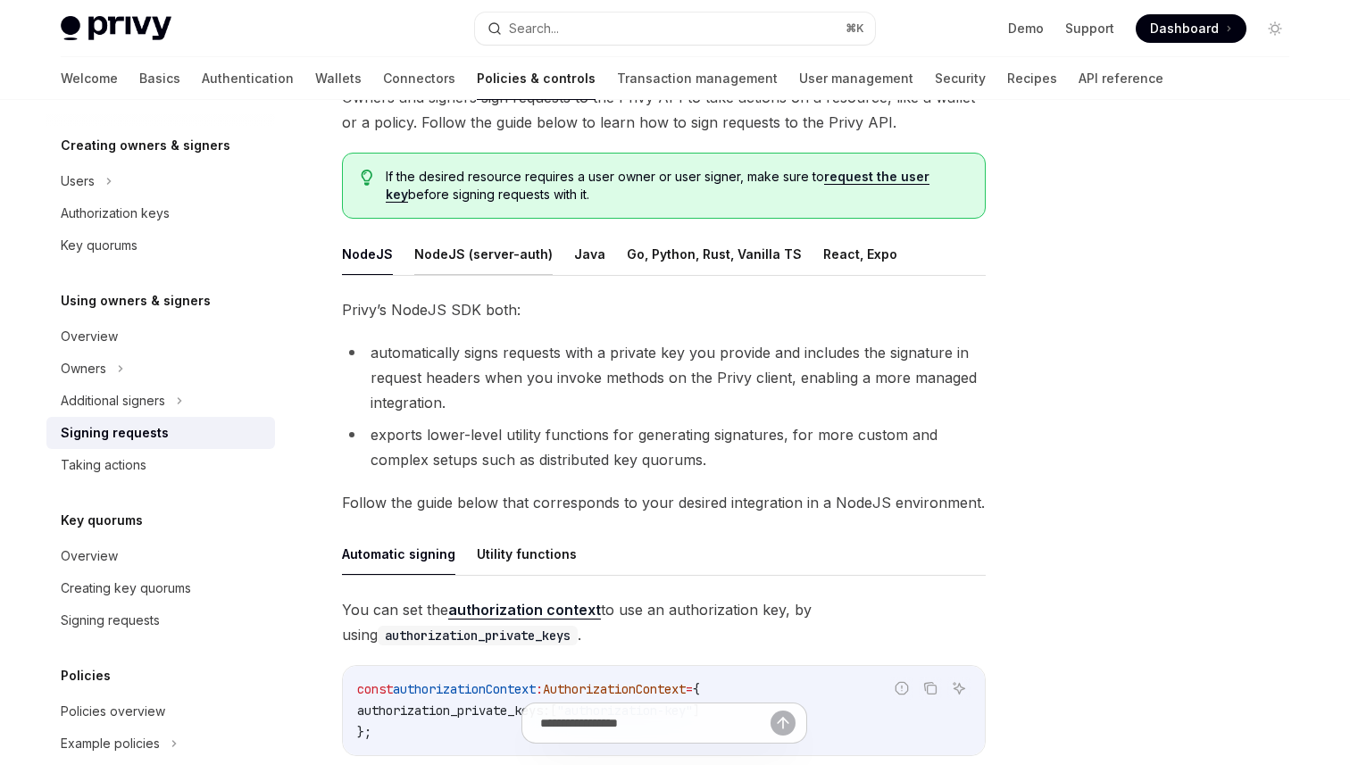
click at [480, 252] on button "NodeJS (server-auth)" at bounding box center [483, 254] width 138 height 42
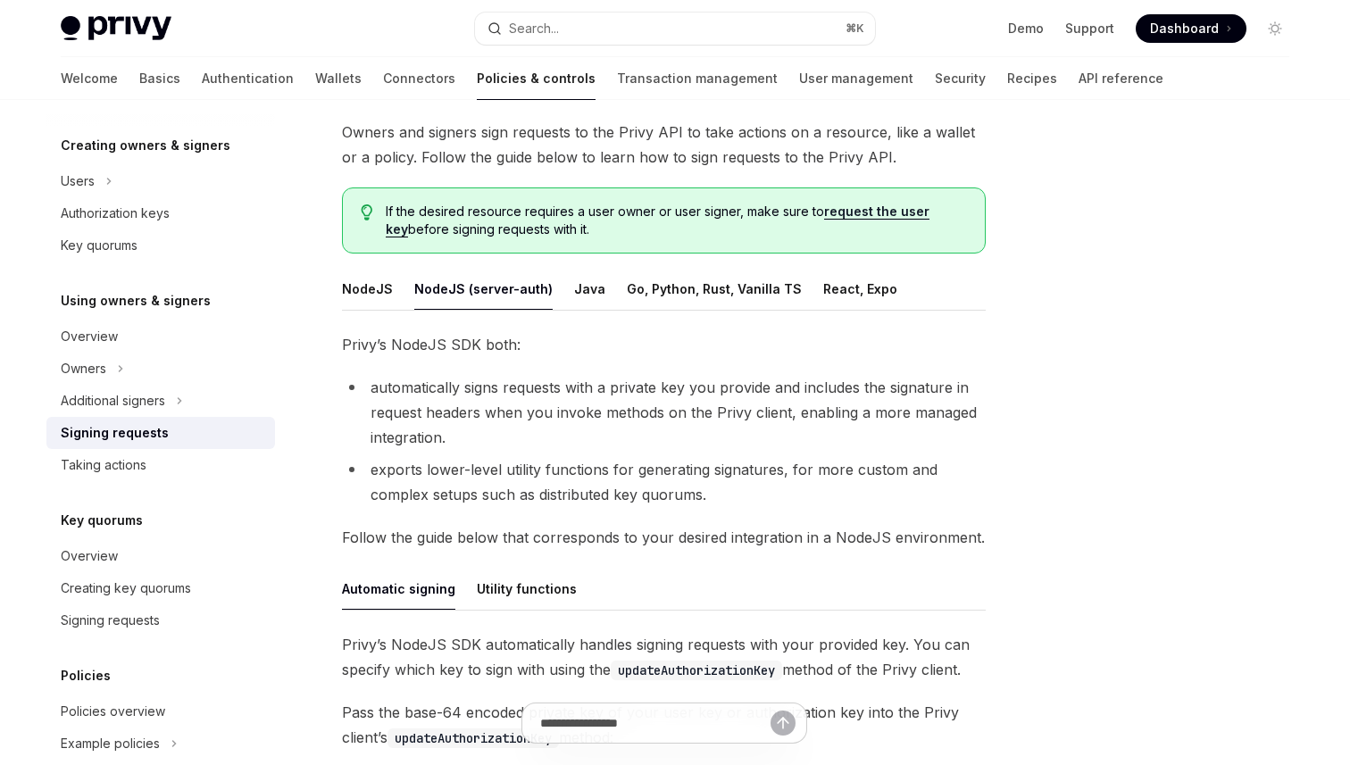
scroll to position [91, 0]
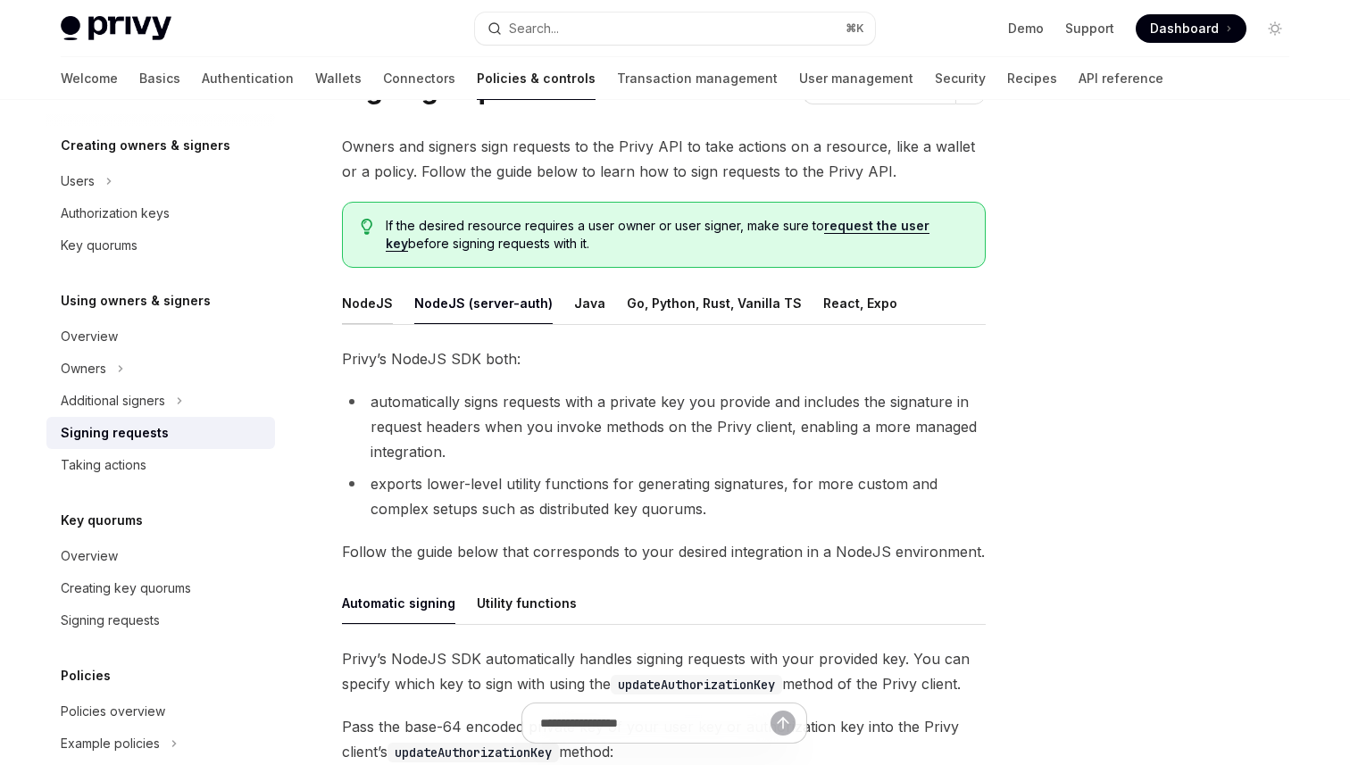
click at [378, 306] on button "NodeJS" at bounding box center [367, 303] width 51 height 42
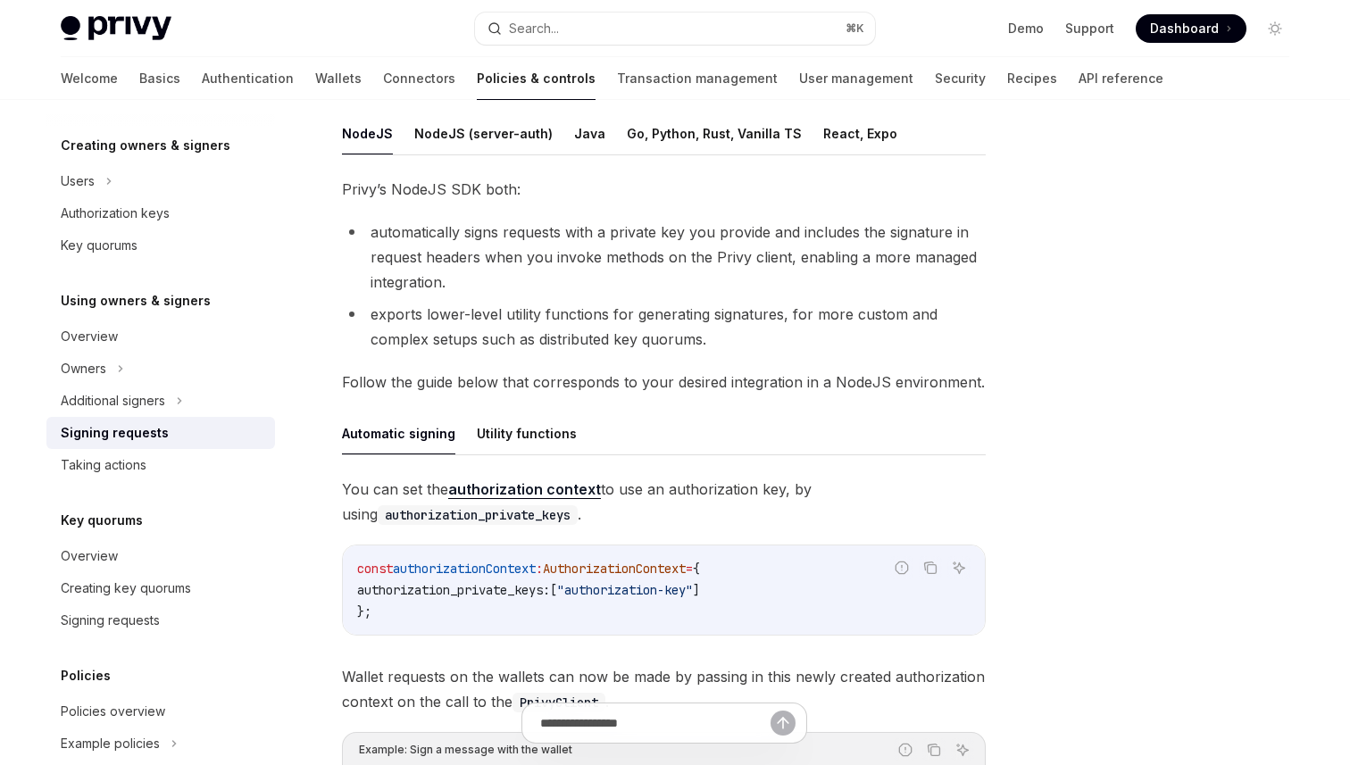
scroll to position [264, 0]
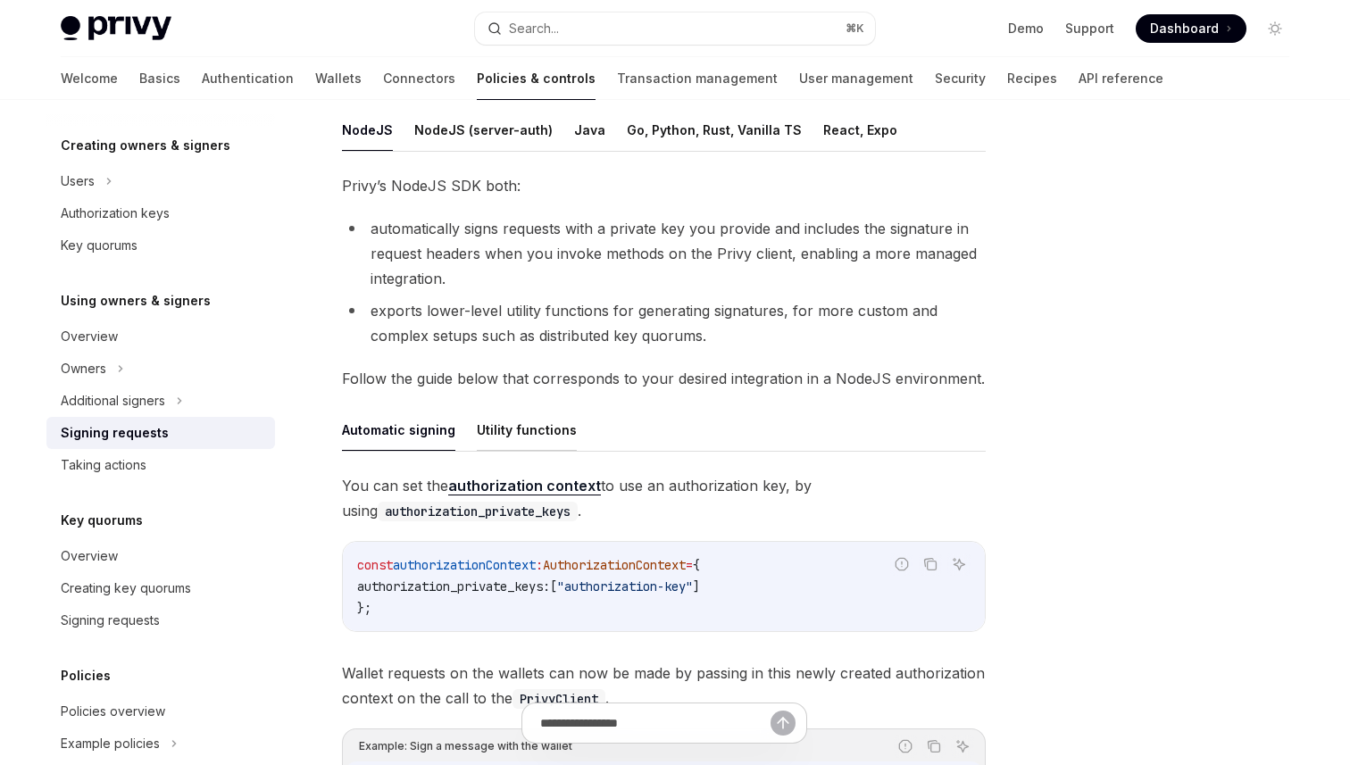
click at [557, 439] on button "Utility functions" at bounding box center [527, 430] width 100 height 42
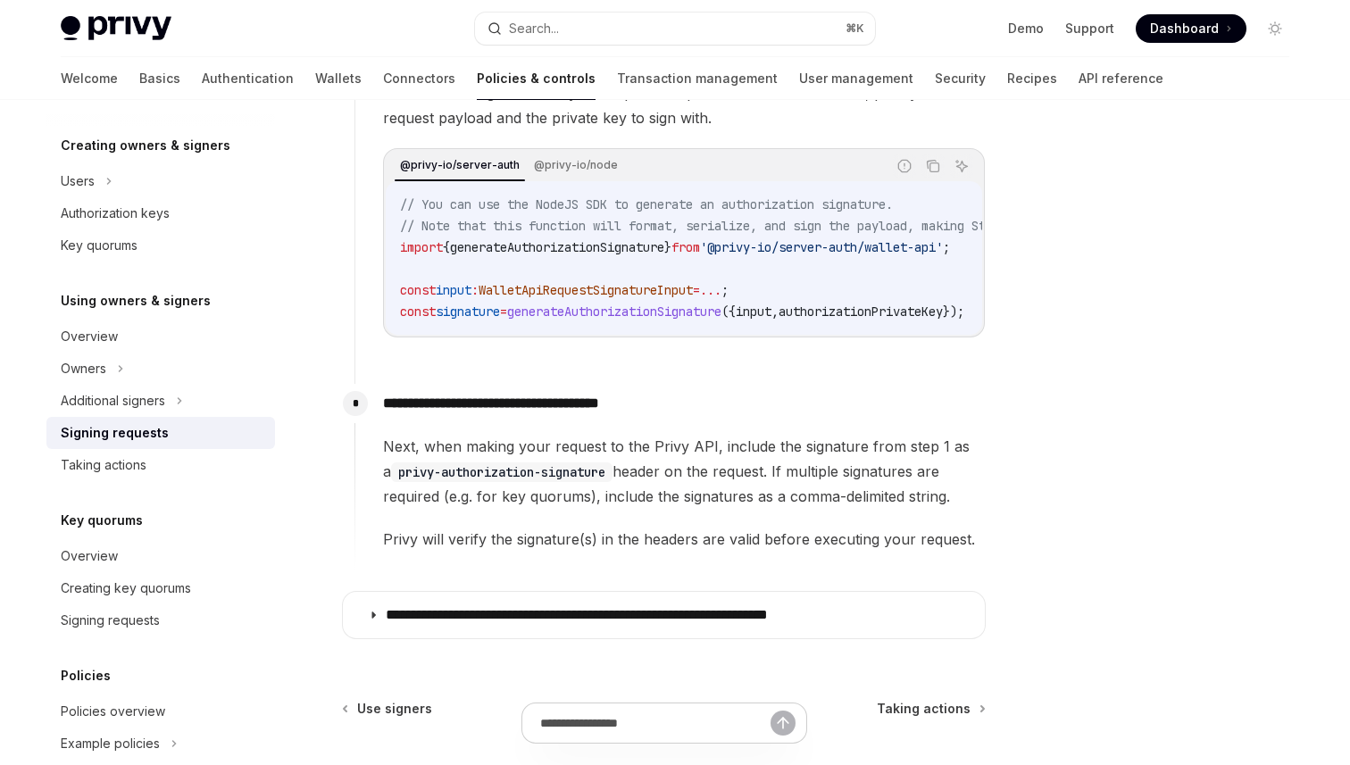
scroll to position [980, 0]
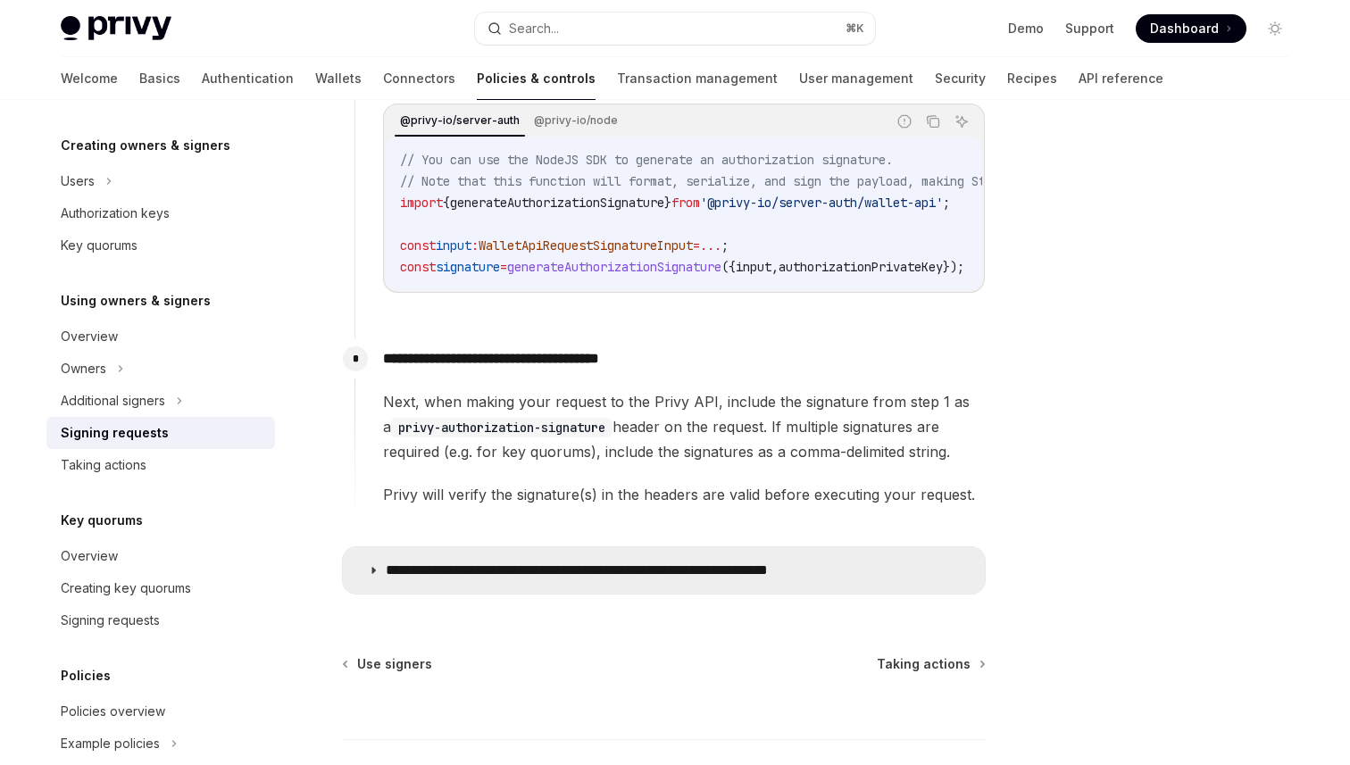
click at [647, 570] on p "**********" at bounding box center [633, 571] width 495 height 18
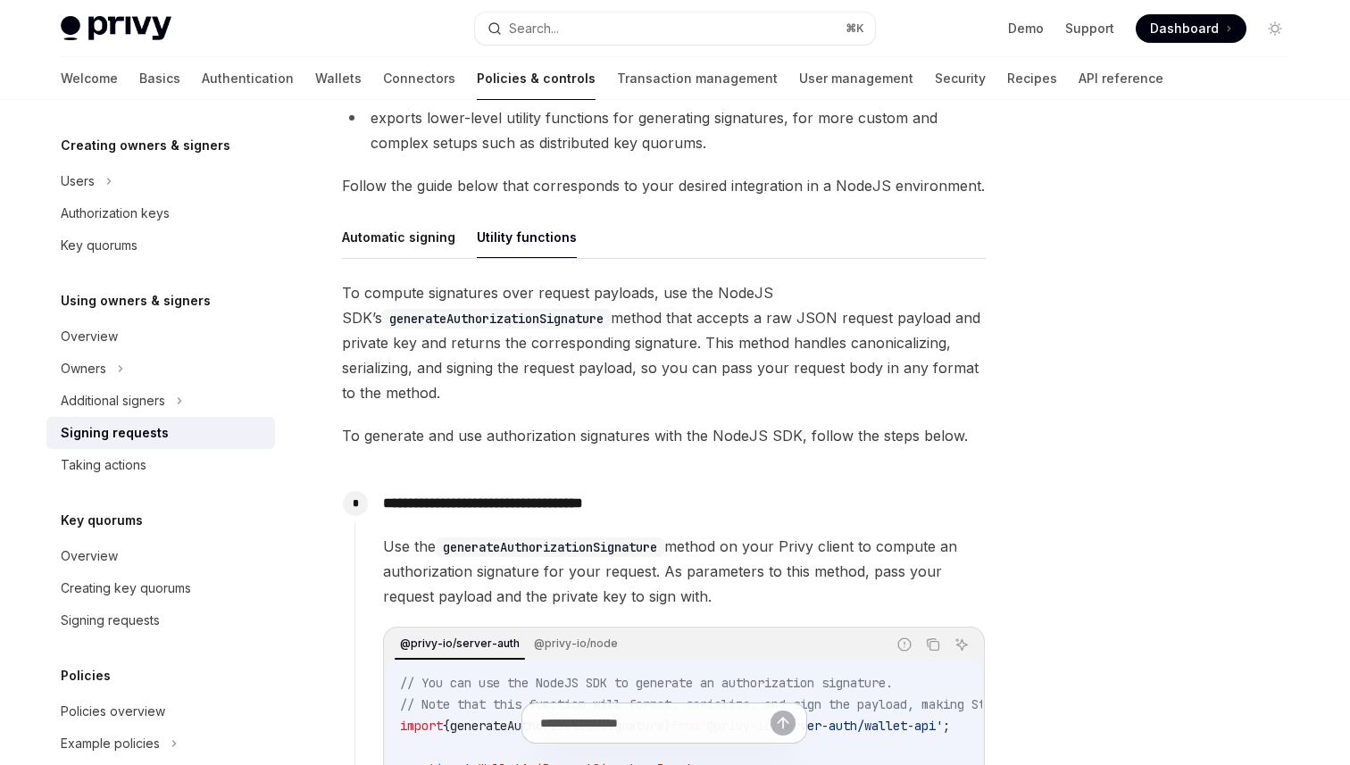
scroll to position [436, 0]
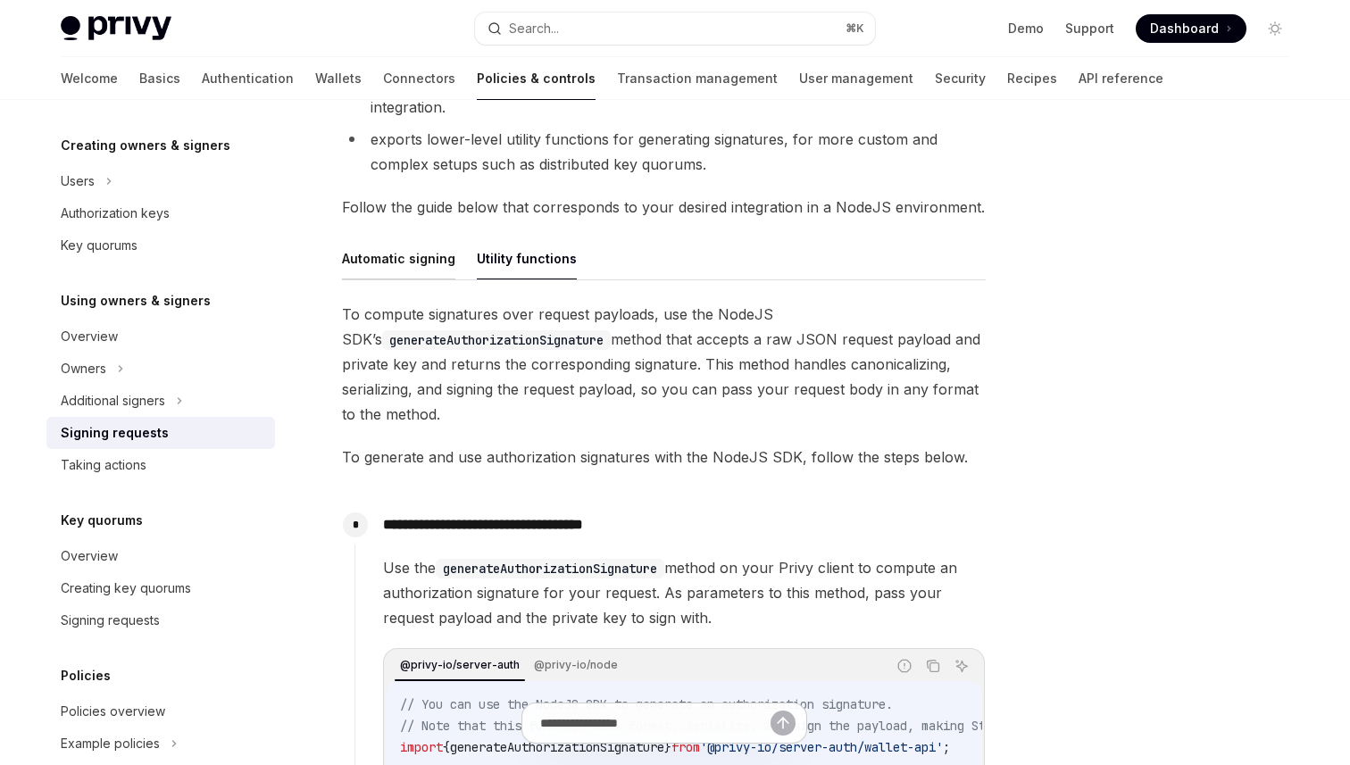
click at [418, 261] on button "Automatic signing" at bounding box center [398, 259] width 113 height 42
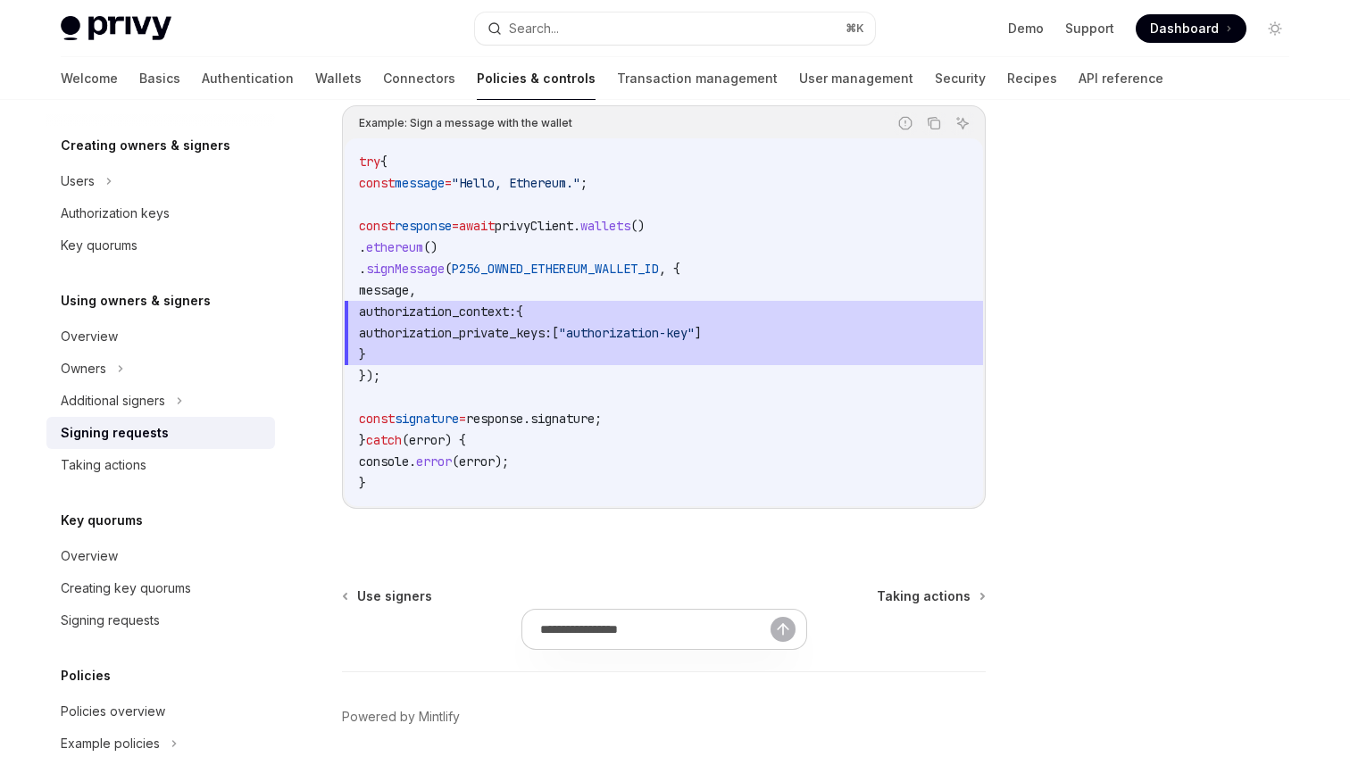
scroll to position [948, 0]
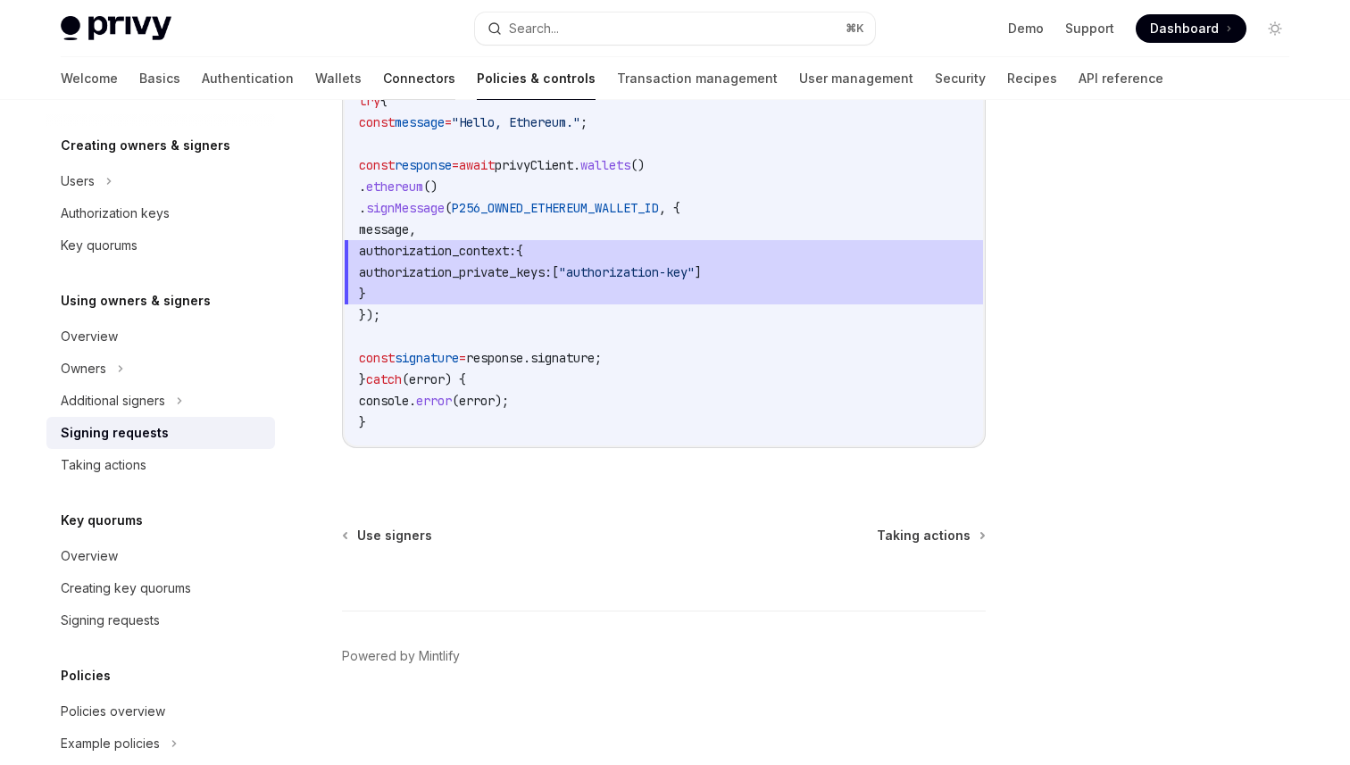
click at [383, 78] on link "Connectors" at bounding box center [419, 78] width 72 height 43
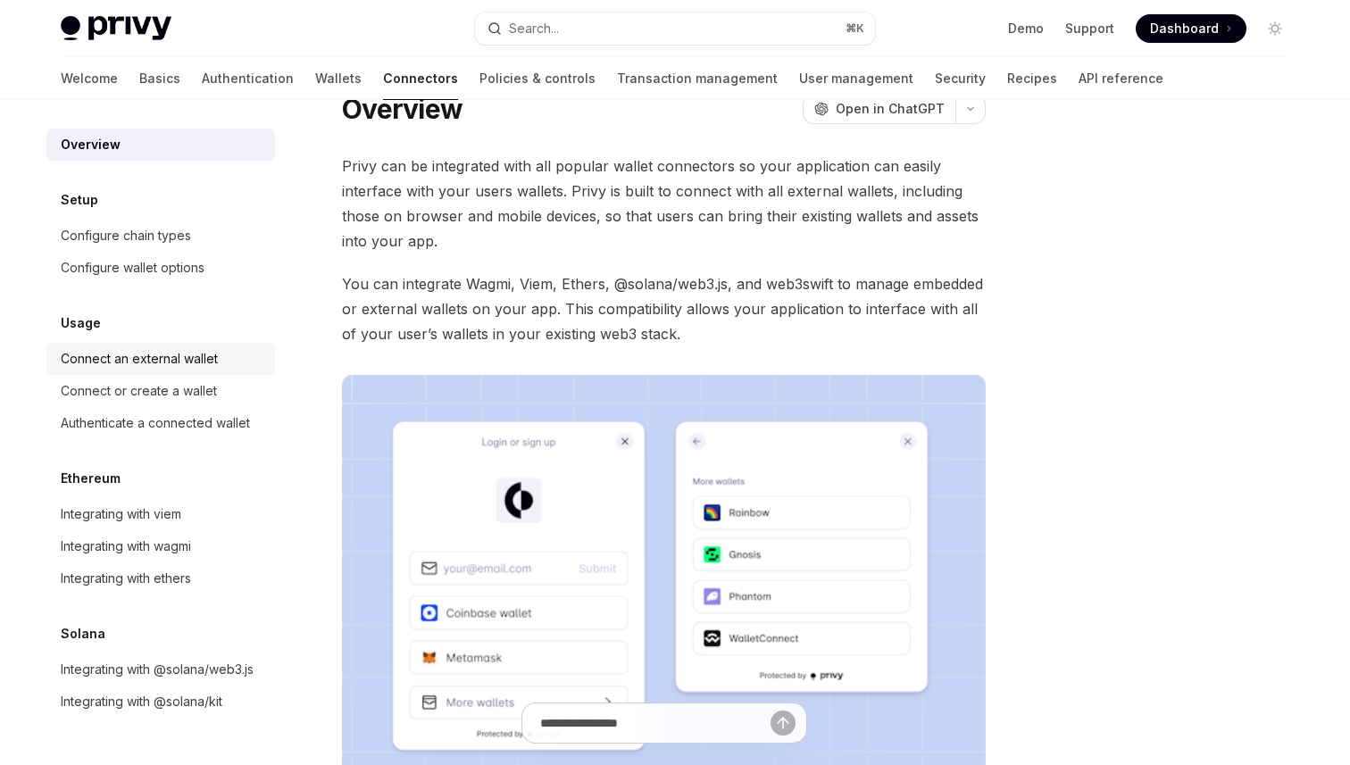
scroll to position [46, 0]
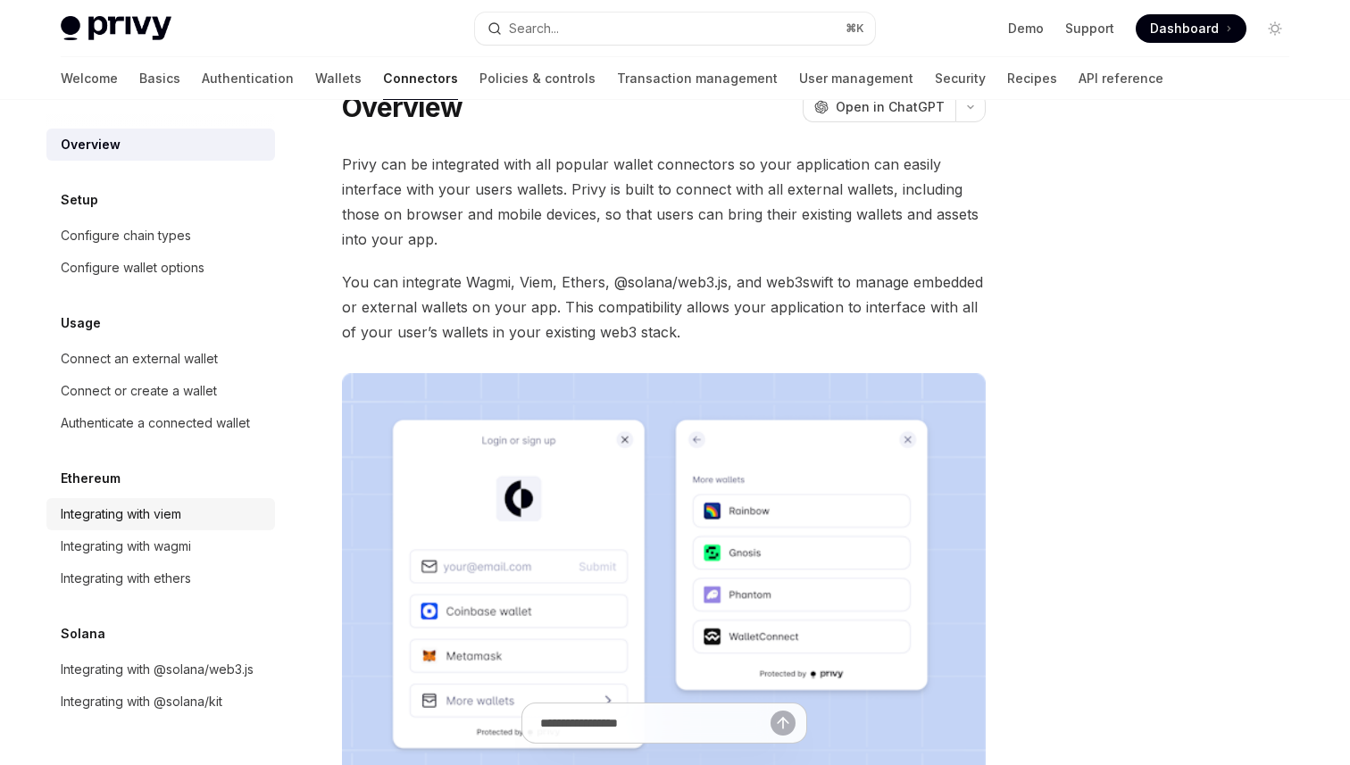
click at [181, 513] on div "Integrating with viem" at bounding box center [121, 514] width 121 height 21
type textarea "*"
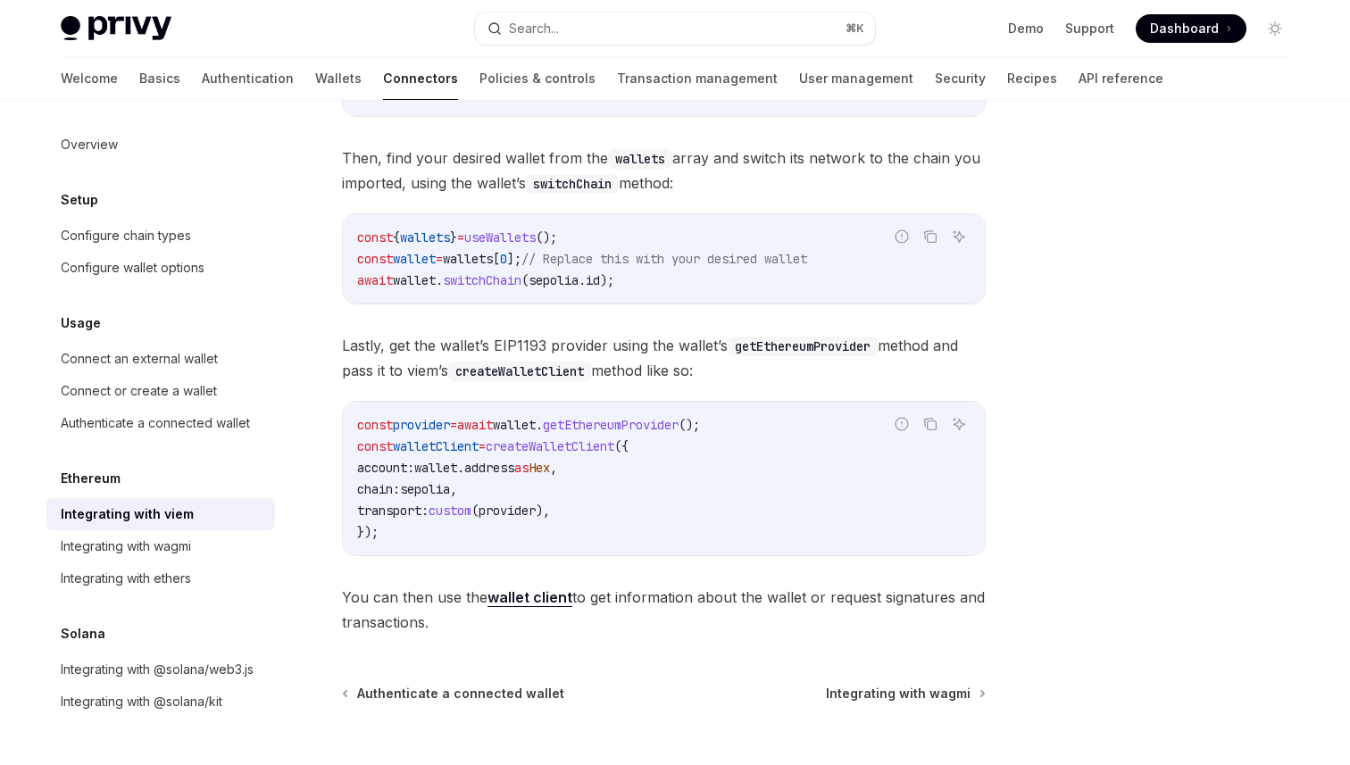
scroll to position [460, 0]
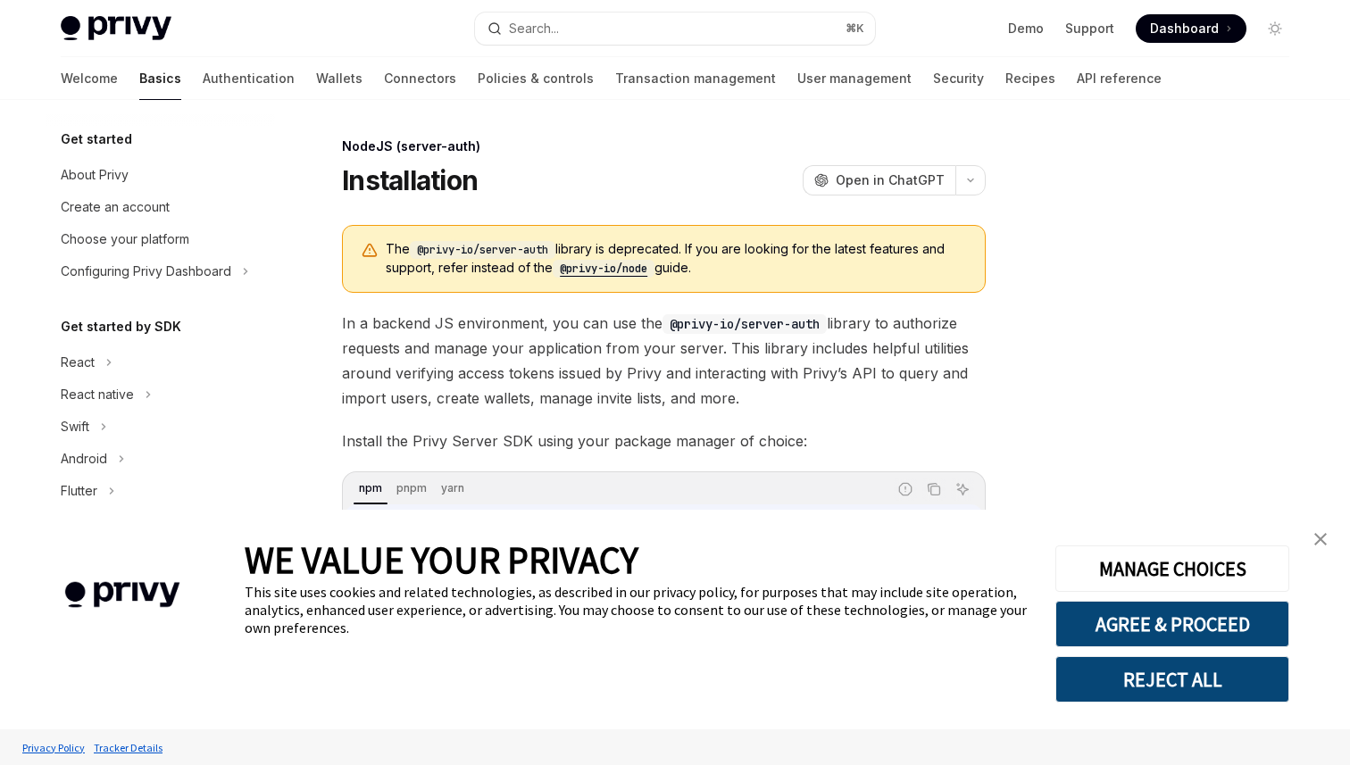
click at [612, 265] on code "@privy-io/node" at bounding box center [604, 269] width 102 height 18
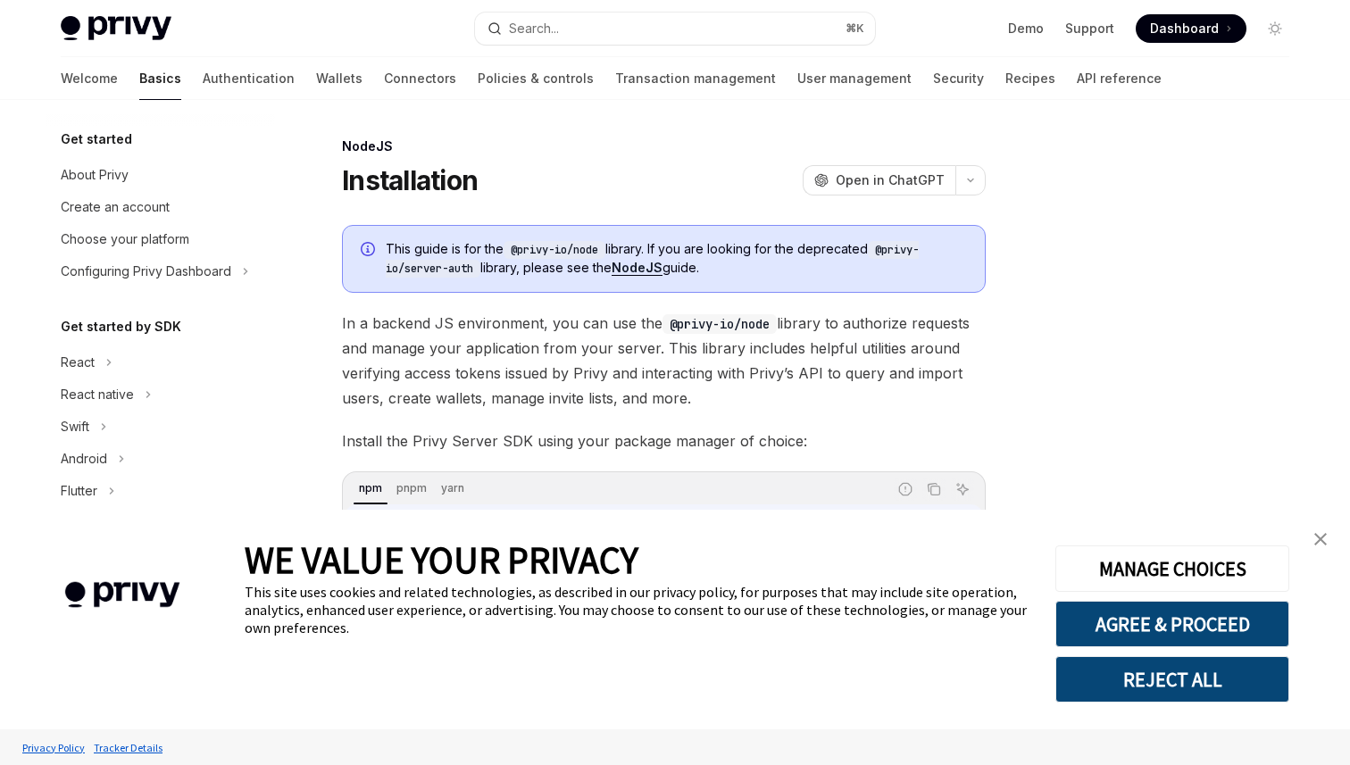
click at [1318, 538] on img "close banner" at bounding box center [1320, 539] width 13 height 13
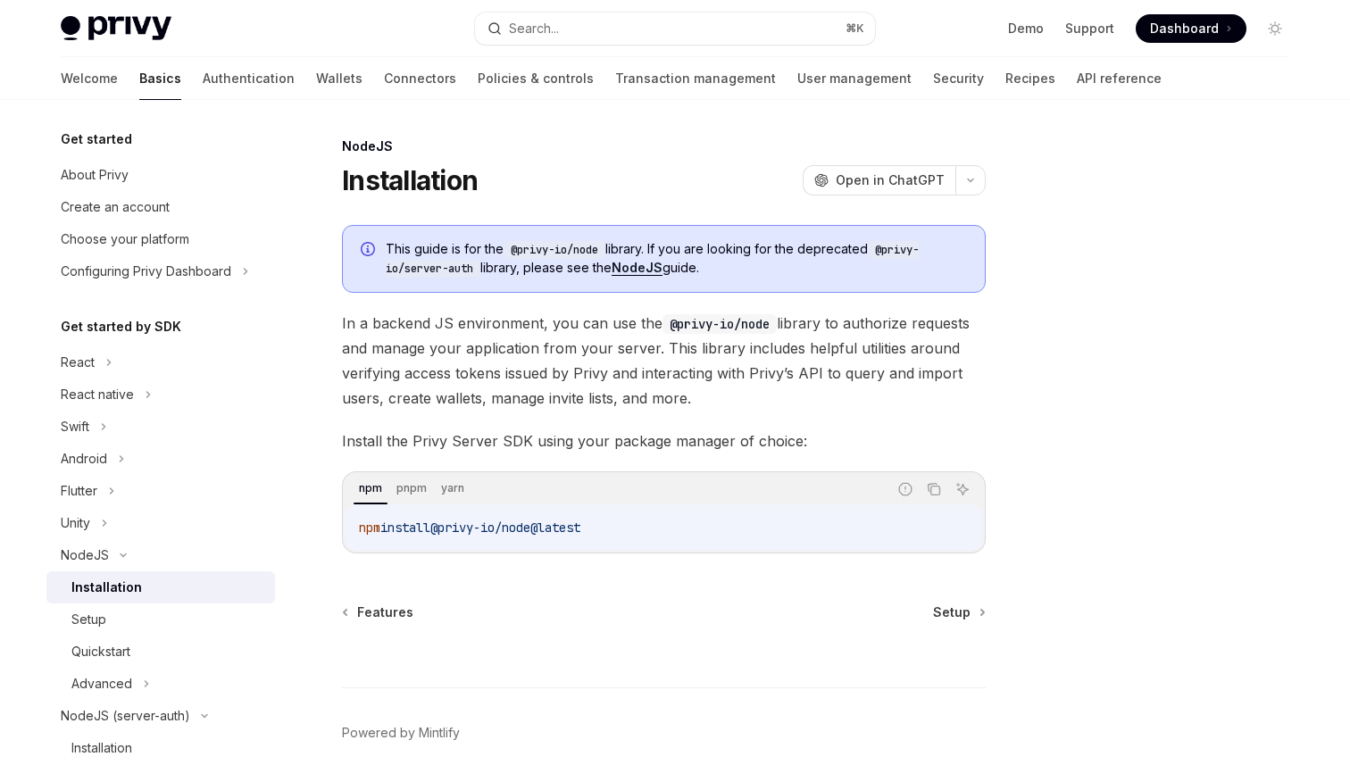
scroll to position [76, 0]
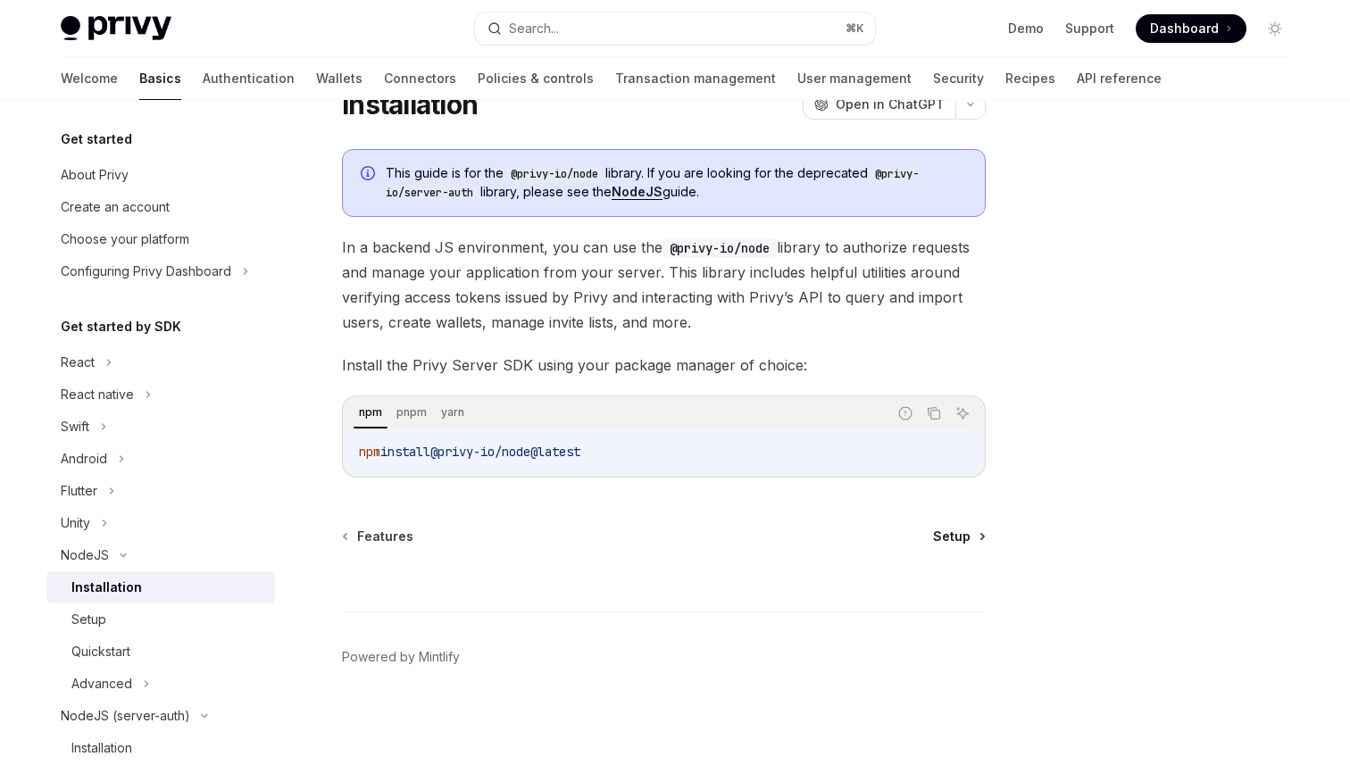
click at [955, 541] on span "Setup" at bounding box center [952, 537] width 38 height 18
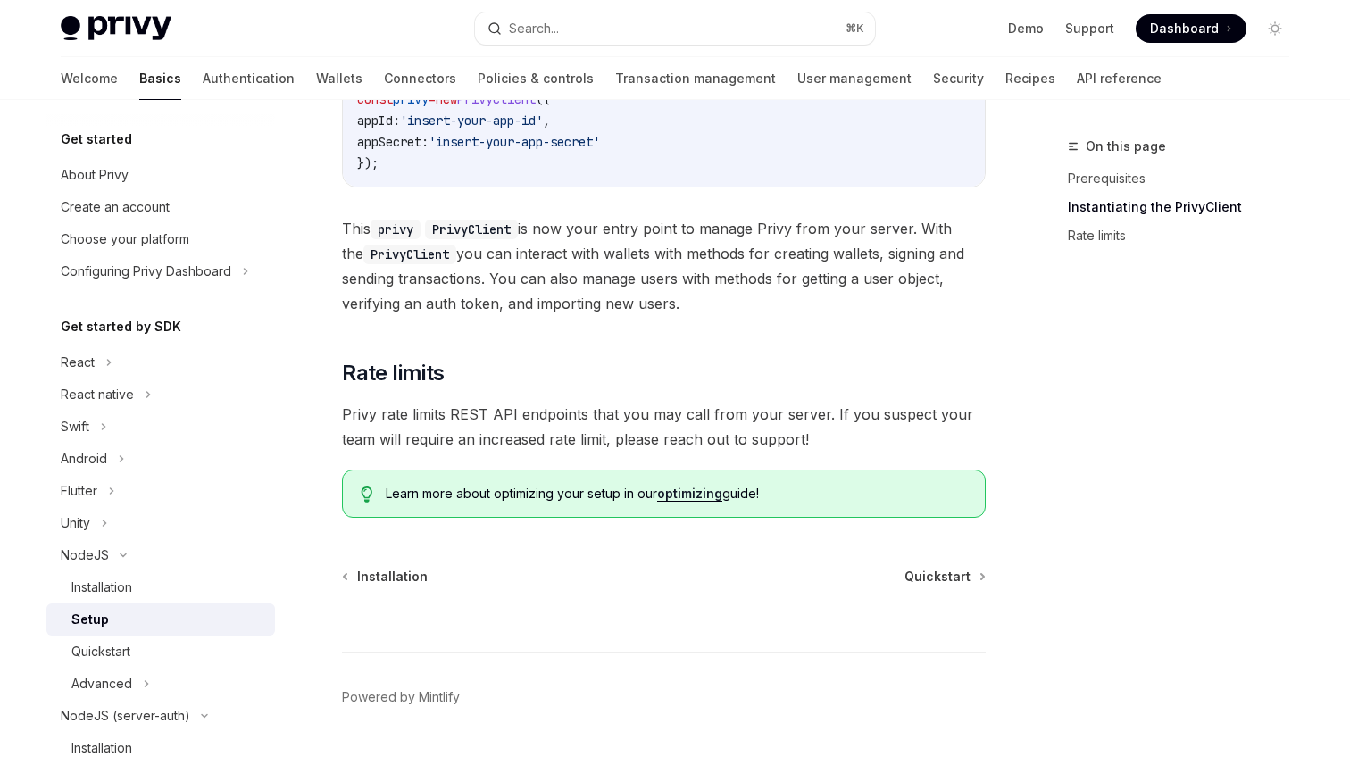
scroll to position [708, 0]
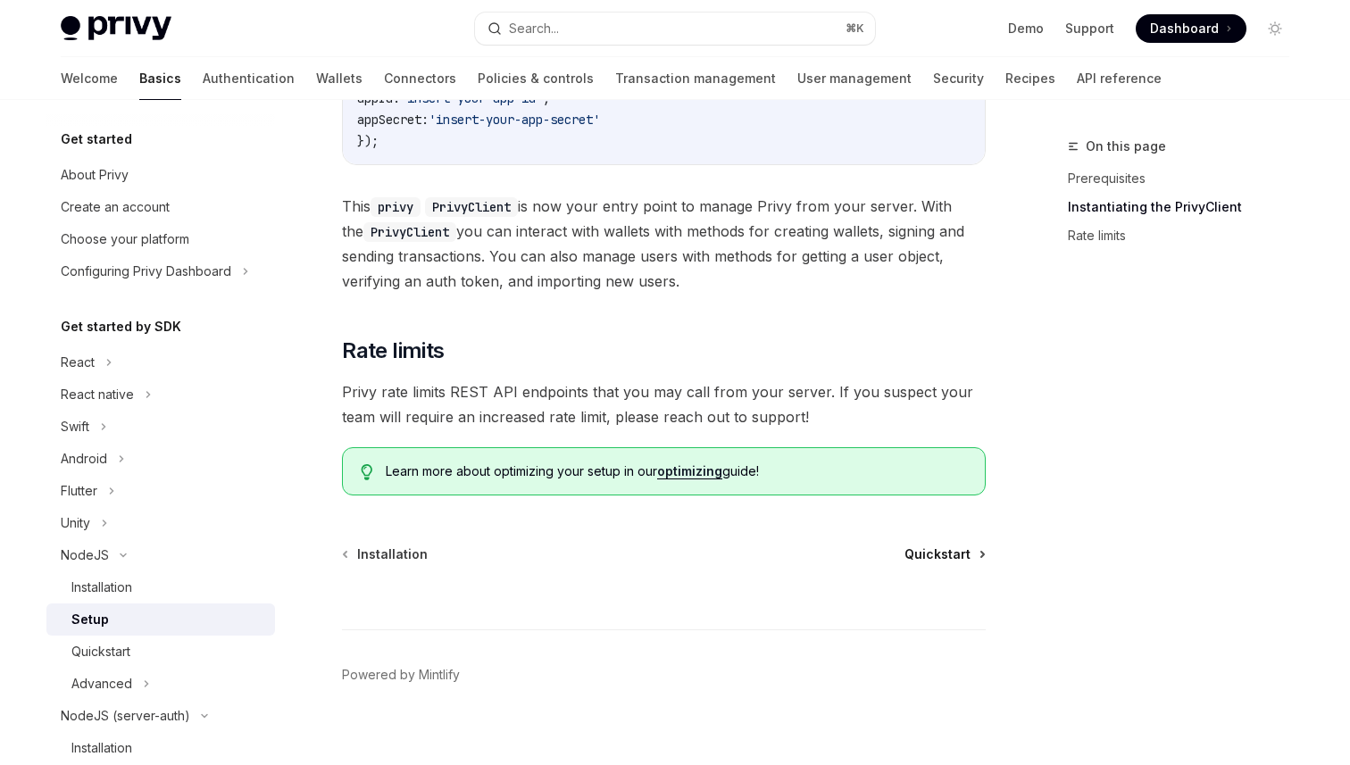
click at [946, 558] on span "Quickstart" at bounding box center [938, 555] width 66 height 18
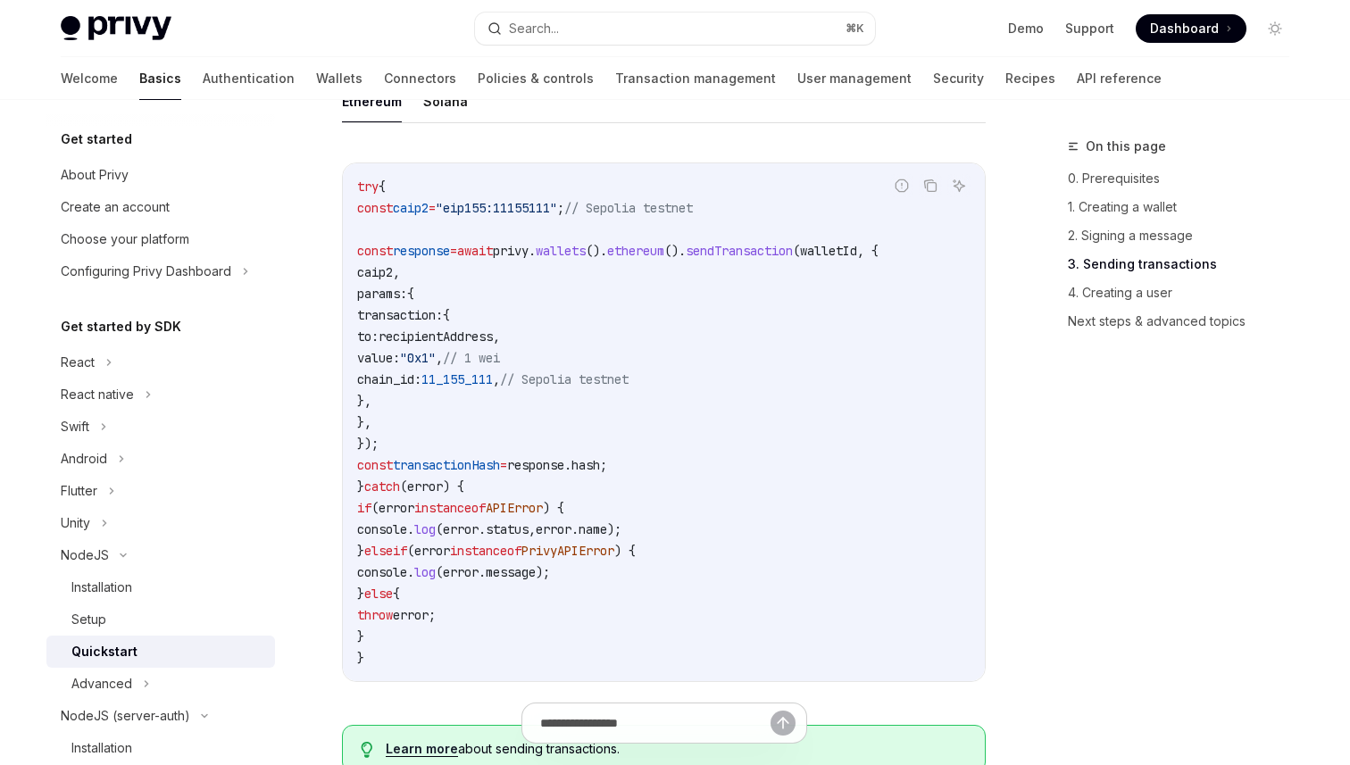
scroll to position [2340, 0]
click at [652, 306] on code "try { const caip2 = "eip155:11155111" ; // Sepolia testnet const response = awa…" at bounding box center [663, 419] width 613 height 493
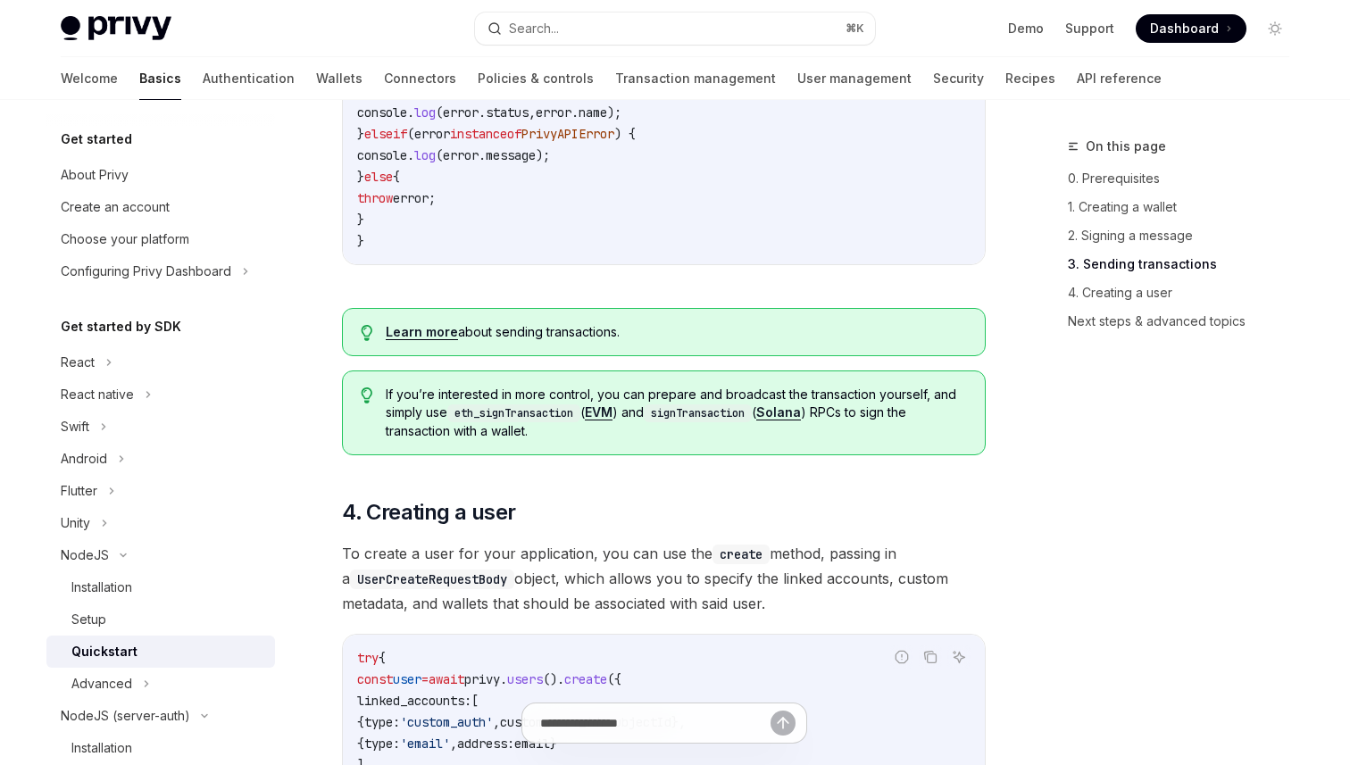
scroll to position [2856, 0]
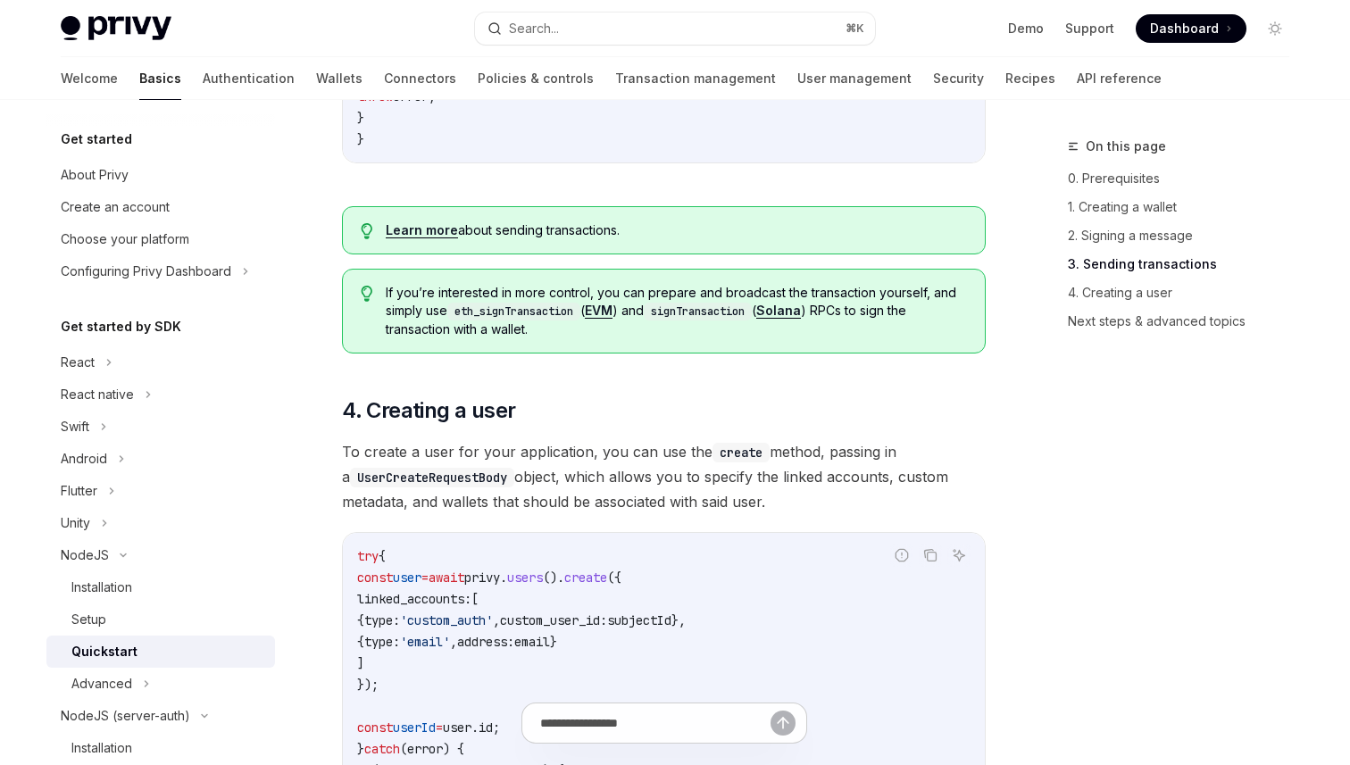
click at [423, 238] on link "Learn more" at bounding box center [422, 230] width 72 height 16
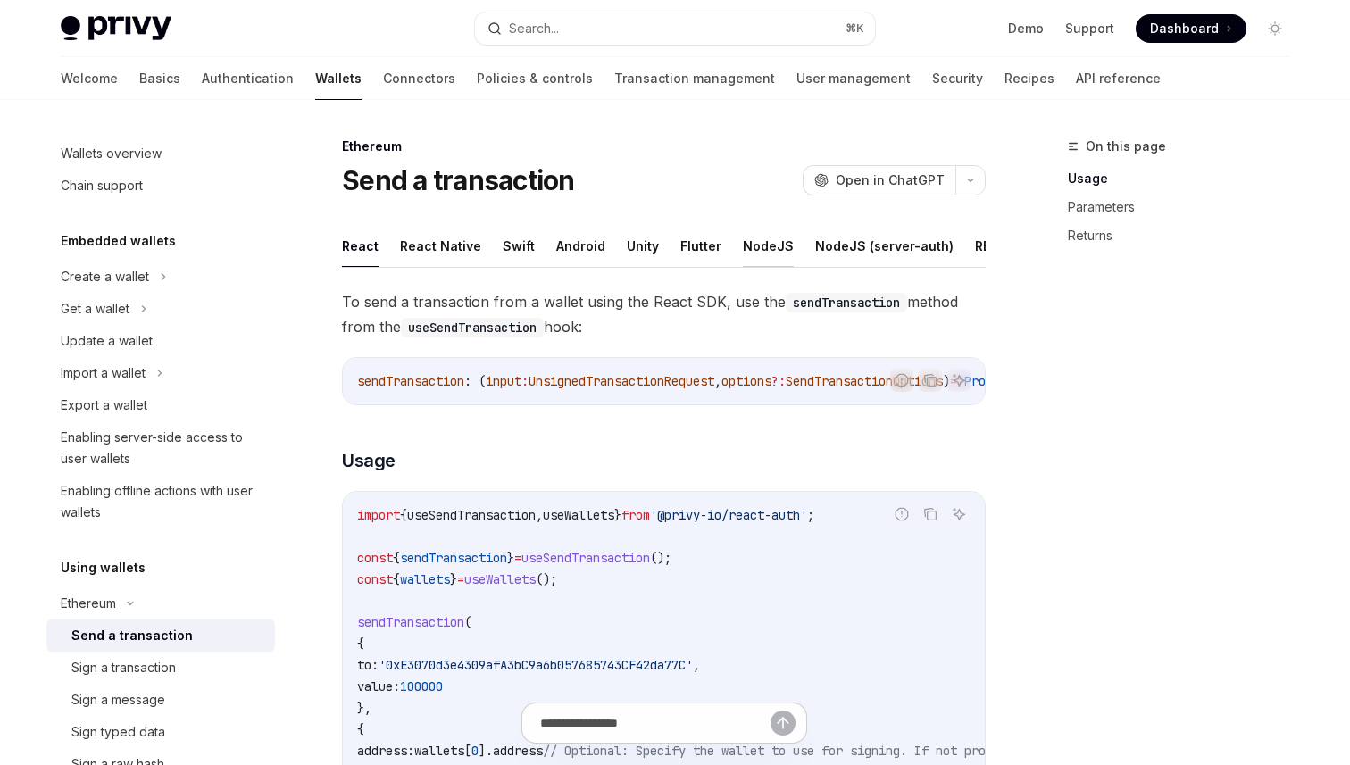
click at [757, 244] on button "NodeJS" at bounding box center [768, 246] width 51 height 42
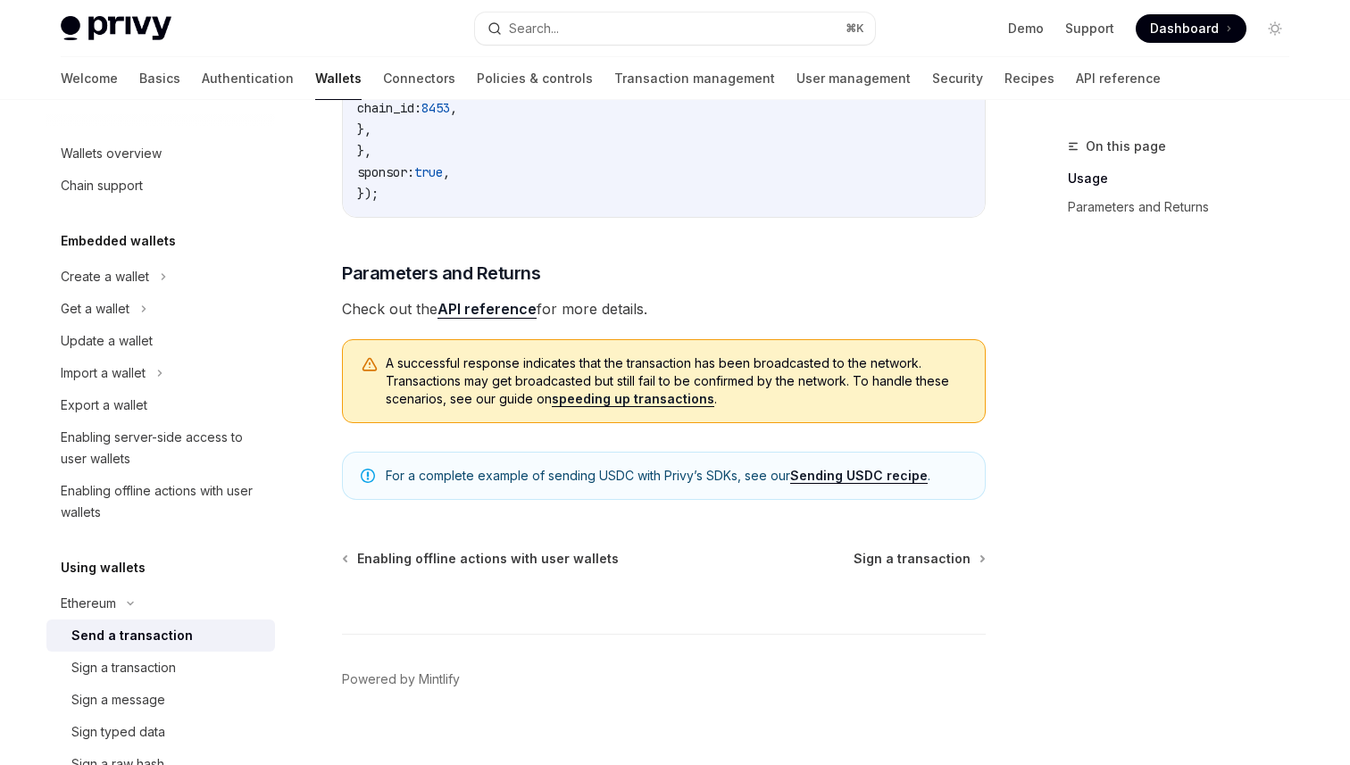
scroll to position [570, 0]
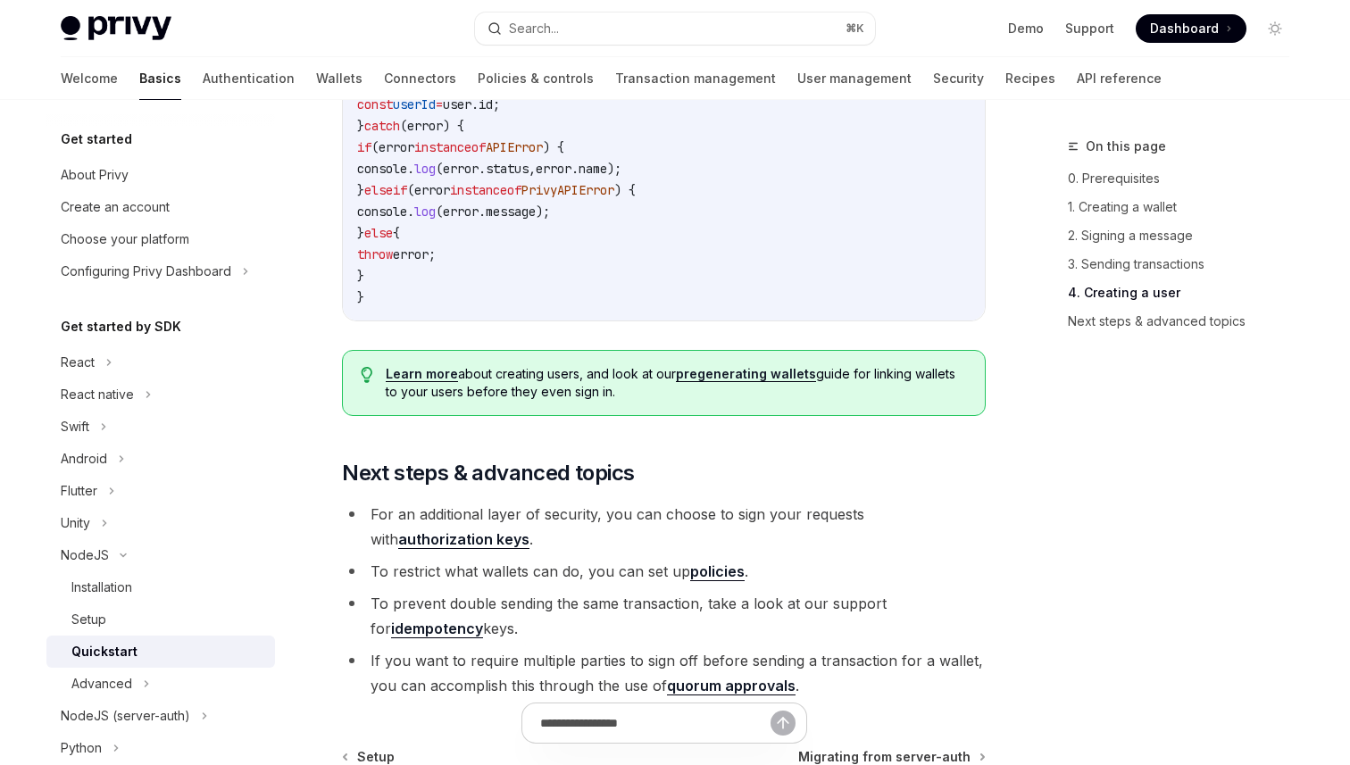
scroll to position [3594, 0]
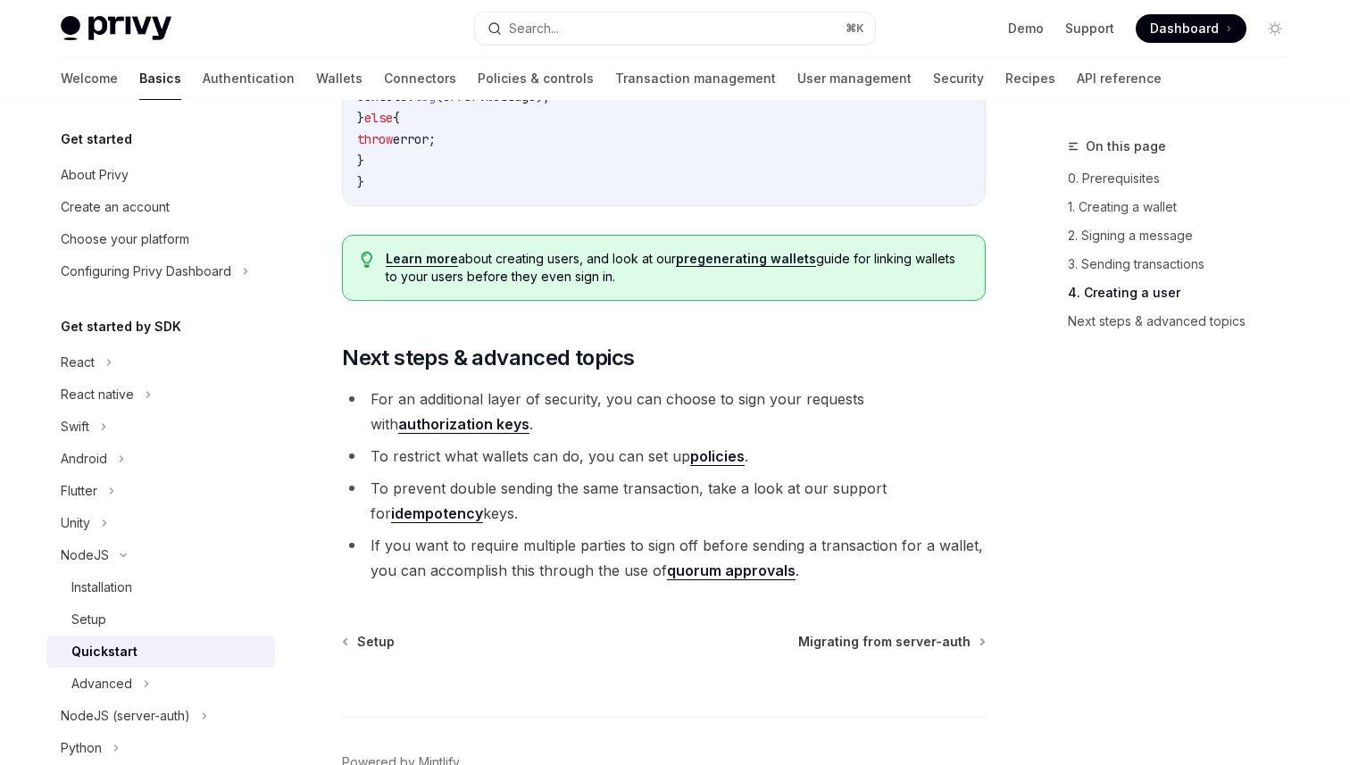
click at [398, 434] on link "authorization keys" at bounding box center [463, 424] width 131 height 19
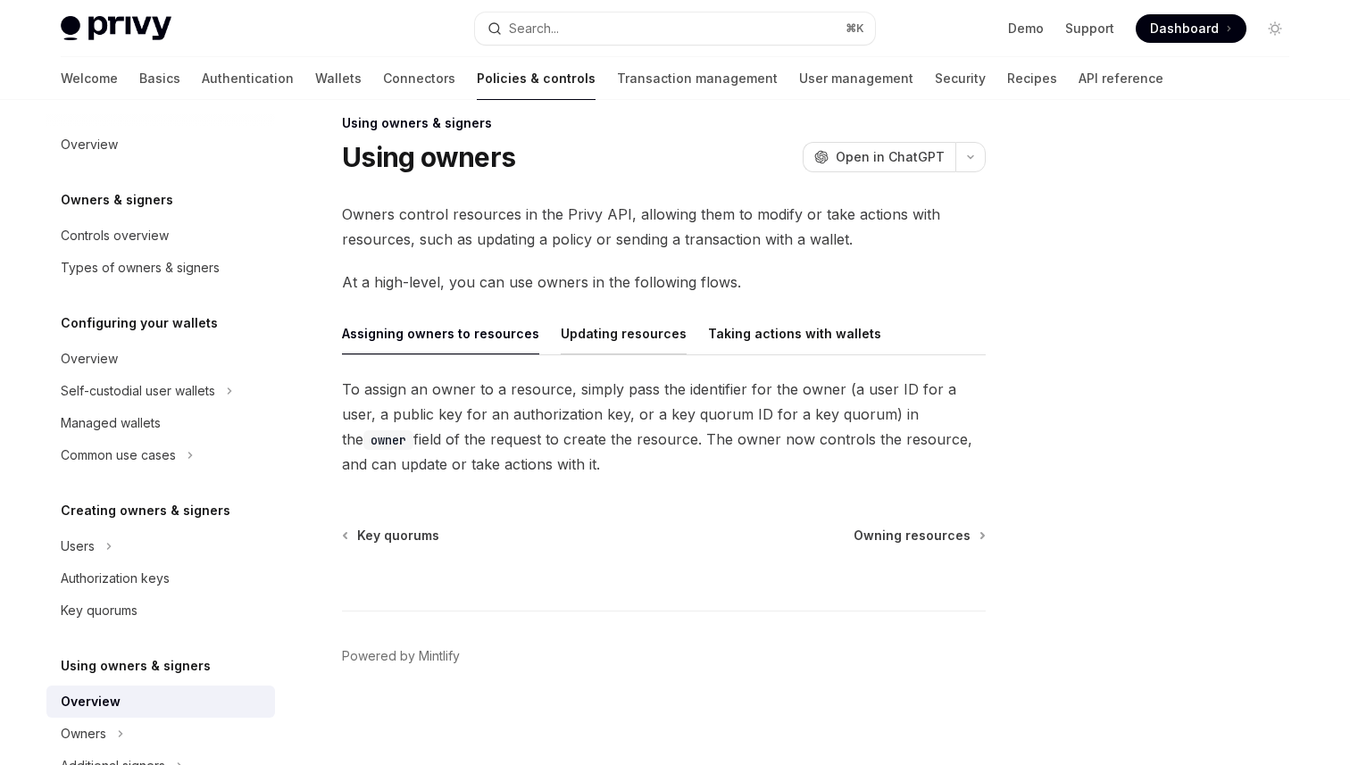
click at [630, 341] on button "Updating resources" at bounding box center [624, 334] width 126 height 42
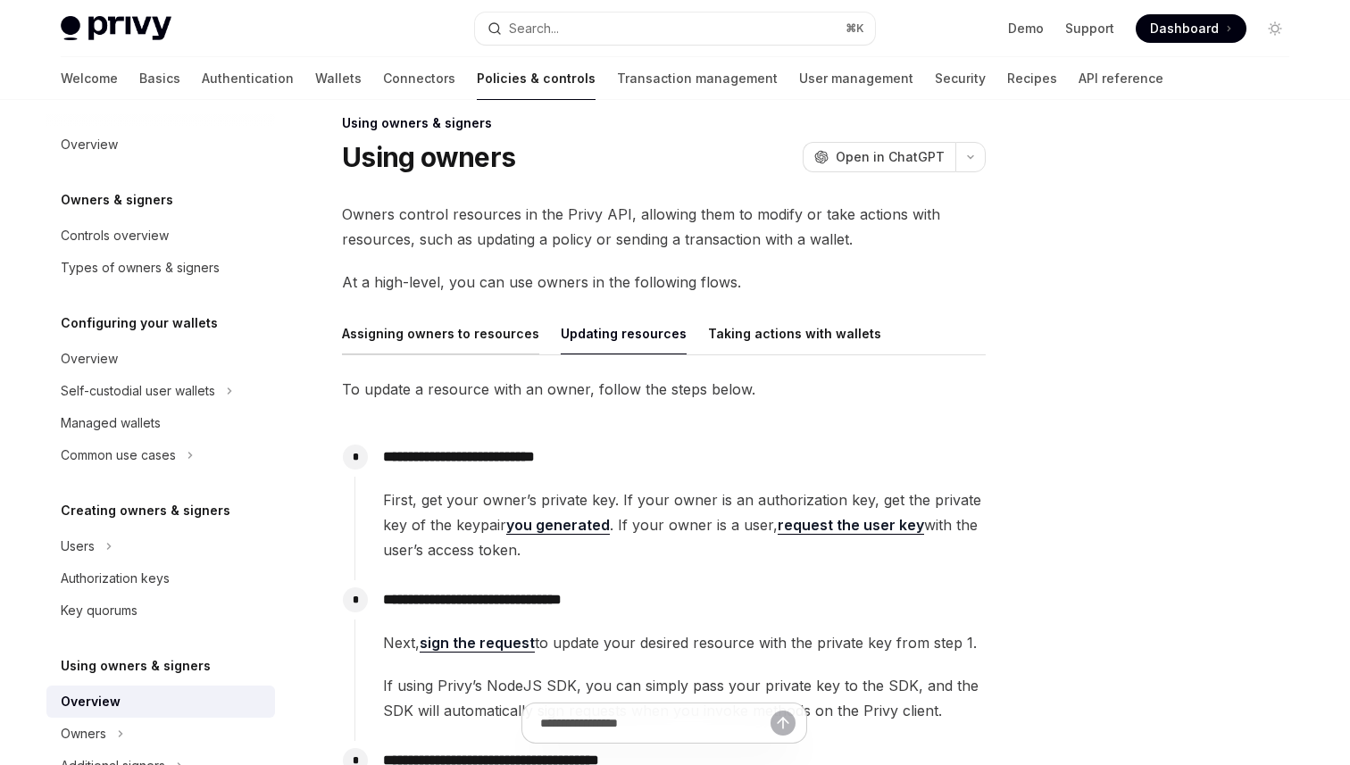
click at [488, 350] on button "Assigning owners to resources" at bounding box center [440, 334] width 197 height 42
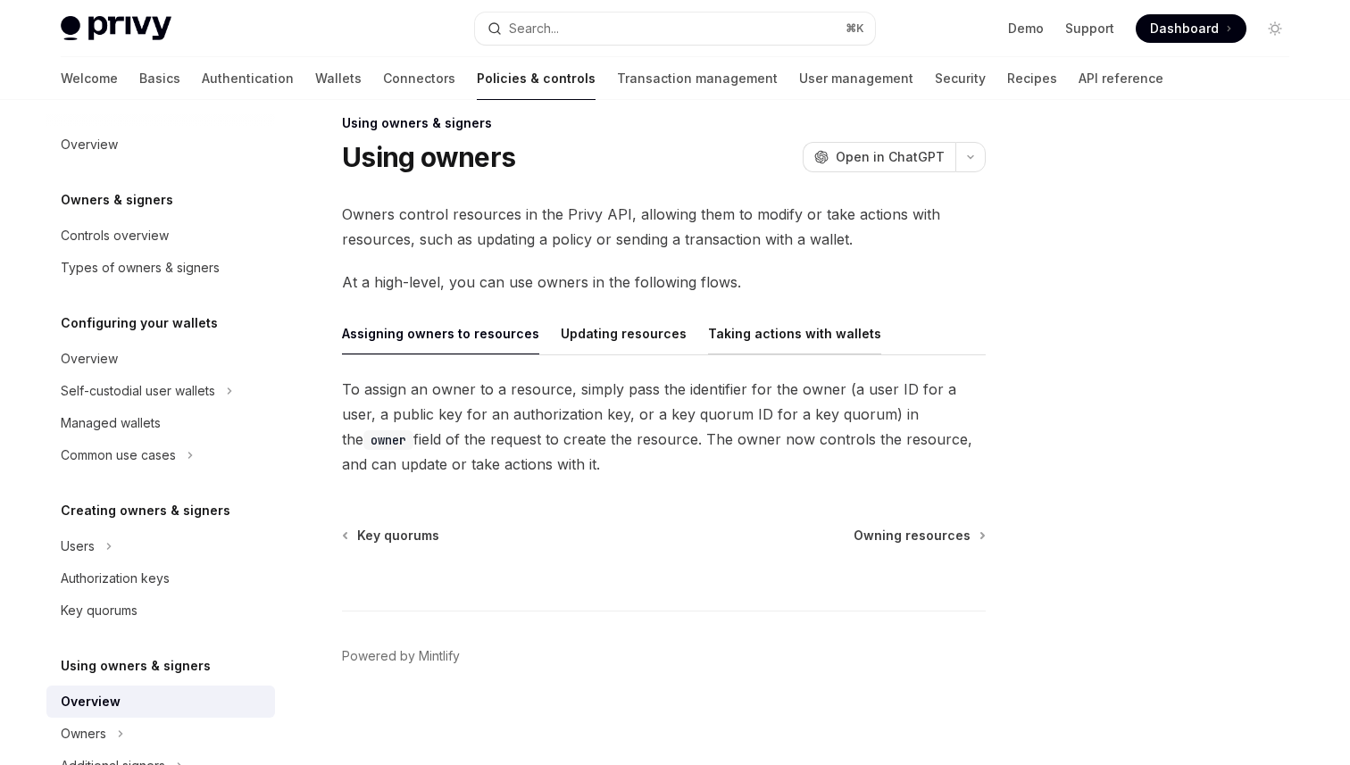
click at [724, 329] on button "Taking actions with wallets" at bounding box center [794, 334] width 173 height 42
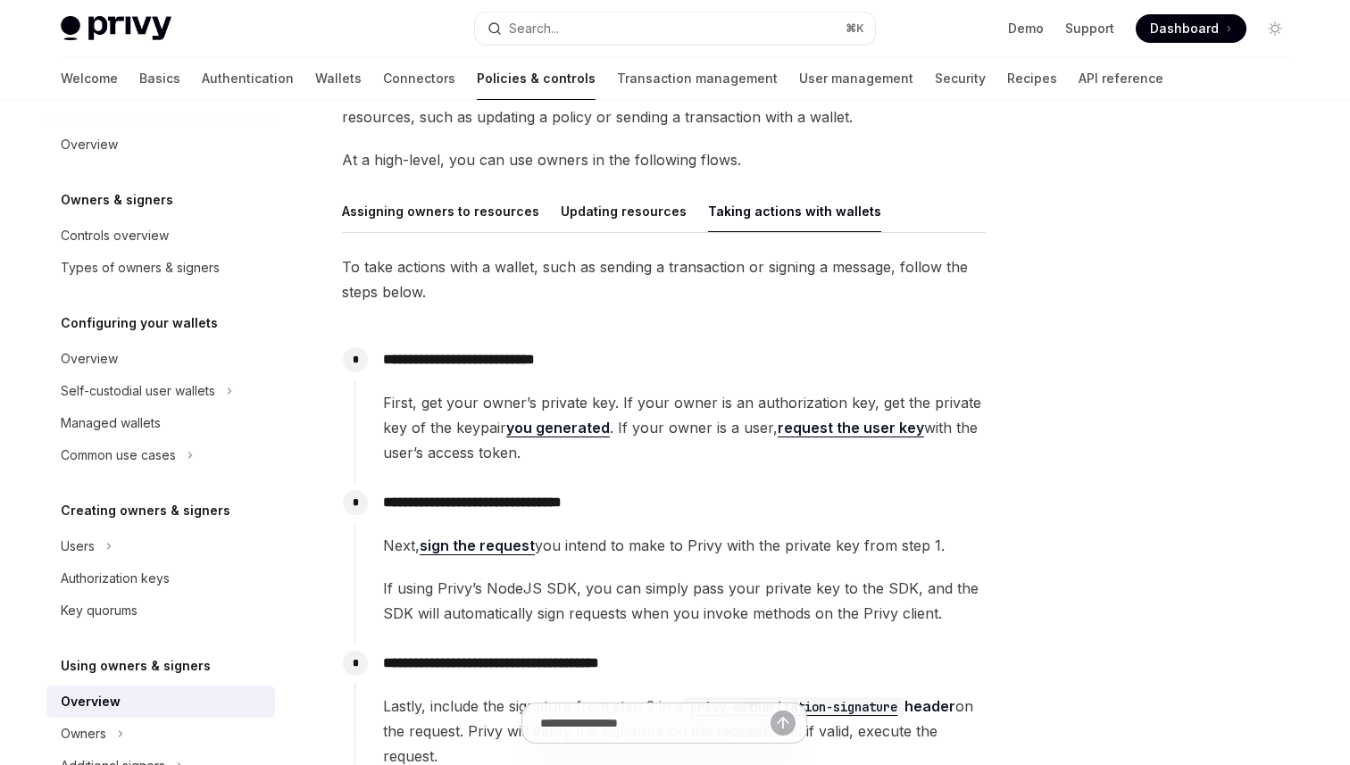
scroll to position [163, 0]
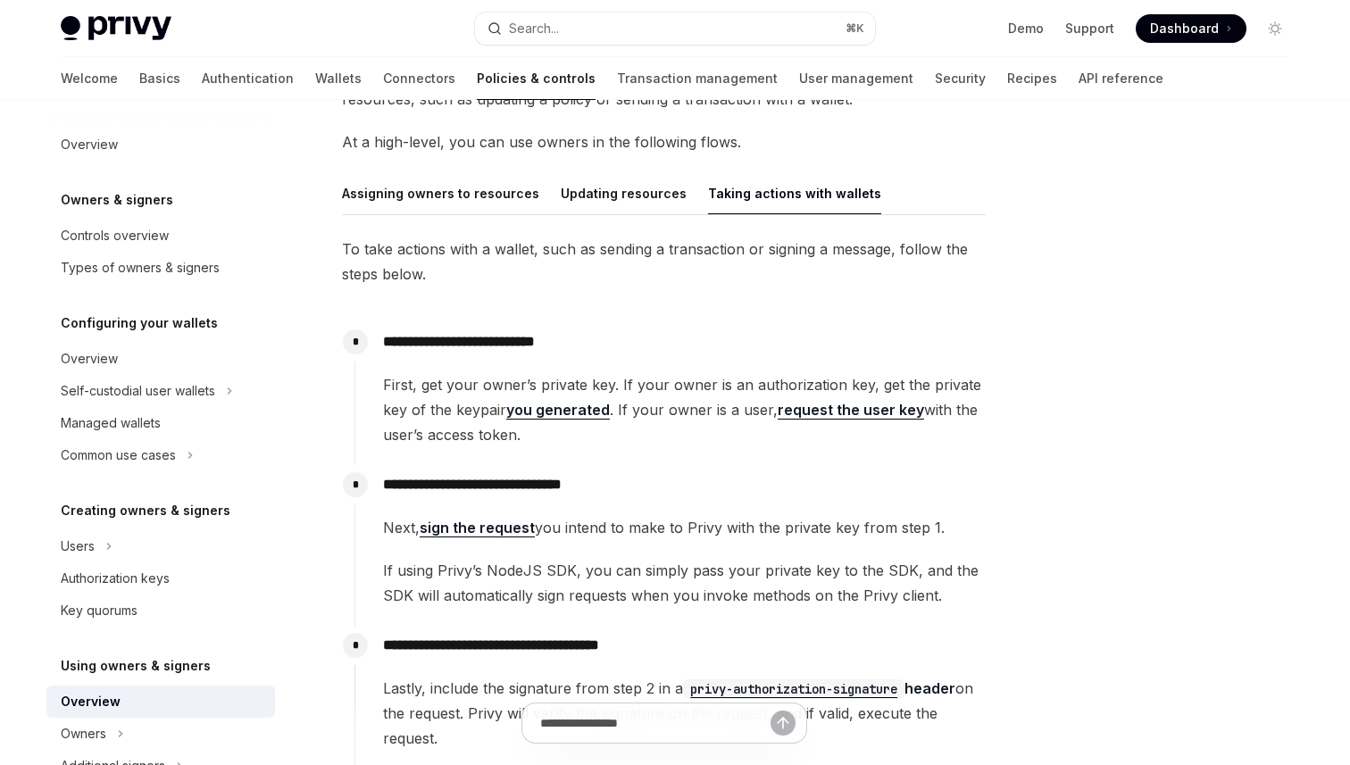
click at [807, 415] on link "request the user key" at bounding box center [851, 410] width 146 height 19
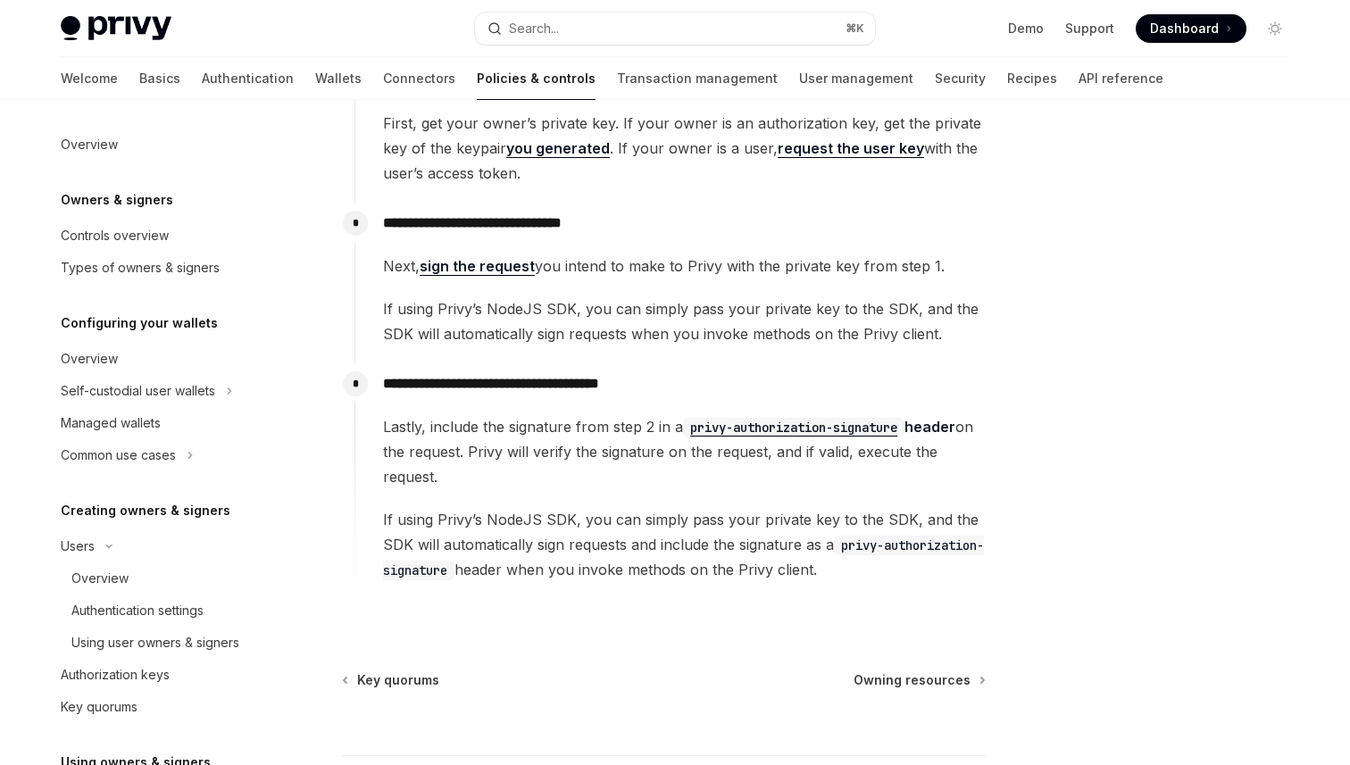
scroll to position [365, 0]
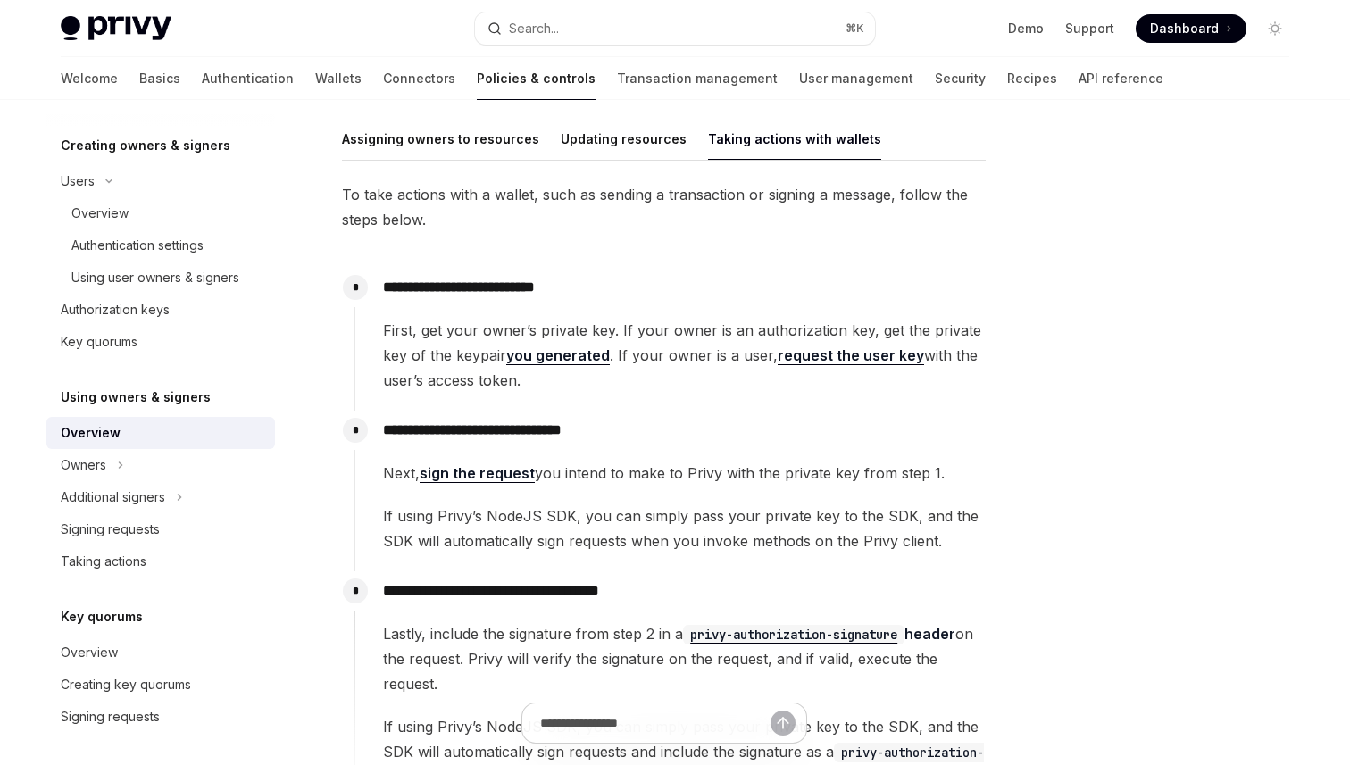
scroll to position [23, 0]
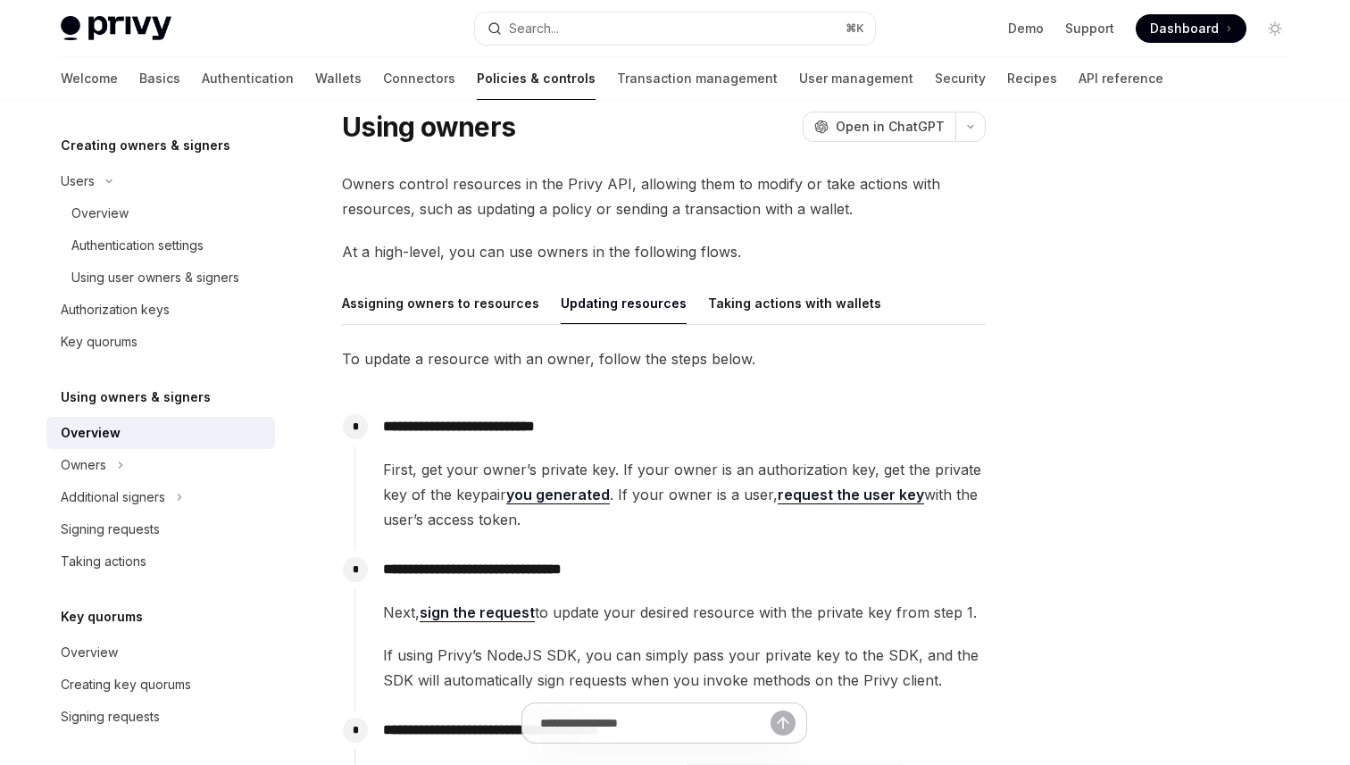
scroll to position [23, 0]
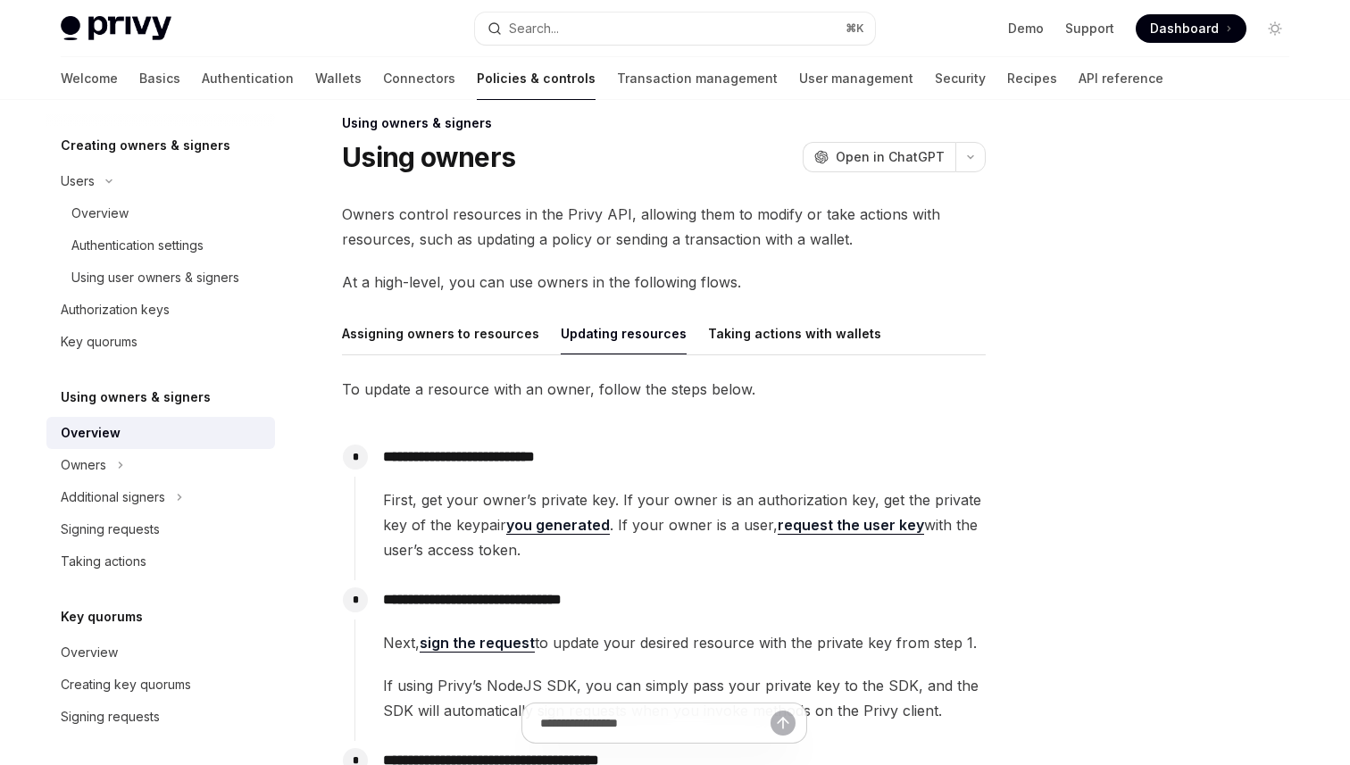
scroll to position [346, 0]
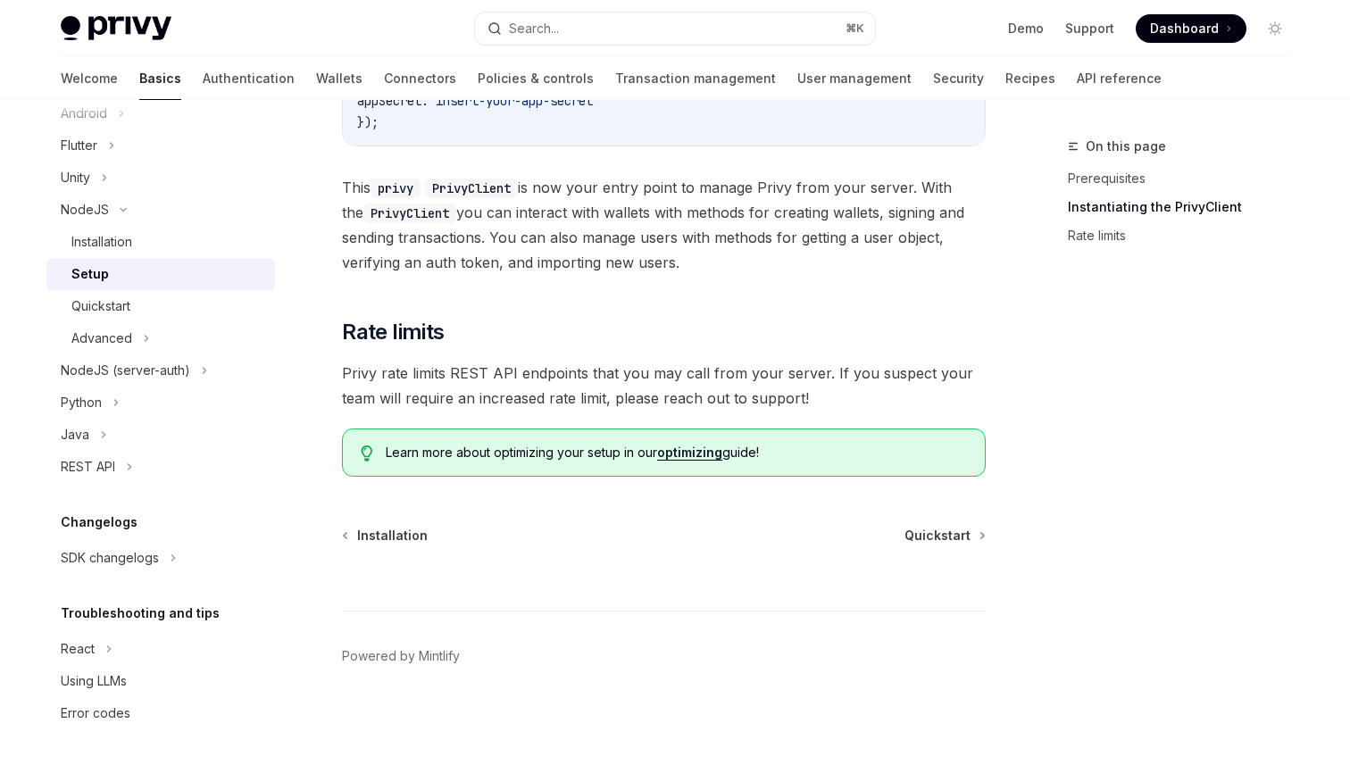
scroll to position [708, 0]
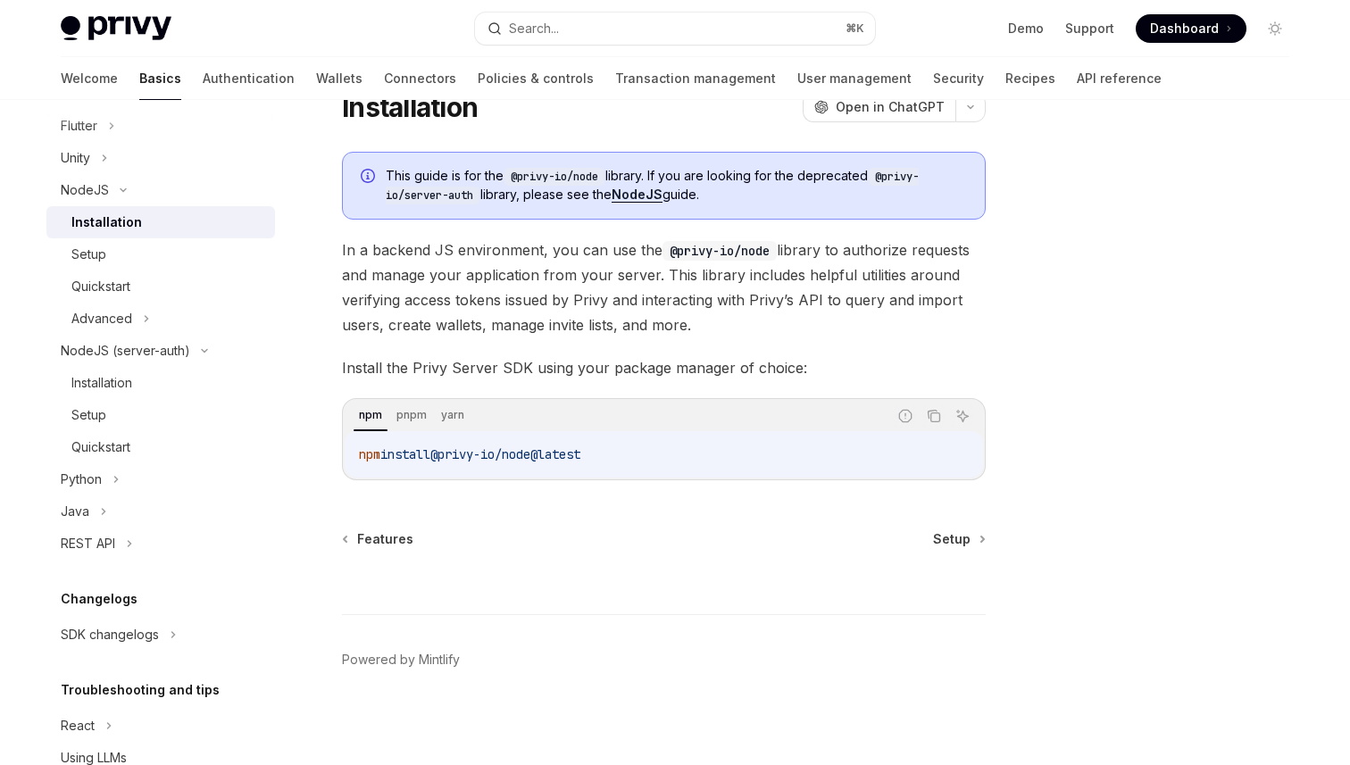
scroll to position [76, 0]
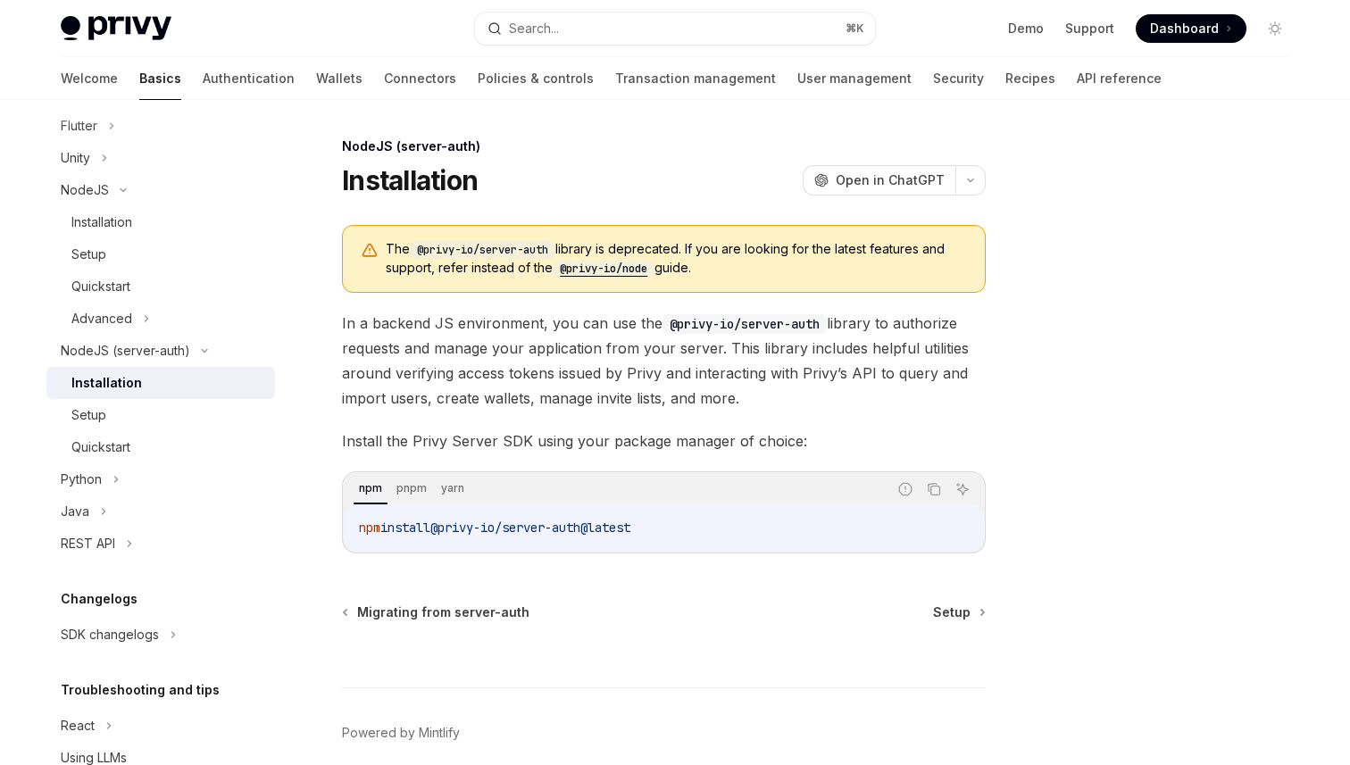
click at [596, 366] on span "In a backend JS environment, you can use the @privy-io/server-auth library to a…" at bounding box center [664, 361] width 644 height 100
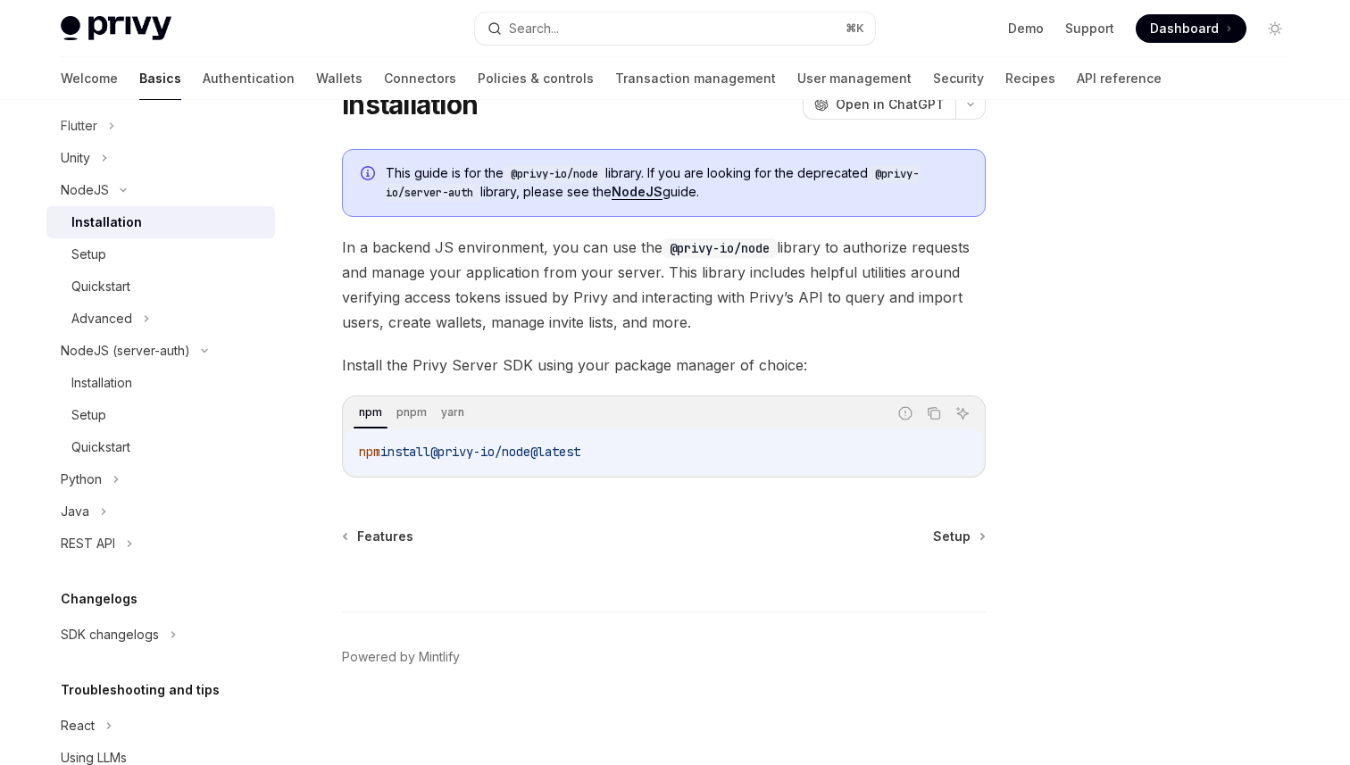
type textarea "*"
